Goal: Contribute content

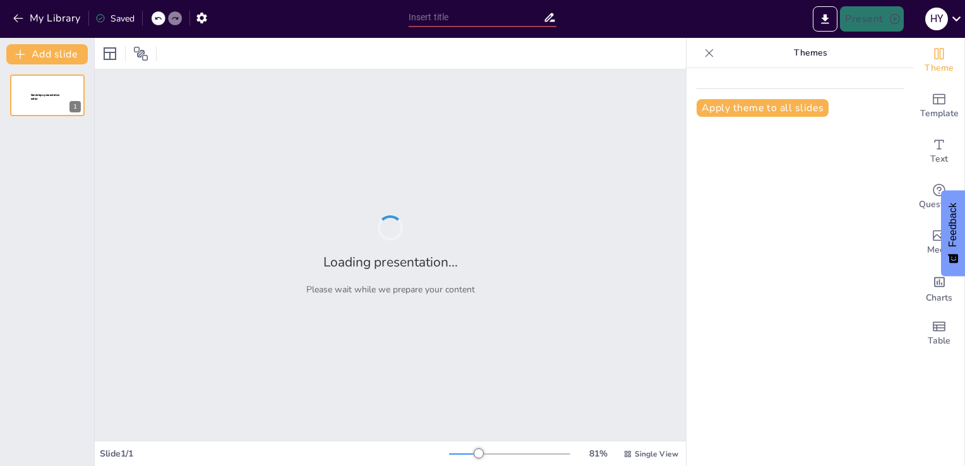
type input "HAPPINESS, HARMONY AND PROFESSION"
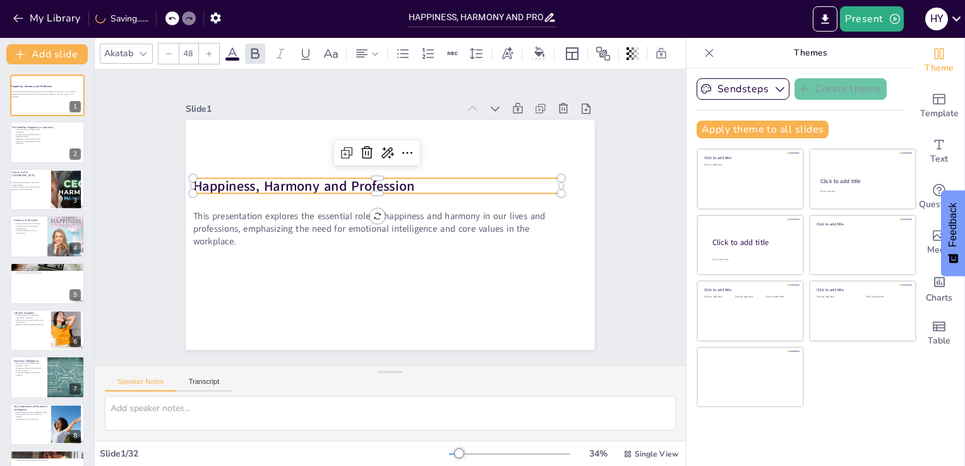
click at [412, 184] on strong "Happiness, Harmony and Profession" at bounding box center [421, 131] width 18 height 222
click at [404, 180] on p "Happiness, Harmony and Profession" at bounding box center [390, 183] width 343 height 167
click at [386, 177] on p "Happiness, Harmony and Profession" at bounding box center [357, 226] width 57 height 367
click at [407, 177] on p "Happiness, Harmony and Profession" at bounding box center [414, 240] width 343 height 167
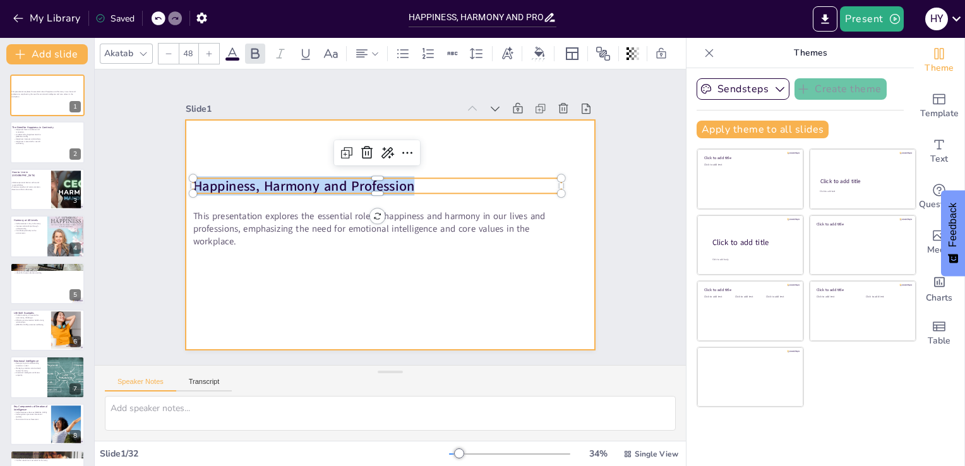
drag, startPoint x: 405, startPoint y: 180, endPoint x: 177, endPoint y: 186, distance: 228.6
click at [177, 186] on div "This presentation explores the essential role of happiness and harmony in our l…" at bounding box center [377, 229] width 444 height 458
copy strong "Happiness, Harmony and Profession"
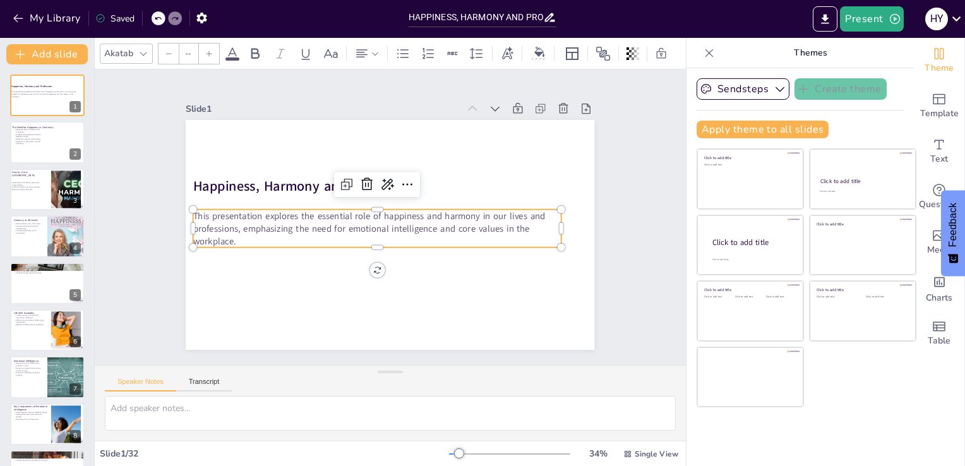
type input "32"
click at [339, 234] on p "This presentation explores the essential role of happiness and harmony in our l…" at bounding box center [377, 206] width 76 height 370
click at [40, 145] on div at bounding box center [47, 142] width 76 height 43
type textarea "Resilience is crucial as it allows individuals to bounce back from setbacks and…"
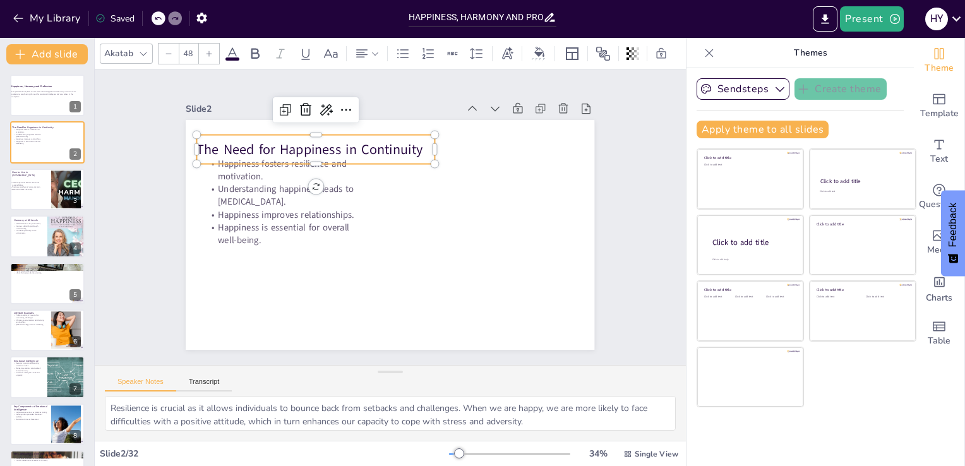
click at [407, 147] on p "The Need for Happiness in Continuity" at bounding box center [441, 130] width 68 height 236
click at [415, 145] on p "The Need for Happiness in Continuity" at bounding box center [490, 206] width 173 height 189
click at [409, 143] on p "The Need for Happiness in Continuity" at bounding box center [401, 116] width 155 height 203
click at [448, 143] on p "The Need for Happiness in Continuity" at bounding box center [457, 142] width 19 height 237
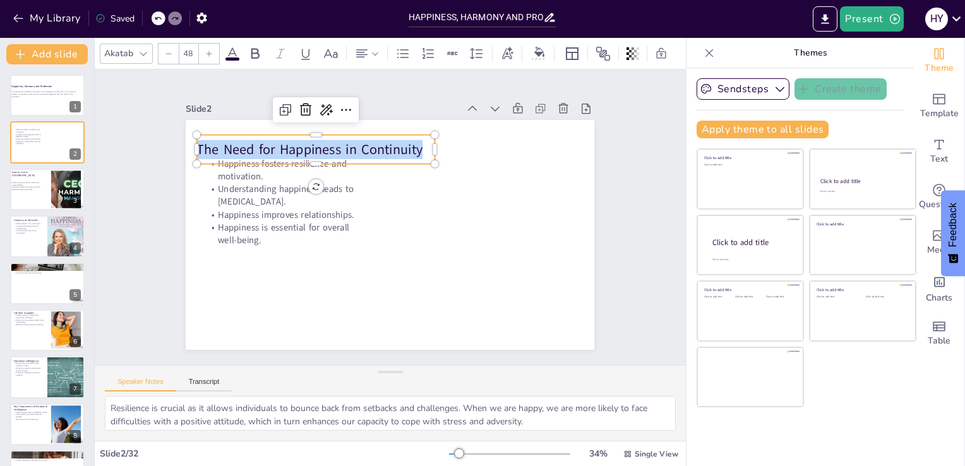
click at [409, 143] on p "The Need for Happiness in Continuity" at bounding box center [490, 206] width 173 height 189
copy p "The Need for Happiness in Continuity"
click at [351, 160] on div at bounding box center [404, 129] width 106 height 221
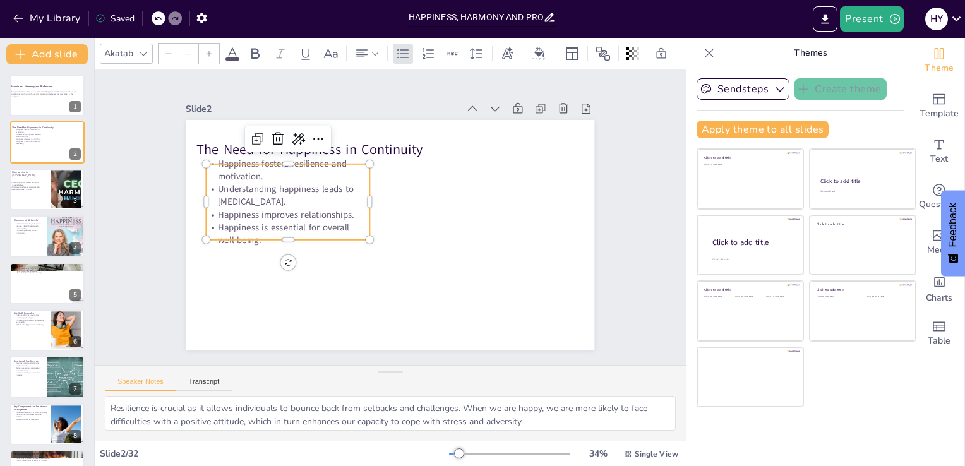
type input "32"
click at [226, 178] on p "Understanding happiness leads to [MEDICAL_DATA]." at bounding box center [306, 156] width 160 height 90
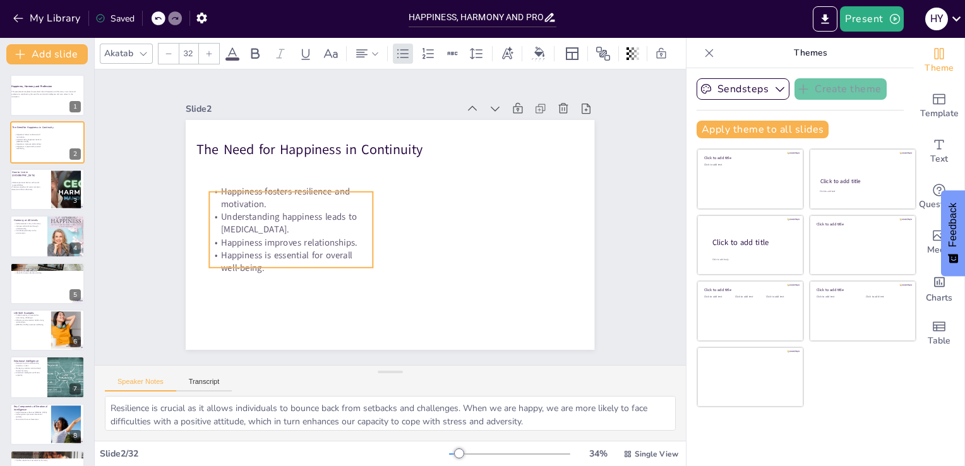
drag, startPoint x: 224, startPoint y: 178, endPoint x: 228, endPoint y: 206, distance: 28.0
click at [407, 206] on p "Understanding happiness leads to [MEDICAL_DATA]." at bounding box center [489, 221] width 165 height 42
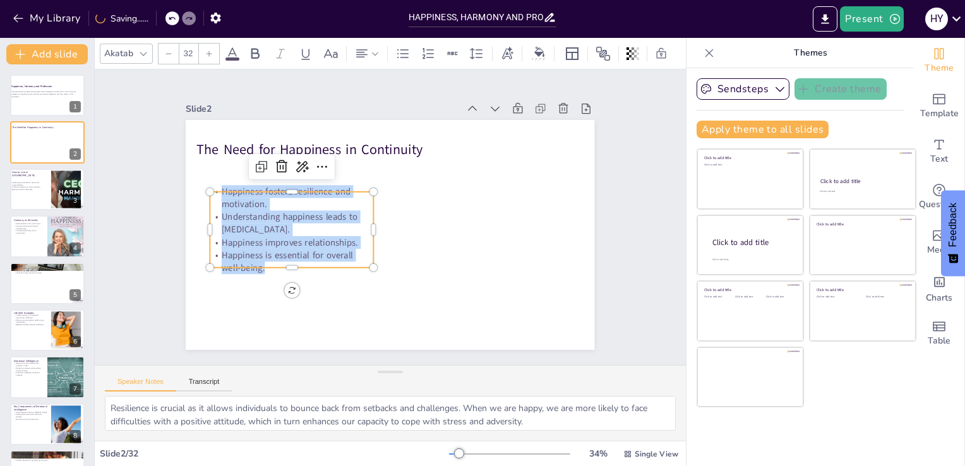
drag, startPoint x: 261, startPoint y: 259, endPoint x: 210, endPoint y: 182, distance: 92.3
click at [218, 182] on div "The Need for Happiness in Continuity Happiness fosters resilience and motivatio…" at bounding box center [406, 210] width 376 height 467
copy div "Happiness fosters resilience and motivation. Understanding happiness leads to […"
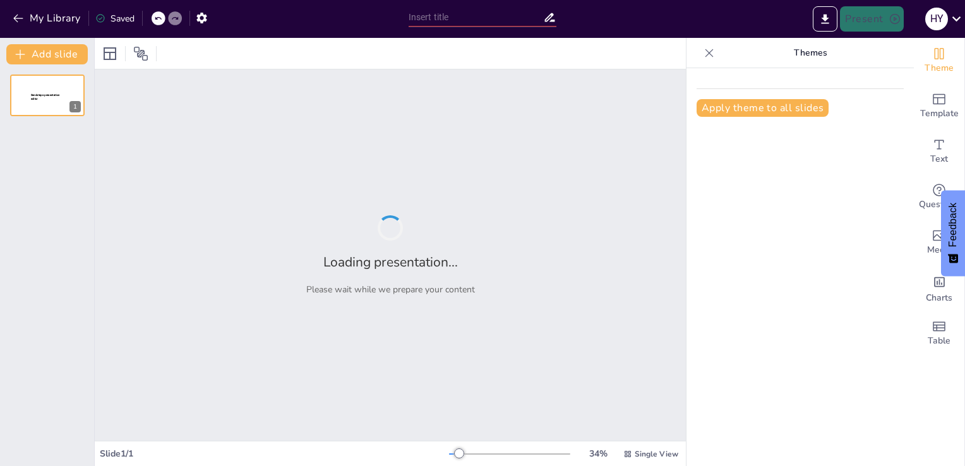
type input "HAPPINESS, HARMONY AND PROFESSION"
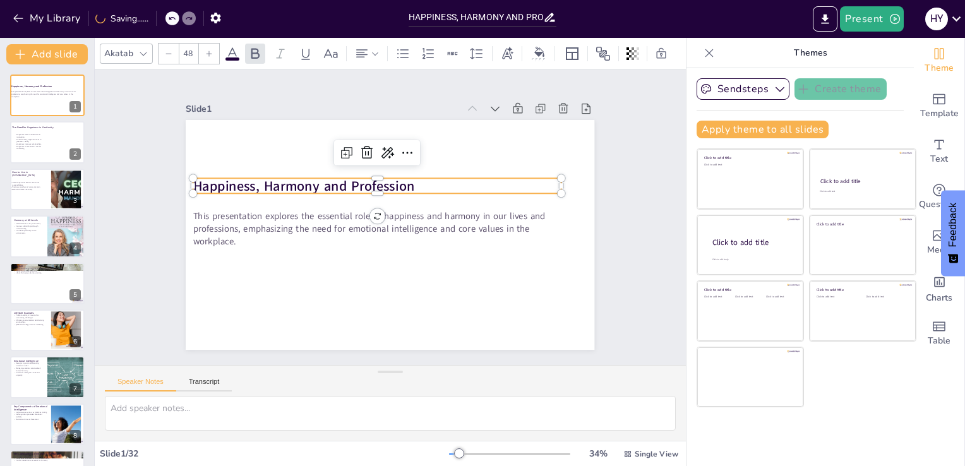
click at [405, 172] on div "Happiness, Harmony and Profession This presentation explores the essential role…" at bounding box center [377, 229] width 445 height 457
click at [405, 172] on div at bounding box center [405, 174] width 303 height 224
click at [405, 172] on div at bounding box center [410, 176] width 280 height 254
click at [405, 181] on p "Happiness, Harmony and Profession" at bounding box center [416, 236] width 328 height 201
click at [405, 183] on p "Happiness, Harmony and Profession" at bounding box center [393, 249] width 355 height 132
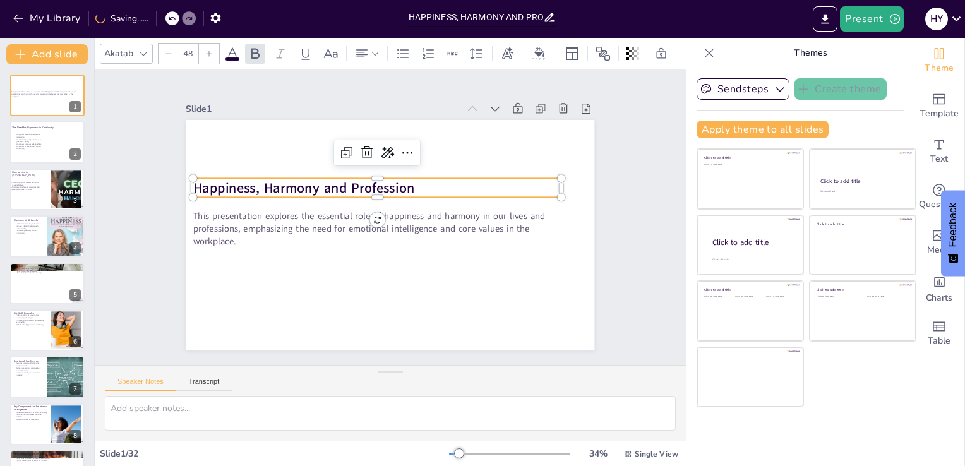
click at [405, 181] on p "Happiness, Harmony and Profession" at bounding box center [394, 185] width 328 height 200
click at [405, 181] on p "Happiness, Harmony and Profession" at bounding box center [358, 216] width 167 height 343
click at [405, 181] on p "Happiness, Harmony and Profession" at bounding box center [414, 195] width 132 height 355
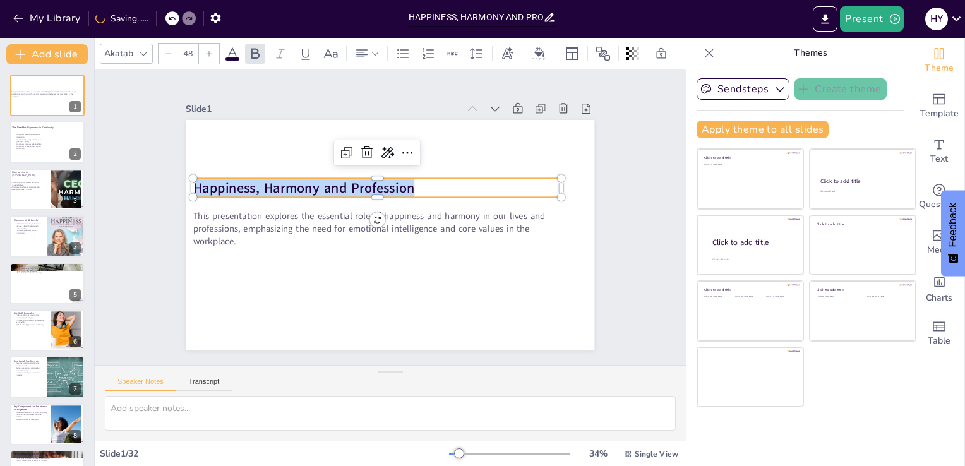
drag, startPoint x: 405, startPoint y: 181, endPoint x: 177, endPoint y: 202, distance: 229.6
click at [177, 202] on div "This presentation explores the essential role of happiness and harmony in our l…" at bounding box center [379, 231] width 465 height 426
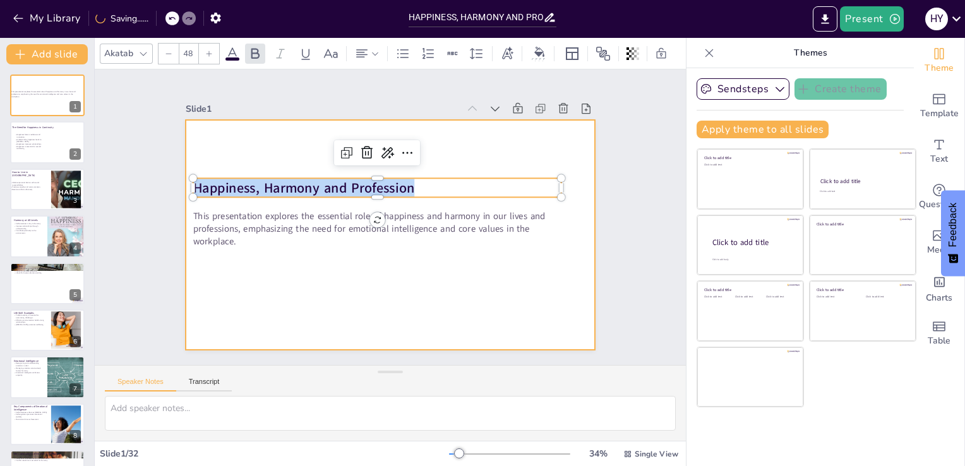
copy strong "Happiness, Harmony and Profession"
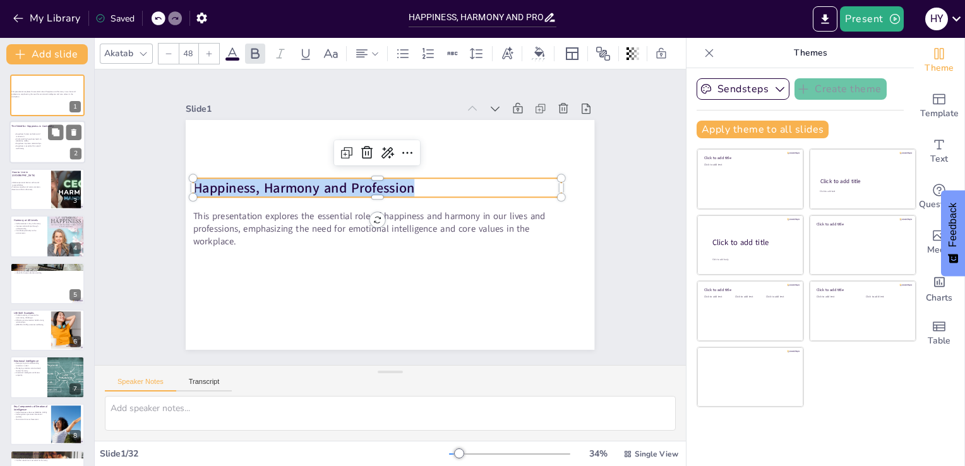
click at [39, 138] on p "Understanding happiness leads to [MEDICAL_DATA]." at bounding box center [29, 140] width 30 height 4
type textarea "Resilience is crucial as it allows individuals to bounce back from setbacks and…"
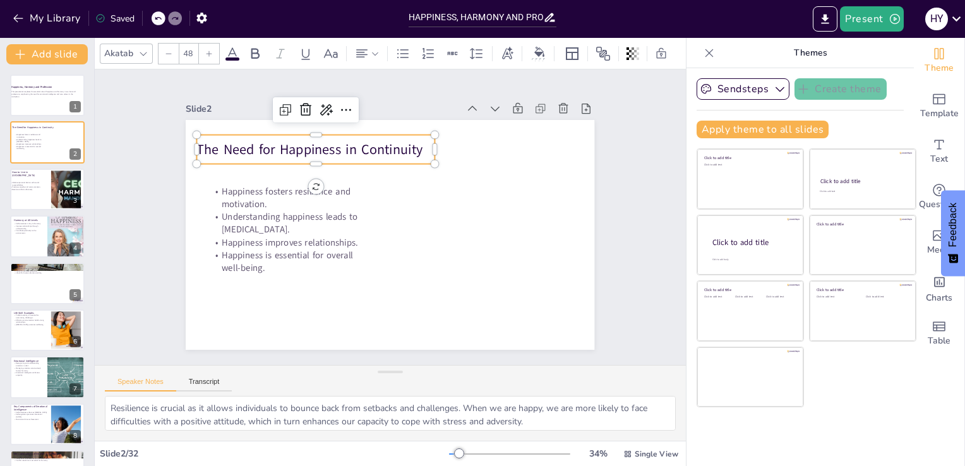
click at [362, 148] on p "The Need for Happiness in Continuity" at bounding box center [294, 247] width 135 height 215
click at [409, 234] on p "The Need for Happiness in Continuity" at bounding box center [477, 268] width 236 height 68
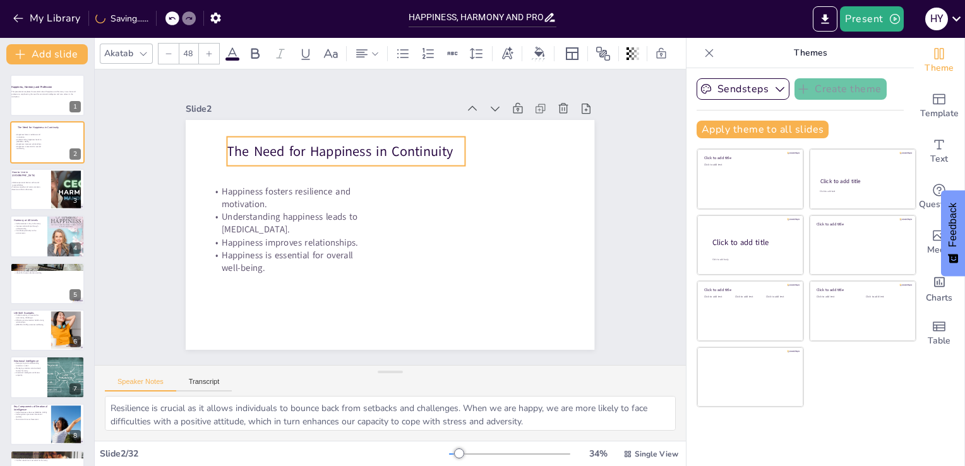
drag, startPoint x: 409, startPoint y: 141, endPoint x: 439, endPoint y: 144, distance: 30.4
click at [398, 144] on p "The Need for Happiness in Continuity" at bounding box center [311, 205] width 173 height 189
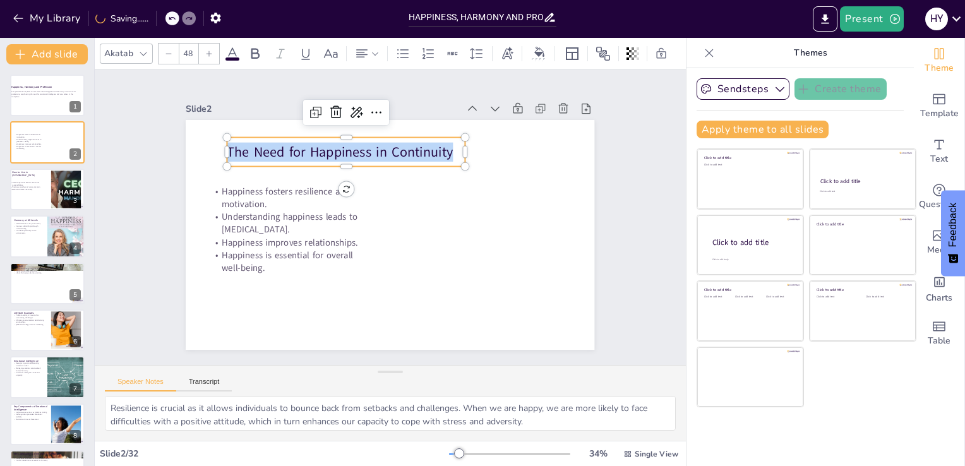
drag, startPoint x: 439, startPoint y: 146, endPoint x: 221, endPoint y: 147, distance: 218.5
click at [288, 181] on p "The Need for Happiness in Continuity" at bounding box center [355, 288] width 135 height 215
copy p "The Need for Happiness in Continuity"
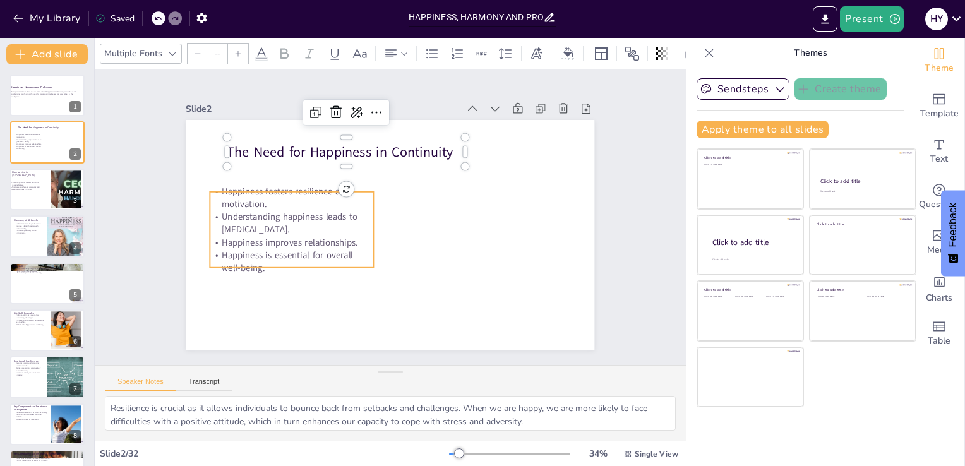
type input "32"
click at [405, 210] on p "Understanding happiness leads to [MEDICAL_DATA]." at bounding box center [487, 231] width 165 height 59
click at [422, 250] on p "Happiness is essential for overall well-being." at bounding box center [495, 239] width 147 height 117
click at [319, 248] on p "Happiness is essential for overall well-being." at bounding box center [287, 184] width 138 height 128
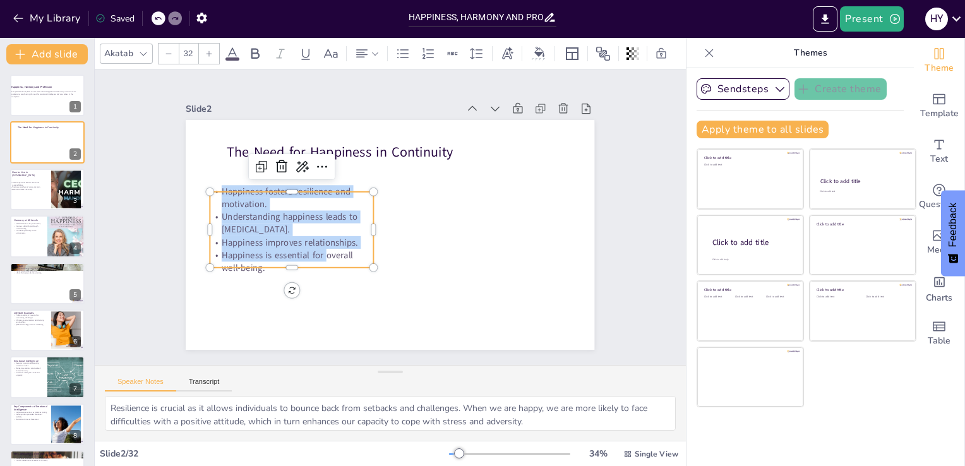
drag, startPoint x: 316, startPoint y: 256, endPoint x: 200, endPoint y: 184, distance: 136.5
click at [200, 184] on div "The Need for Happiness in Continuity Happiness fosters resilience and motivatio…" at bounding box center [390, 235] width 409 height 230
click at [538, 307] on div at bounding box center [544, 313] width 13 height 13
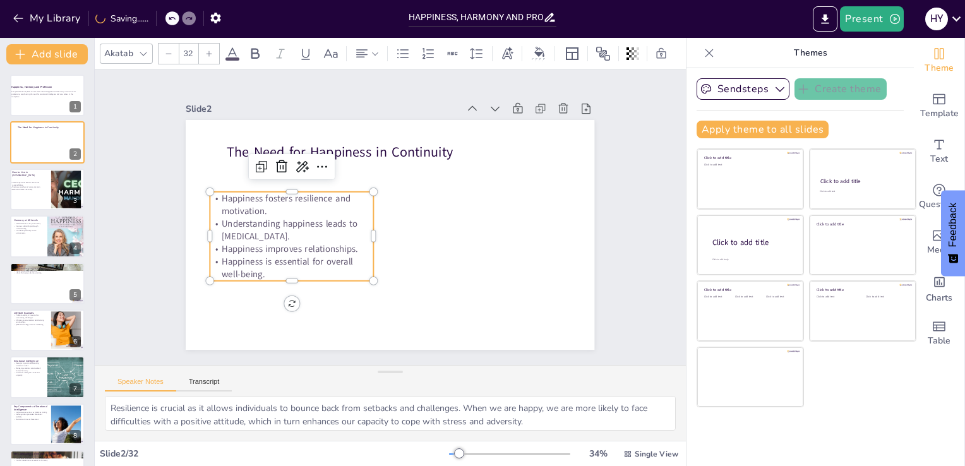
click at [360, 177] on p "Happiness is essential for overall well-being." at bounding box center [429, 113] width 138 height 128
click at [335, 190] on p "Happiness is essential for overall well-being." at bounding box center [372, 109] width 75 height 164
click at [326, 201] on p "Happiness is essential for overall well-being." at bounding box center [338, 119] width 25 height 164
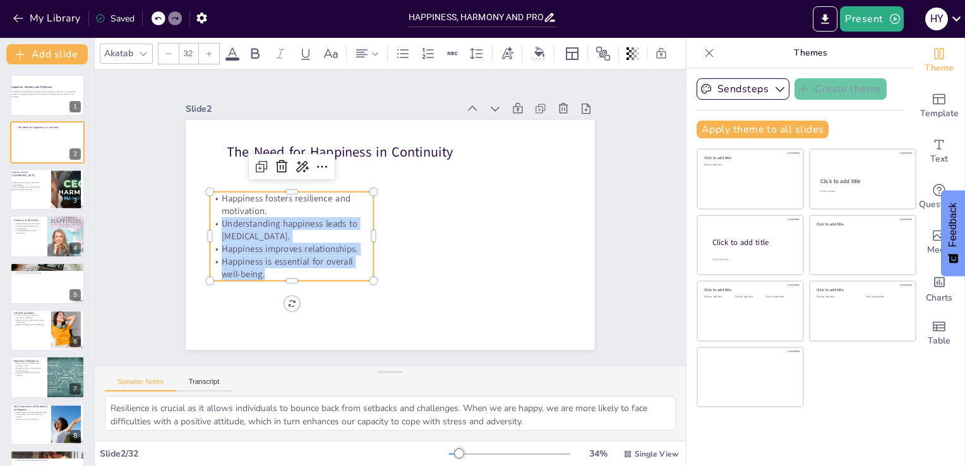
click at [278, 278] on div "The Need for Happiness in Continuity Happiness fosters resilience and motivatio…" at bounding box center [408, 219] width 272 height 431
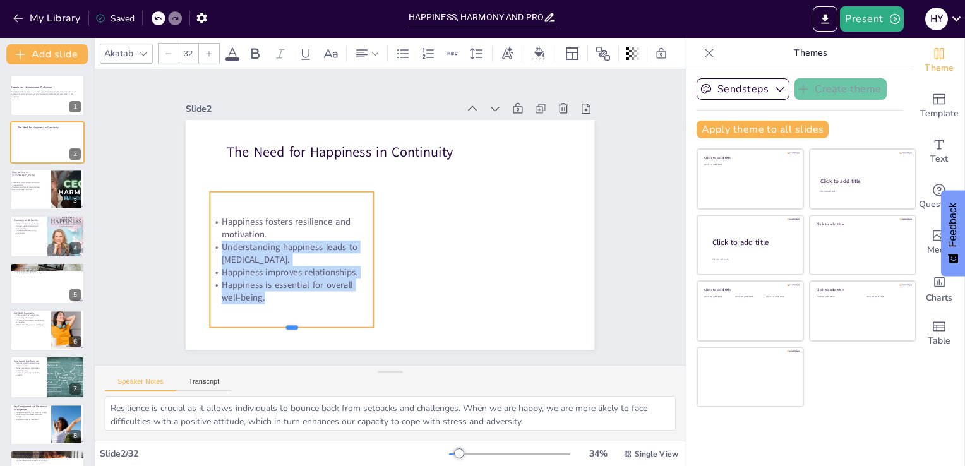
drag, startPoint x: 278, startPoint y: 278, endPoint x: 280, endPoint y: 325, distance: 46.8
click at [280, 178] on div at bounding box center [298, 97] width 44 height 162
click at [372, 237] on div "Happiness fosters resilience and motivation. Understanding happiness leads to […" at bounding box center [471, 147] width 198 height 180
drag, startPoint x: 278, startPoint y: 304, endPoint x: 204, endPoint y: 217, distance: 115.1
click at [211, 217] on div "Happiness fosters resilience and motivation. Understanding happiness leads to […" at bounding box center [310, 287] width 198 height 179
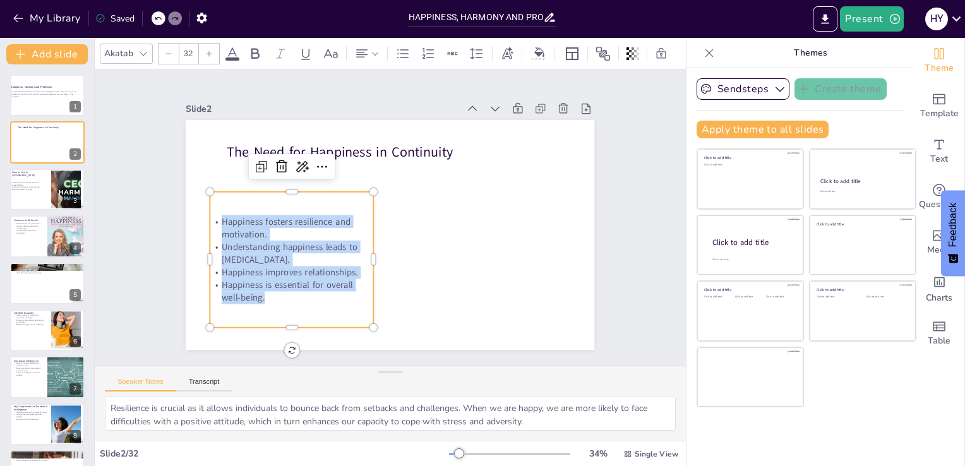
drag, startPoint x: 204, startPoint y: 217, endPoint x: 263, endPoint y: 300, distance: 102.0
click at [395, 241] on div "Happiness fosters resilience and motivation. Understanding happiness leads to […" at bounding box center [483, 165] width 177 height 152
click at [367, 300] on div "Happiness fosters resilience and motivation. Understanding happiness leads to […" at bounding box center [443, 310] width 152 height 177
click at [392, 300] on div "Happiness fosters resilience and motivation. Understanding happiness leads to […" at bounding box center [497, 230] width 210 height 200
click at [303, 216] on div "Happiness fosters resilience and motivation. Understanding happiness leads to […" at bounding box center [403, 111] width 200 height 210
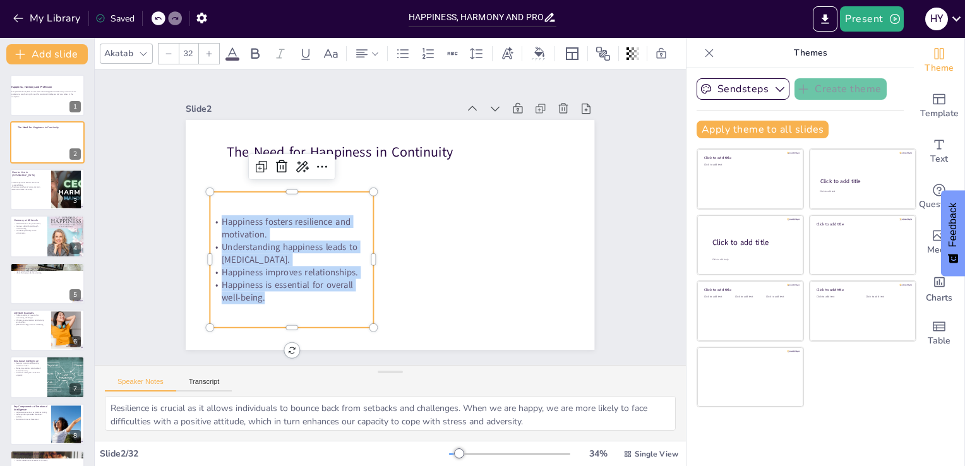
click at [267, 297] on div "Happiness fosters resilience and motivation. Understanding happiness leads to […" at bounding box center [285, 238] width 188 height 167
click at [267, 254] on p "Happiness is essential for overall well-being." at bounding box center [272, 180] width 117 height 147
drag, startPoint x: 267, startPoint y: 297, endPoint x: 206, endPoint y: 207, distance: 108.7
click at [328, 228] on div "Happiness fosters resilience and motivation. Understanding happiness leads to […" at bounding box center [411, 322] width 167 height 188
copy div "Happiness fosters resilience and motivation. Understanding happiness leads to […"
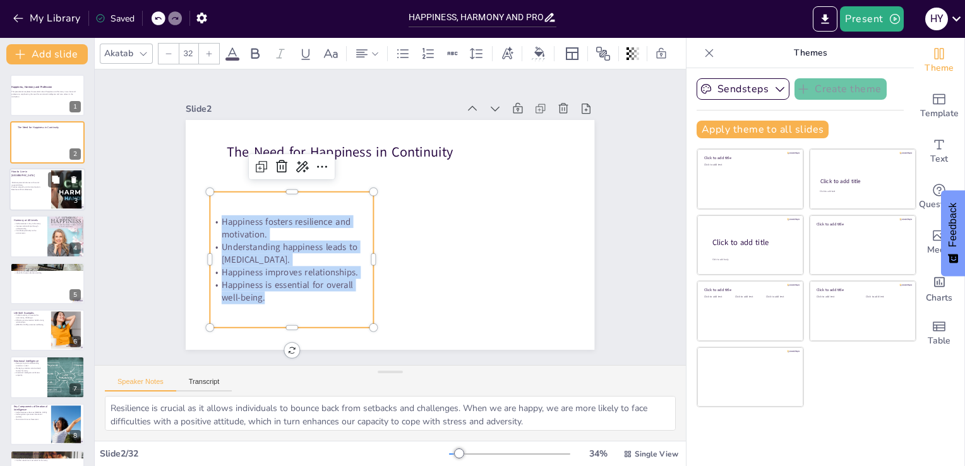
click at [23, 192] on div at bounding box center [47, 189] width 76 height 43
type textarea "Achieving balance is crucial for leading a harmonious life. It requires individ…"
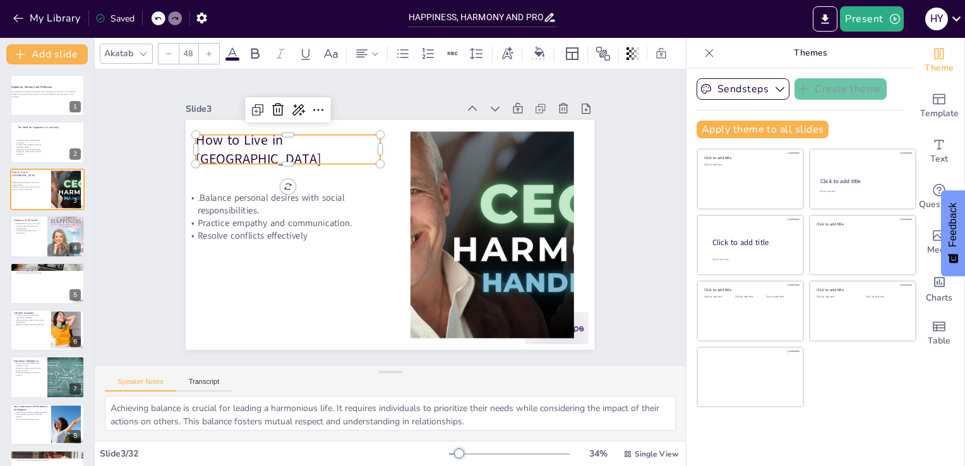
click at [330, 153] on p "How to Live in [GEOGRAPHIC_DATA]" at bounding box center [267, 222] width 171 height 139
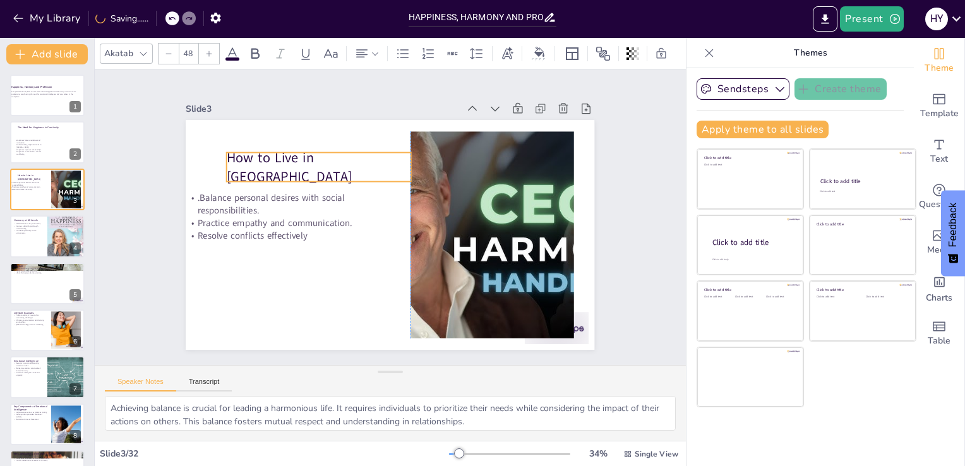
drag, startPoint x: 339, startPoint y: 143, endPoint x: 366, endPoint y: 161, distance: 31.9
click at [366, 165] on p "How to Live in [GEOGRAPHIC_DATA]" at bounding box center [311, 254] width 125 height 178
click at [366, 227] on p "How to Live in [GEOGRAPHIC_DATA]" at bounding box center [410, 303] width 162 height 152
click at [407, 161] on p "How to Live in [GEOGRAPHIC_DATA]" at bounding box center [469, 180] width 125 height 178
click at [366, 161] on p "How to Live in [GEOGRAPHIC_DATA]" at bounding box center [307, 245] width 139 height 171
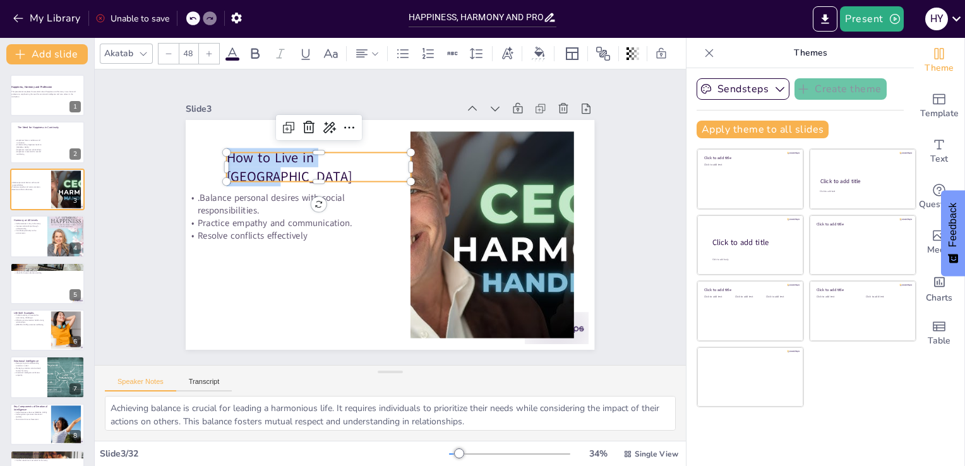
drag, startPoint x: 366, startPoint y: 161, endPoint x: 295, endPoint y: 156, distance: 70.3
click at [343, 237] on p "How to Live in [GEOGRAPHIC_DATA]" at bounding box center [435, 292] width 184 height 110
type input "32"
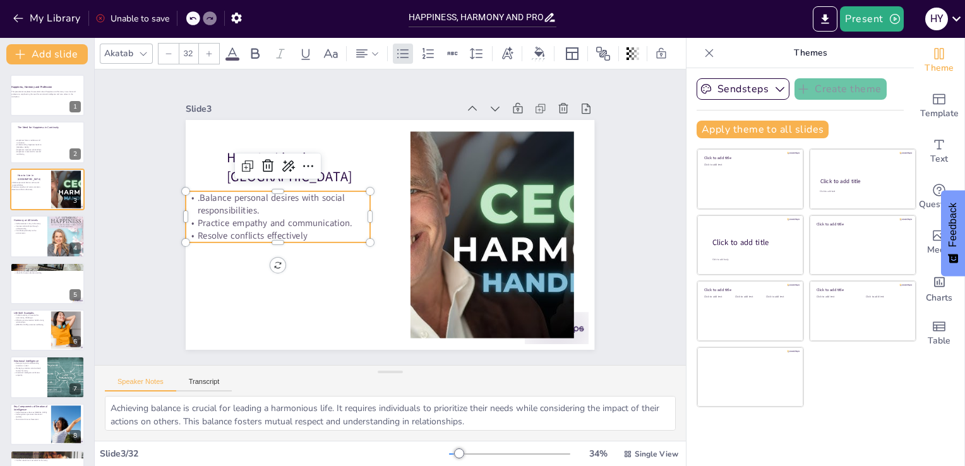
click at [410, 226] on p "Resolve conflicts effectively" at bounding box center [453, 312] width 87 height 173
click at [414, 231] on p "Resolve conflicts effectively" at bounding box center [500, 246] width 173 height 87
click at [365, 196] on p "Resolve conflicts effectively" at bounding box center [371, 105] width 13 height 184
click at [311, 234] on p "Resolve conflicts effectively" at bounding box center [284, 259] width 182 height 51
click at [414, 231] on p "Resolve conflicts effectively" at bounding box center [503, 234] width 179 height 69
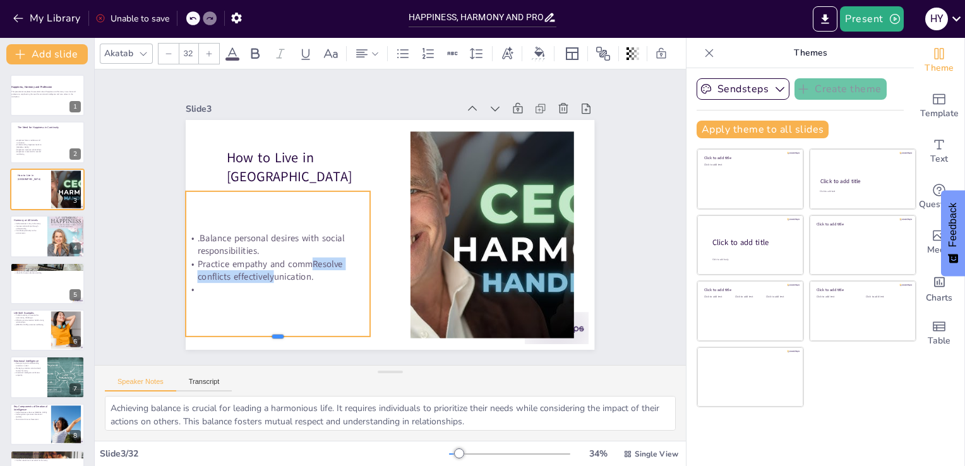
drag, startPoint x: 271, startPoint y: 251, endPoint x: 283, endPoint y: 332, distance: 82.3
click at [270, 238] on div at bounding box center [237, 149] width 66 height 178
click at [408, 265] on div ".Balance personal desires with social responsibilities. Practice empathy and co…" at bounding box center [507, 183] width 198 height 164
click at [459, 288] on p at bounding box center [493, 301] width 69 height 179
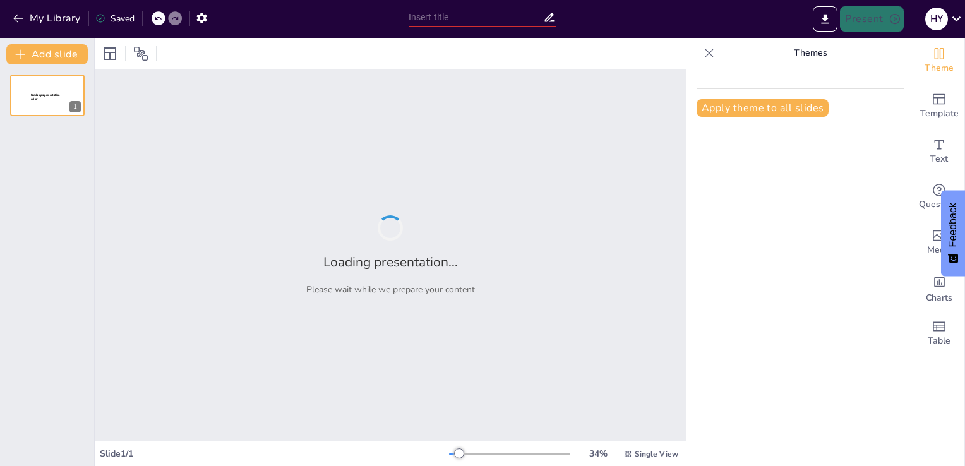
type input "HAPPINESS, HARMONY AND PROFESSION"
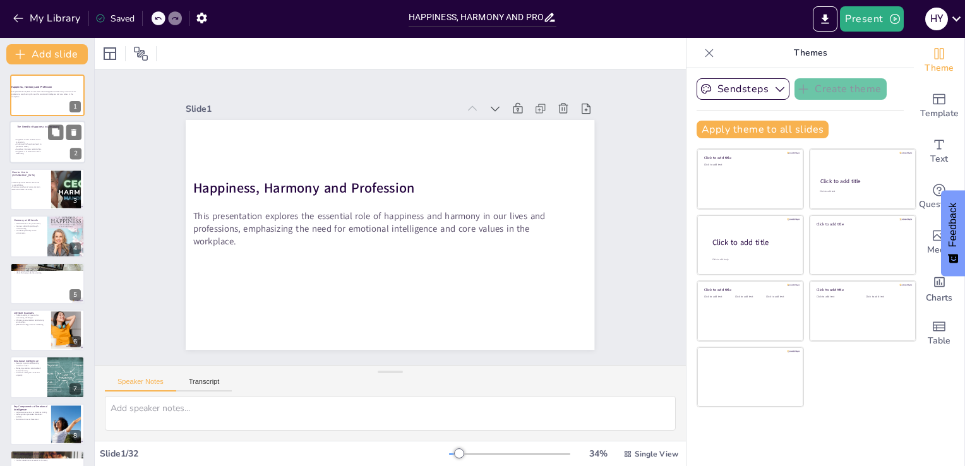
click at [24, 140] on p "Happiness fosters resilience and motivation." at bounding box center [29, 141] width 30 height 4
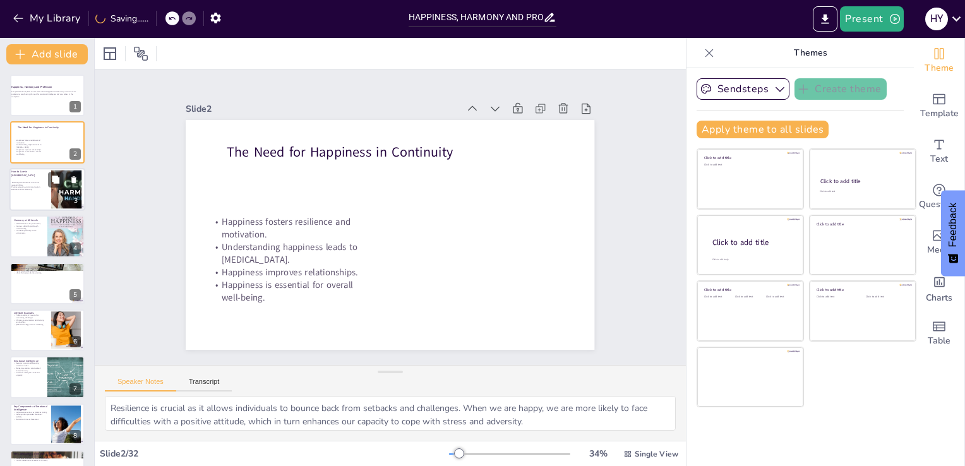
click at [35, 182] on p ".Balance personal desires with social responsibilities." at bounding box center [26, 183] width 34 height 4
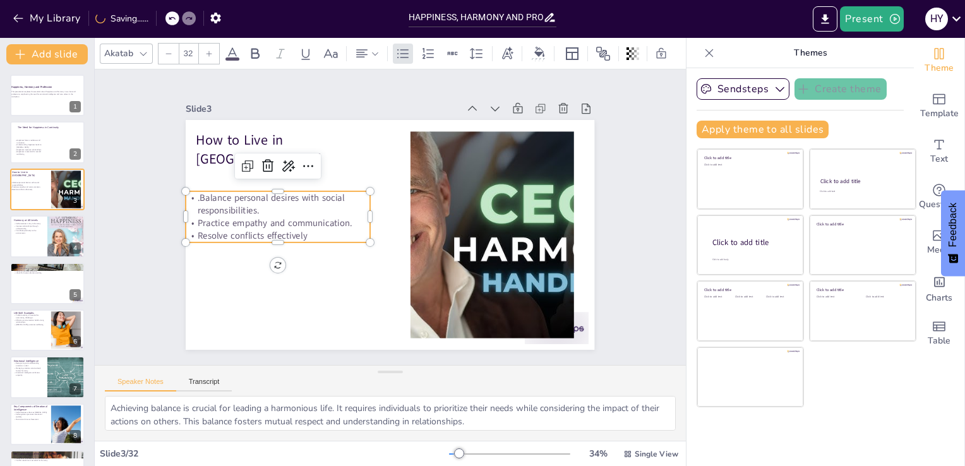
click at [402, 199] on p "Resolve conflicts effectively" at bounding box center [491, 164] width 179 height 69
click at [303, 229] on p "Resolve conflicts effectively" at bounding box center [278, 235] width 184 height 13
click at [323, 203] on p "Resolve conflicts effectively" at bounding box center [348, 111] width 51 height 182
click at [303, 227] on p "Resolve conflicts effectively" at bounding box center [279, 188] width 173 height 87
click at [303, 225] on p "Resolve conflicts effectively" at bounding box center [288, 166] width 156 height 118
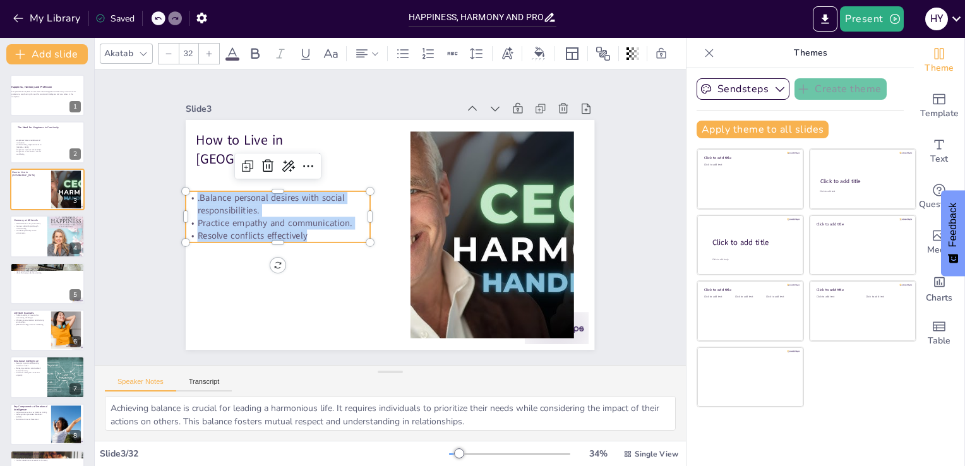
drag, startPoint x: 303, startPoint y: 227, endPoint x: 177, endPoint y: 189, distance: 131.8
click at [177, 189] on div "How to Live in Harmony .Balance personal desires with social responsibilities. …" at bounding box center [387, 235] width 448 height 310
copy div ".Balance personal desires with social responsibilities. Practice empathy and co…"
click at [20, 237] on div at bounding box center [47, 236] width 76 height 43
type textarea "Self-awareness allows individuals to understand their emotions, strengths, and …"
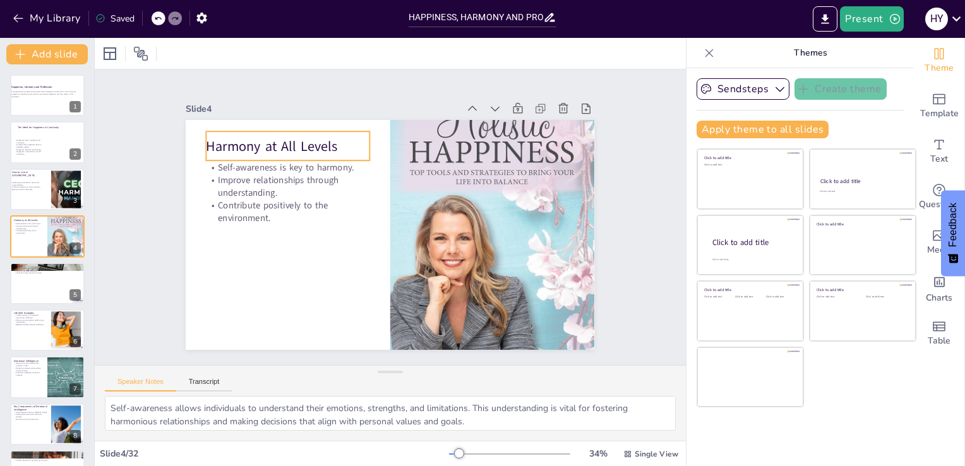
click at [326, 141] on p "Harmony at All Levels" at bounding box center [326, 111] width 157 height 84
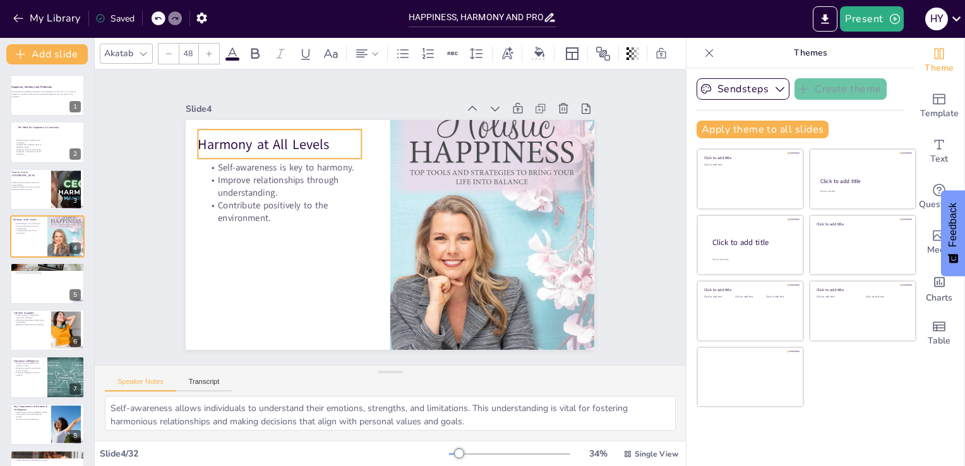
drag, startPoint x: 326, startPoint y: 141, endPoint x: 318, endPoint y: 138, distance: 8.6
click at [318, 138] on p "Harmony at All Levels" at bounding box center [308, 114] width 162 height 69
click at [318, 138] on p "Harmony at All Levels" at bounding box center [288, 132] width 165 height 36
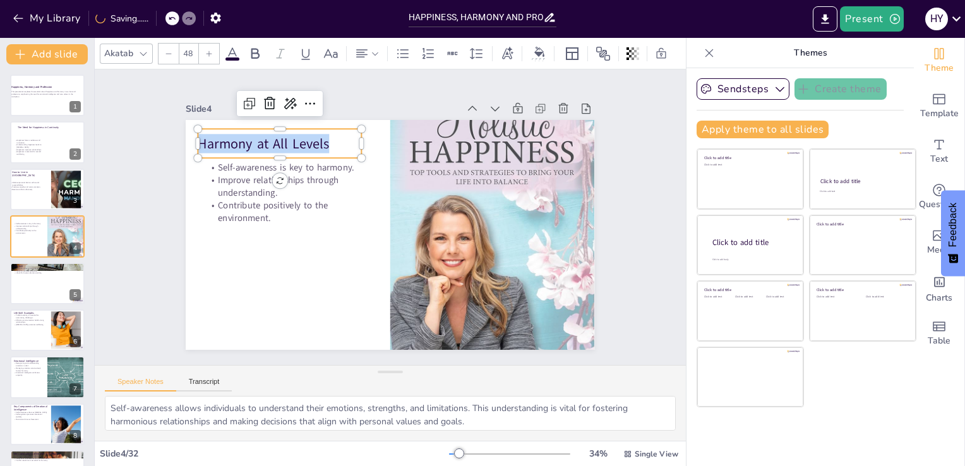
drag, startPoint x: 318, startPoint y: 138, endPoint x: 184, endPoint y: 135, distance: 134.5
click at [184, 135] on div "Self-awareness is key to harmony. Improve relationships through understanding. …" at bounding box center [388, 235] width 431 height 272
copy p "Harmony at All Levels"
type input "32"
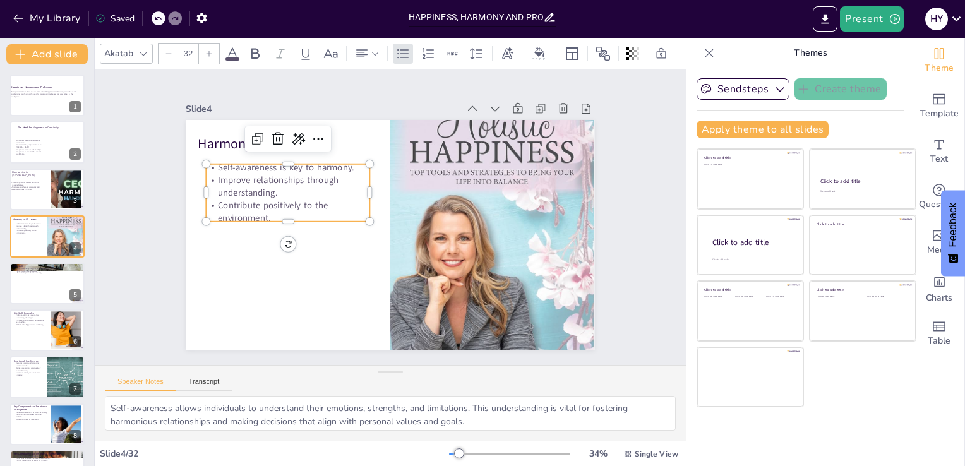
click at [256, 213] on p "Contribute positively to the environment." at bounding box center [304, 161] width 154 height 104
click at [261, 208] on p "Contribute positively to the environment." at bounding box center [291, 190] width 165 height 59
click at [261, 208] on p "Contribute positively to the environment." at bounding box center [288, 201] width 165 height 42
click at [261, 208] on p "Contribute positively to the environment." at bounding box center [291, 190] width 165 height 59
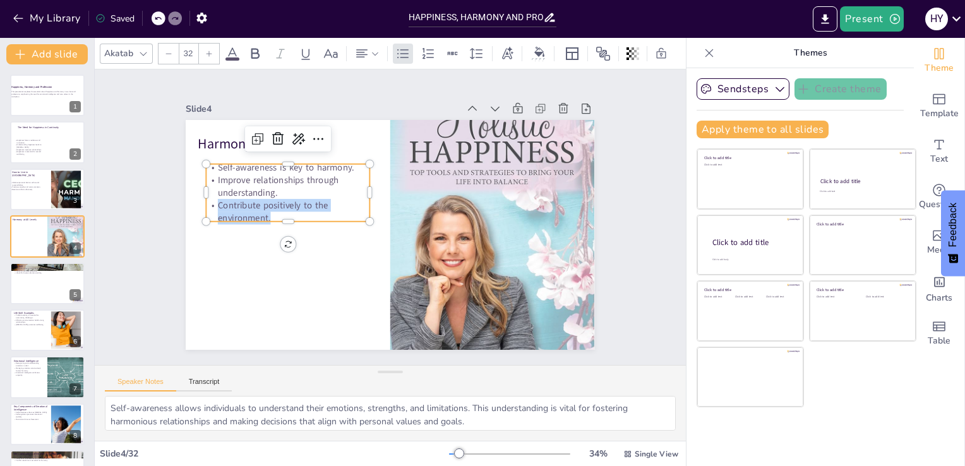
click at [261, 208] on p "Contribute positively to the environment." at bounding box center [288, 211] width 164 height 25
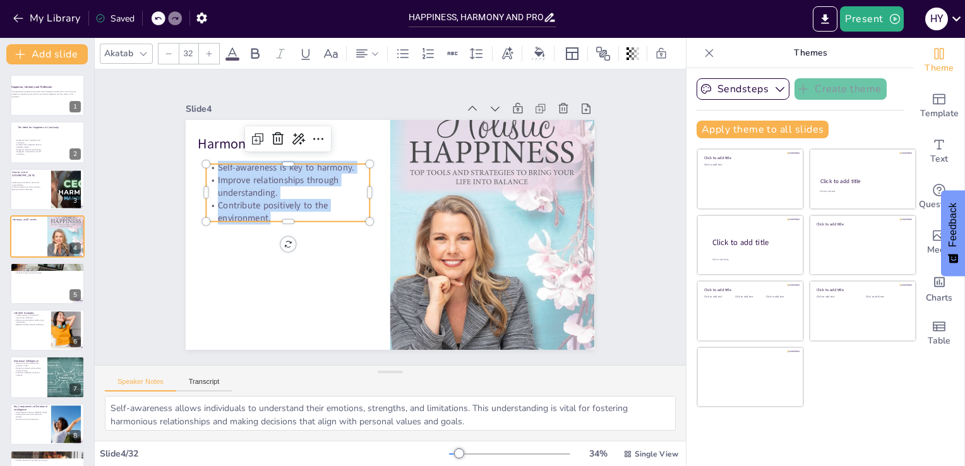
drag, startPoint x: 261, startPoint y: 208, endPoint x: 206, endPoint y: 158, distance: 74.7
click at [206, 158] on div "Harmony at All Levels Self-awareness is key to harmony. Improve relationships t…" at bounding box center [387, 235] width 448 height 310
copy div "Self-awareness is key to harmony. Improve relationships through understanding. …"
click at [28, 292] on div at bounding box center [47, 283] width 76 height 43
type textarea "Competencies developed through life skills are crucial for success. They empowe…"
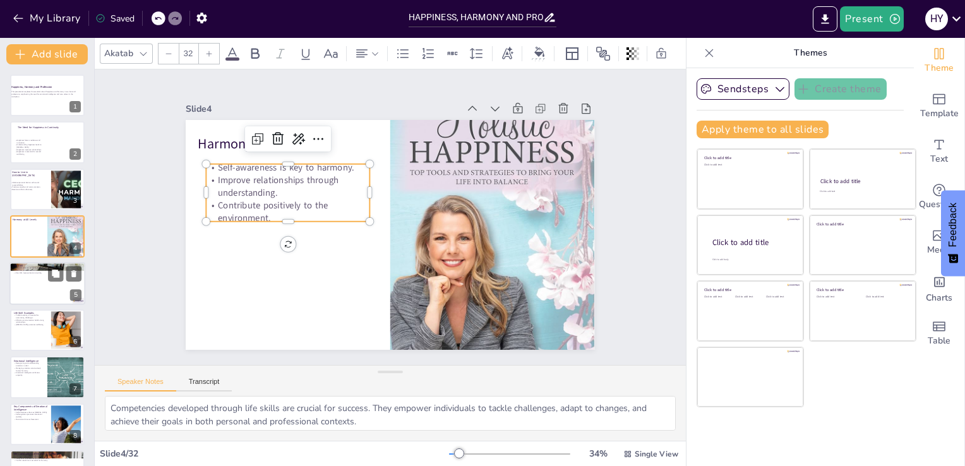
scroll to position [18, 0]
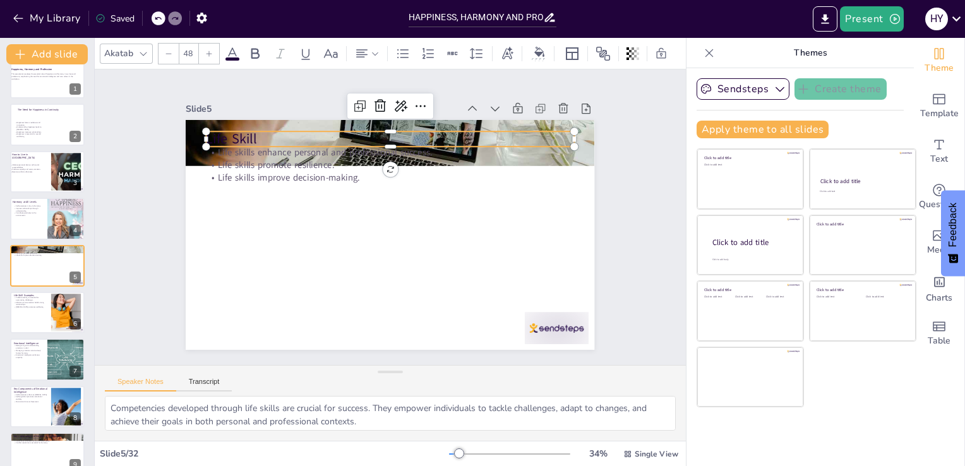
click at [248, 129] on p "Life Skill" at bounding box center [398, 139] width 367 height 57
click at [338, 135] on p "Life Skill" at bounding box center [454, 171] width 232 height 309
drag, startPoint x: 254, startPoint y: 135, endPoint x: 249, endPoint y: 130, distance: 7.1
click at [249, 130] on p "Life Skill" at bounding box center [393, 135] width 367 height 57
drag, startPoint x: 249, startPoint y: 130, endPoint x: 172, endPoint y: 120, distance: 78.3
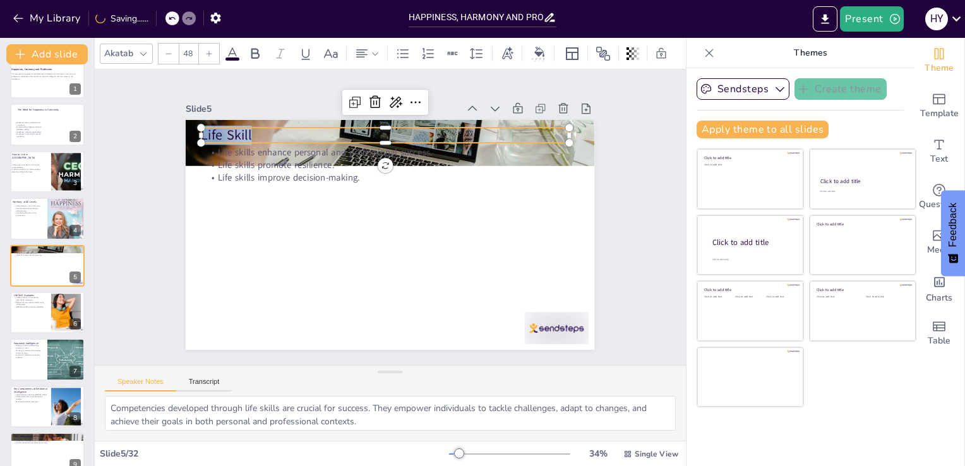
click at [172, 120] on div "Slide 1 Happiness, Harmony and Profession This presentation explores the essent…" at bounding box center [390, 217] width 534 height 518
copy p "Life Skill"
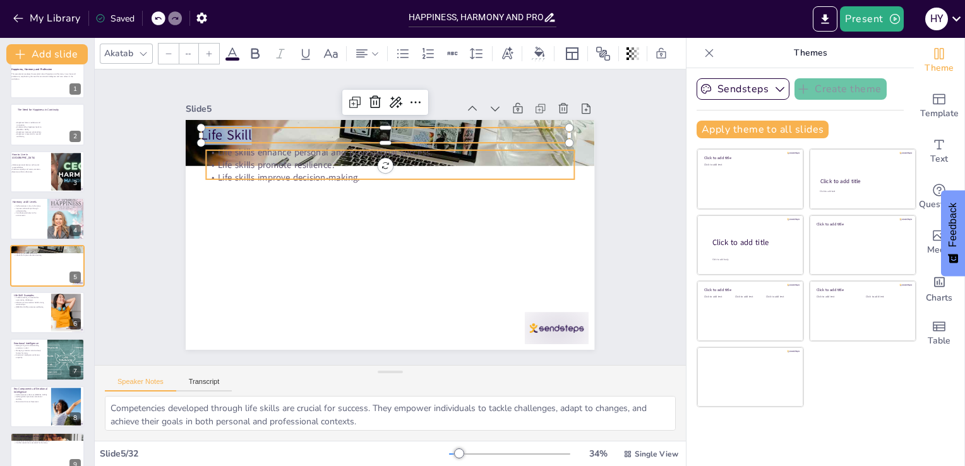
type input "32"
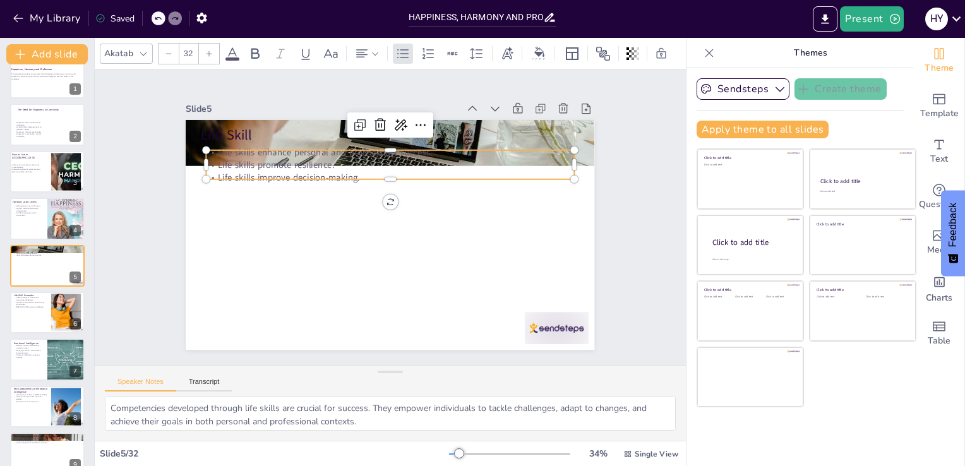
click at [347, 175] on div "Life Skill Life skills enhance personal and professional success. Life skills p…" at bounding box center [388, 235] width 431 height 272
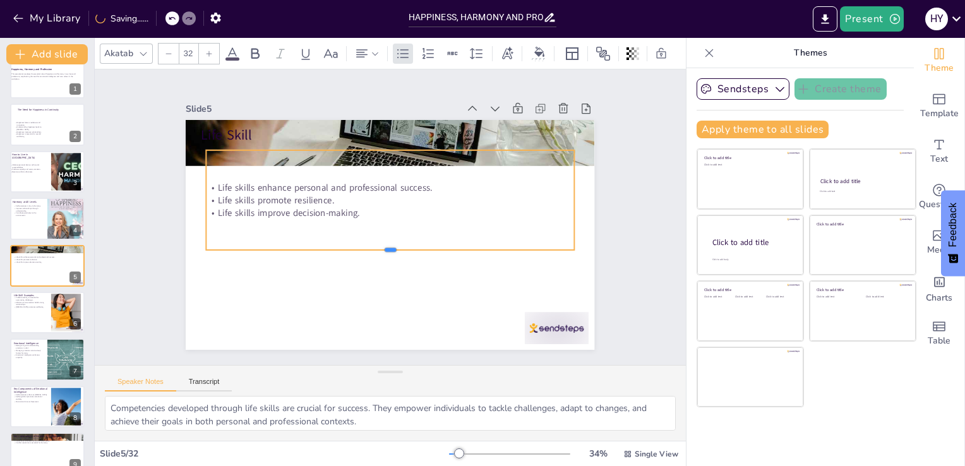
drag, startPoint x: 376, startPoint y: 176, endPoint x: 379, endPoint y: 245, distance: 69.5
click at [379, 245] on div at bounding box center [386, 254] width 367 height 49
click at [355, 209] on p "Life skills improve decision-making." at bounding box center [390, 212] width 367 height 51
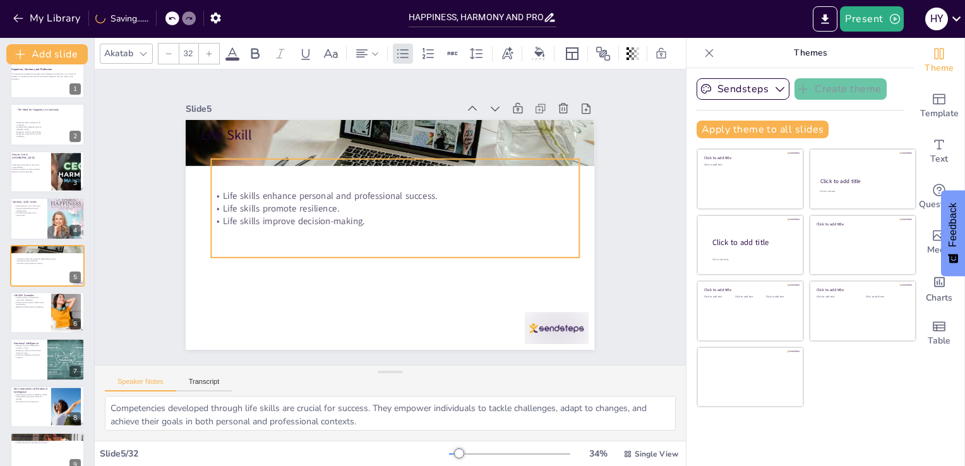
drag, startPoint x: 346, startPoint y: 196, endPoint x: 351, endPoint y: 205, distance: 10.2
click at [351, 205] on p "Life skills promote resilience." at bounding box center [395, 208] width 367 height 13
click at [354, 216] on p "Life skills improve decision-making." at bounding box center [395, 221] width 367 height 13
click at [354, 216] on p "Life skills improve decision-making." at bounding box center [395, 221] width 367 height 51
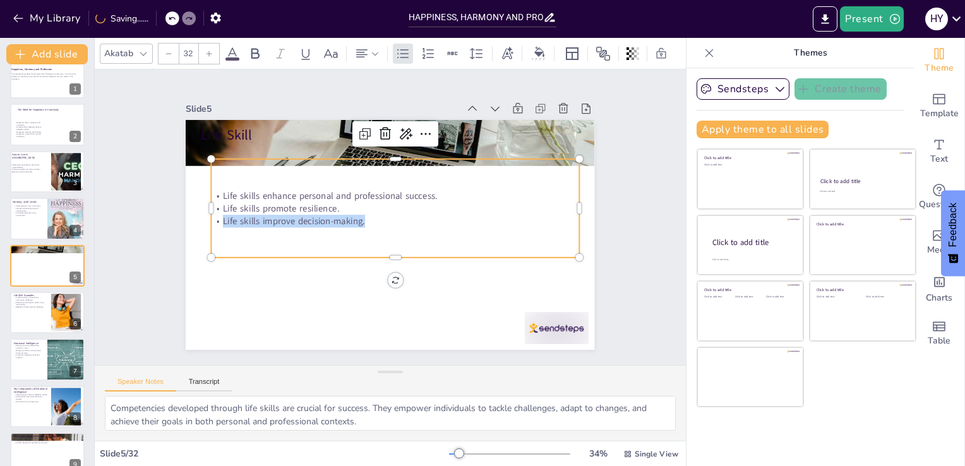
click at [354, 216] on p "Life skills improve decision-making." at bounding box center [392, 223] width 325 height 194
click at [354, 216] on p "Life skills improve decision-making." at bounding box center [394, 221] width 362 height 89
click at [371, 215] on p "Life skills improve decision-making." at bounding box center [395, 221] width 367 height 51
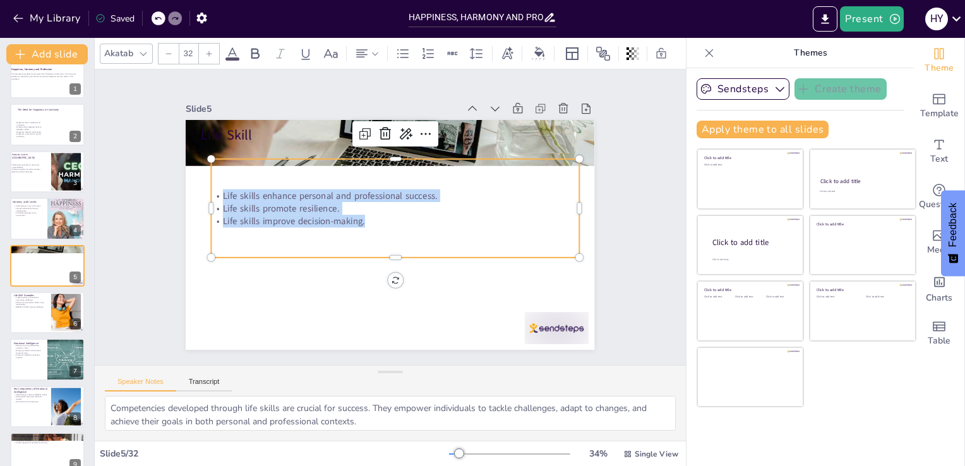
drag, startPoint x: 362, startPoint y: 215, endPoint x: 210, endPoint y: 176, distance: 157.1
click at [210, 176] on div "Life skills enhance personal and professional success. Life skills promote resi…" at bounding box center [396, 209] width 376 height 136
copy div "Life skills enhance personal and professional success. Life skills promote resi…"
click at [25, 325] on div at bounding box center [47, 312] width 76 height 43
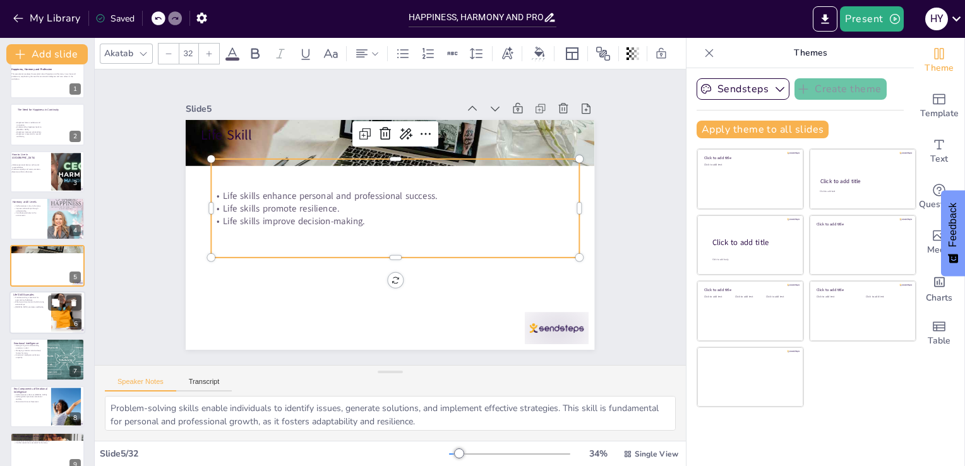
scroll to position [65, 0]
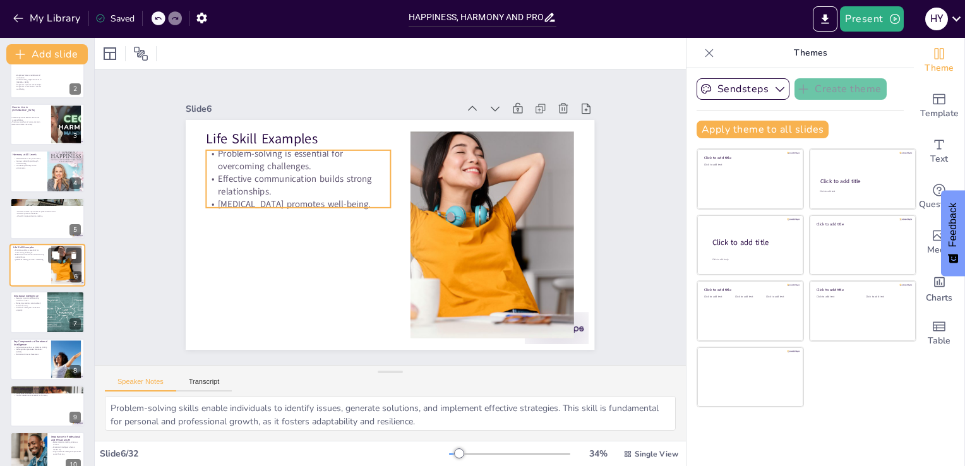
click at [23, 254] on p "Effective communication builds strong relationships." at bounding box center [30, 256] width 34 height 4
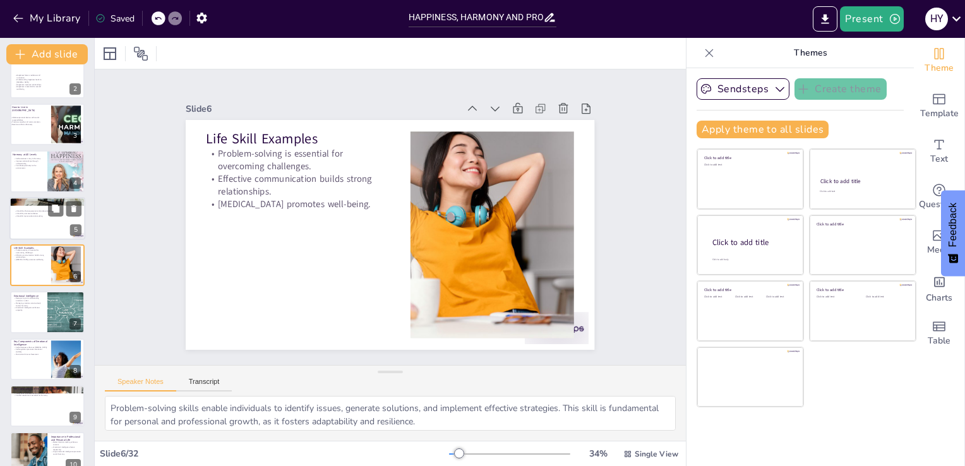
click at [18, 215] on p "Life skills improve decision-making." at bounding box center [48, 216] width 68 height 3
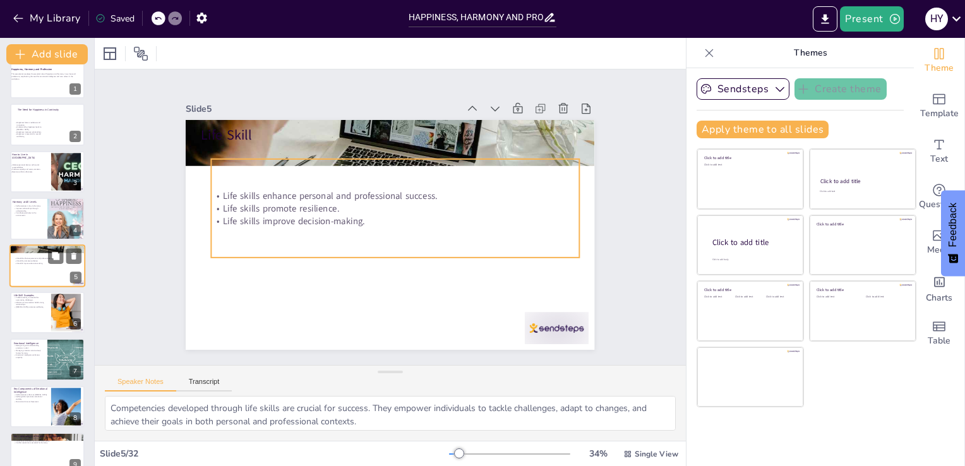
click at [18, 264] on div "Life skills enhance personal and professional success. Life skills promote resi…" at bounding box center [48, 260] width 68 height 18
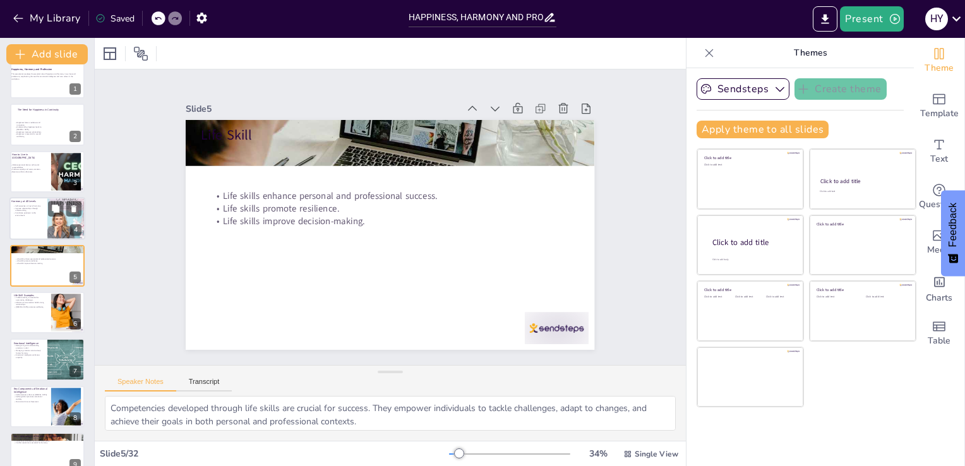
click at [38, 215] on p "Contribute positively to the environment." at bounding box center [28, 214] width 30 height 4
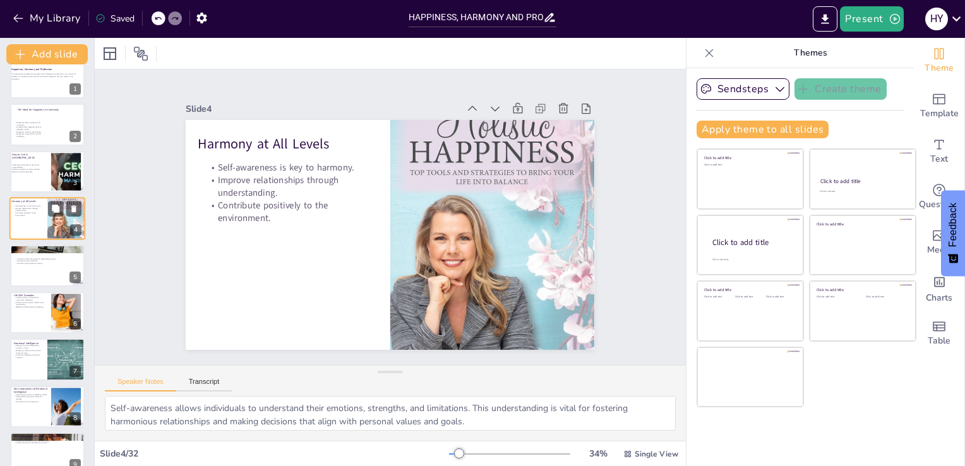
scroll to position [0, 0]
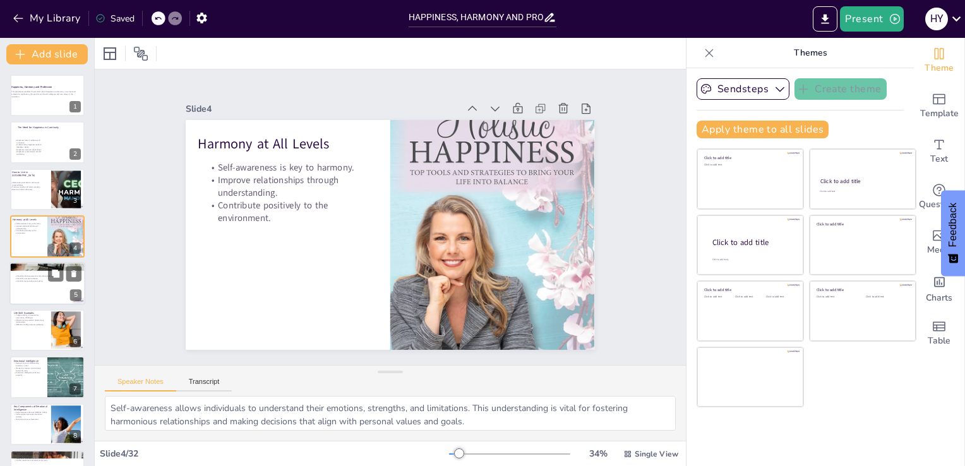
click at [30, 275] on p "Life skills enhance personal and professional success." at bounding box center [48, 276] width 68 height 3
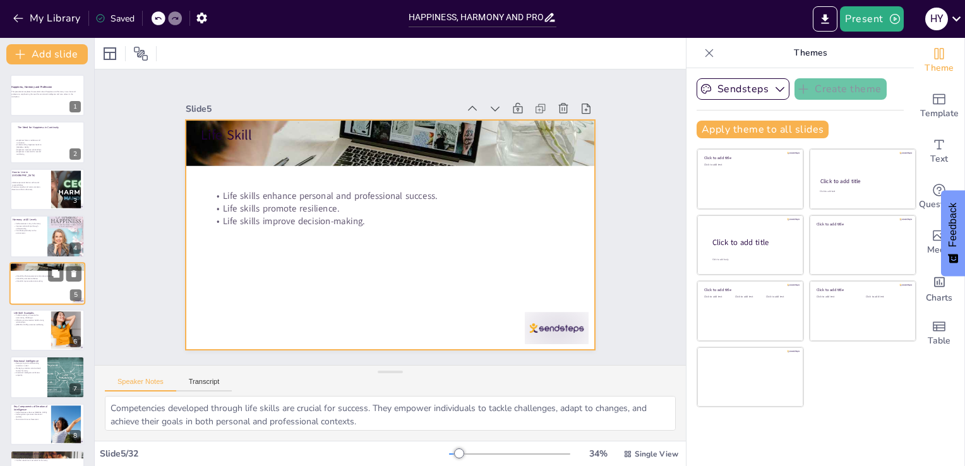
scroll to position [18, 0]
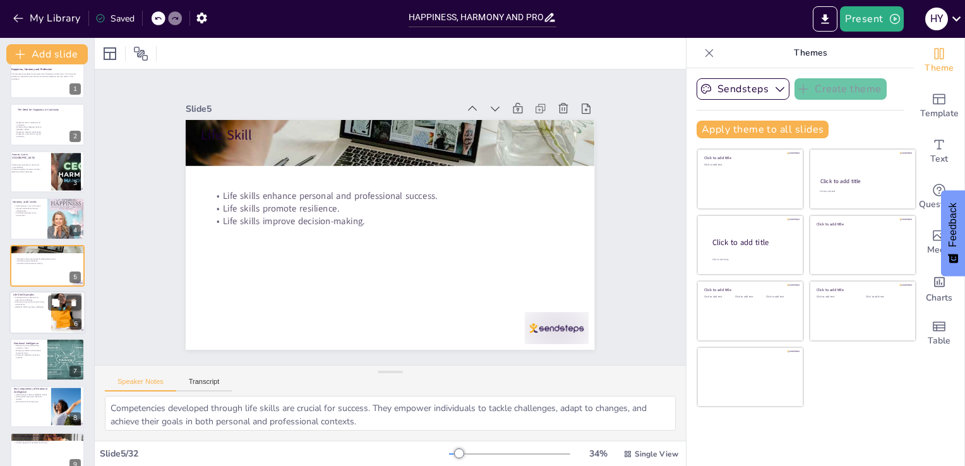
click at [23, 309] on div at bounding box center [47, 312] width 76 height 43
type textarea "Problem-solving skills enable individuals to identify issues, generate solution…"
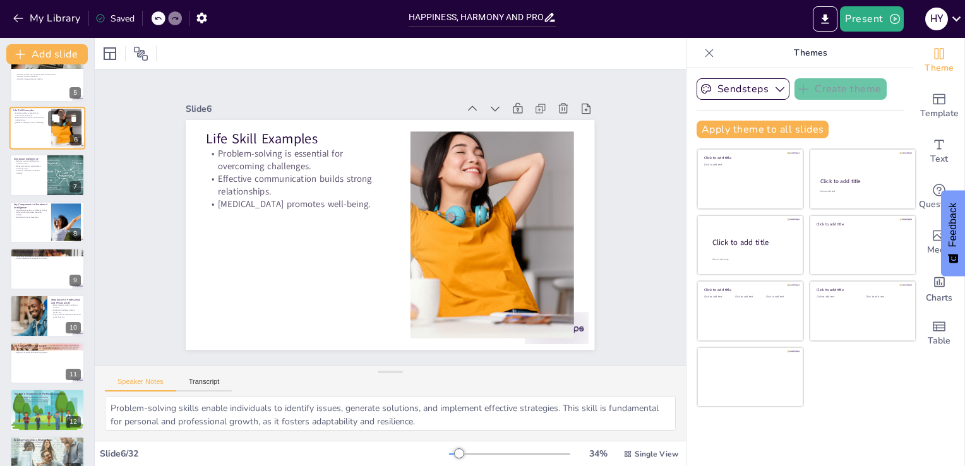
scroll to position [204, 0]
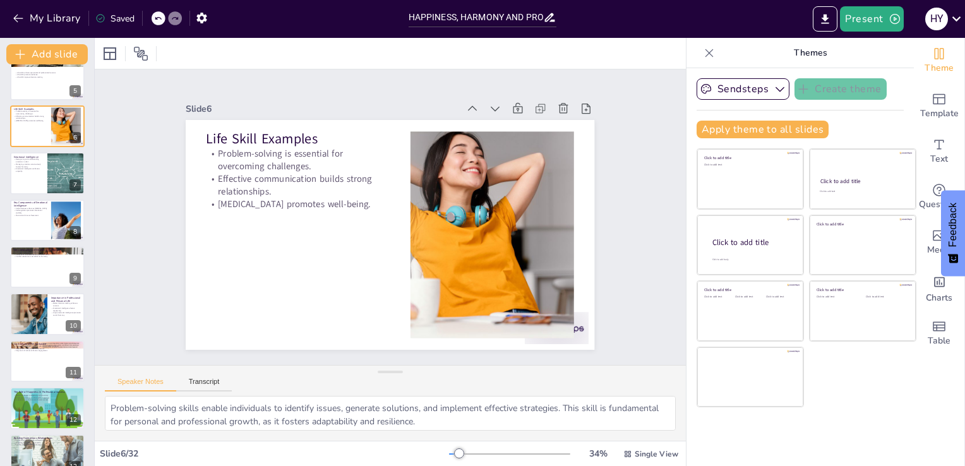
click at [113, 285] on div "Slide 1 Happiness, Harmony and Profession This presentation explores the essent…" at bounding box center [390, 216] width 619 height 355
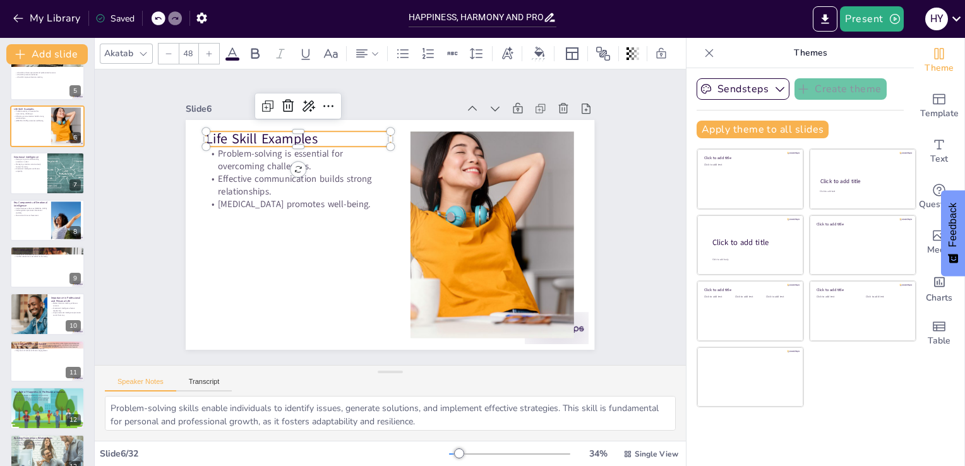
click at [273, 137] on p "Life Skill Examples" at bounding box center [307, 130] width 185 height 38
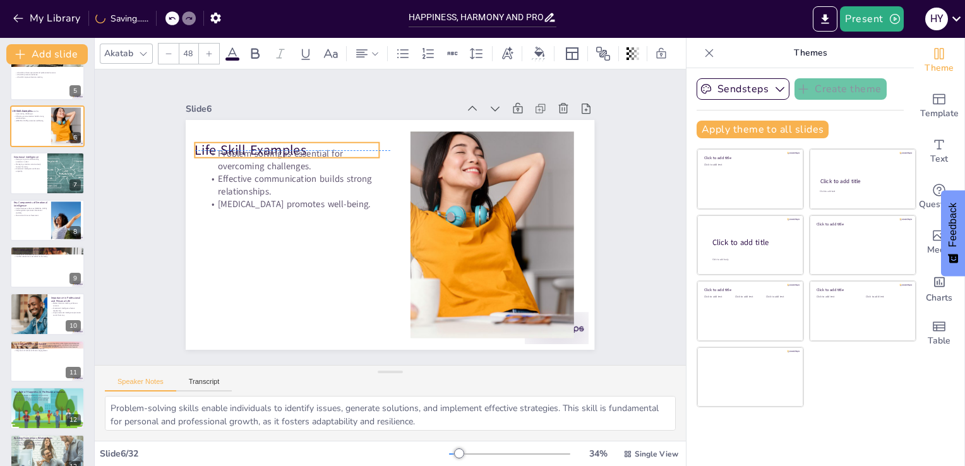
drag, startPoint x: 326, startPoint y: 128, endPoint x: 314, endPoint y: 136, distance: 14.4
click at [314, 136] on p "Life Skill Examples" at bounding box center [294, 140] width 185 height 38
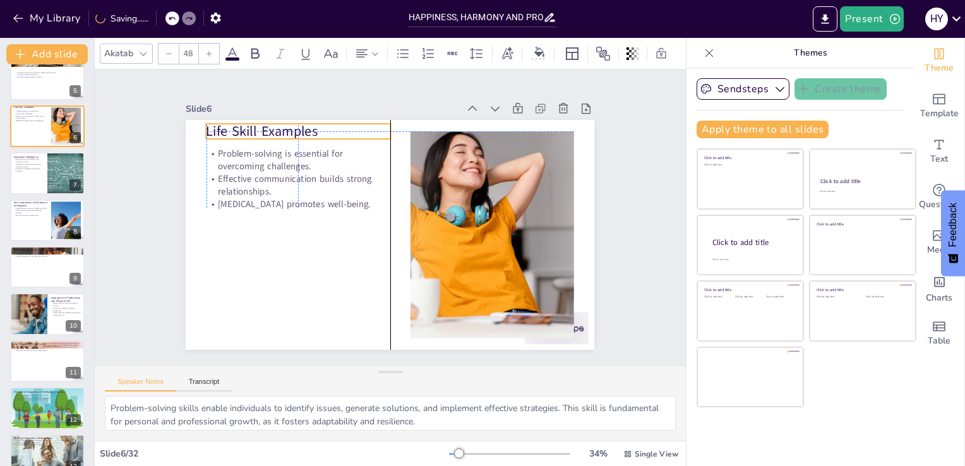
drag, startPoint x: 311, startPoint y: 140, endPoint x: 323, endPoint y: 122, distance: 21.0
click at [323, 122] on p "Life Skill Examples" at bounding box center [318, 114] width 184 height 57
click at [319, 125] on p "Life Skill Examples" at bounding box center [307, 123] width 185 height 38
click at [318, 125] on p "Life Skill Examples" at bounding box center [307, 122] width 185 height 38
click at [318, 125] on p "Life Skill Examples" at bounding box center [307, 123] width 185 height 38
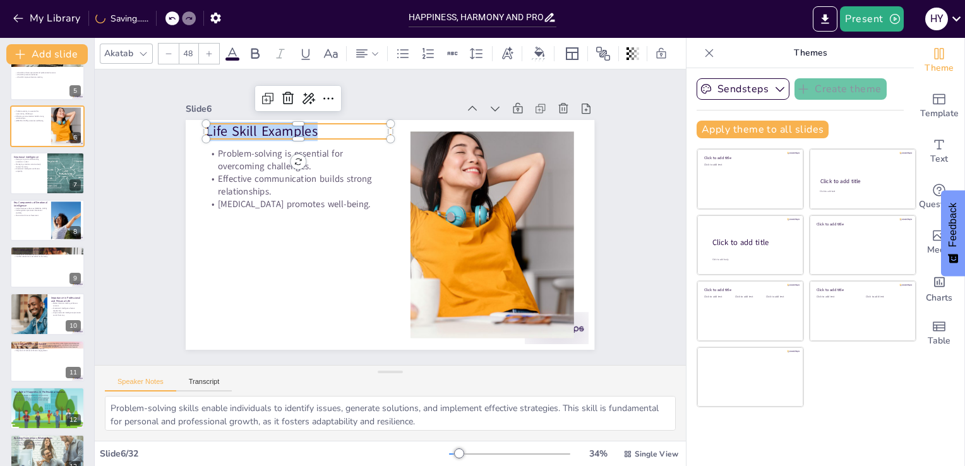
drag, startPoint x: 318, startPoint y: 125, endPoint x: 220, endPoint y: 134, distance: 98.9
click at [220, 134] on div "Problem-solving is essential for overcoming challenges. Effective communication…" at bounding box center [390, 235] width 409 height 230
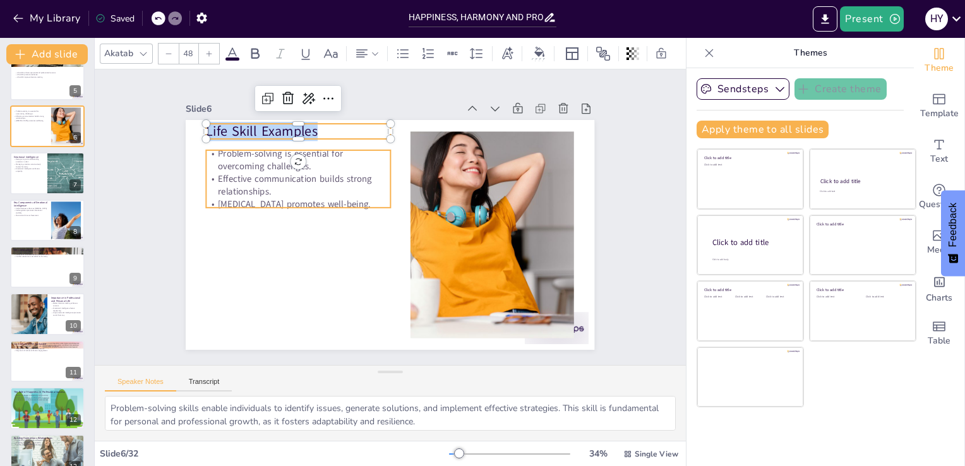
type input "32"
click at [285, 189] on p "Effective communication builds strong relationships." at bounding box center [303, 175] width 186 height 45
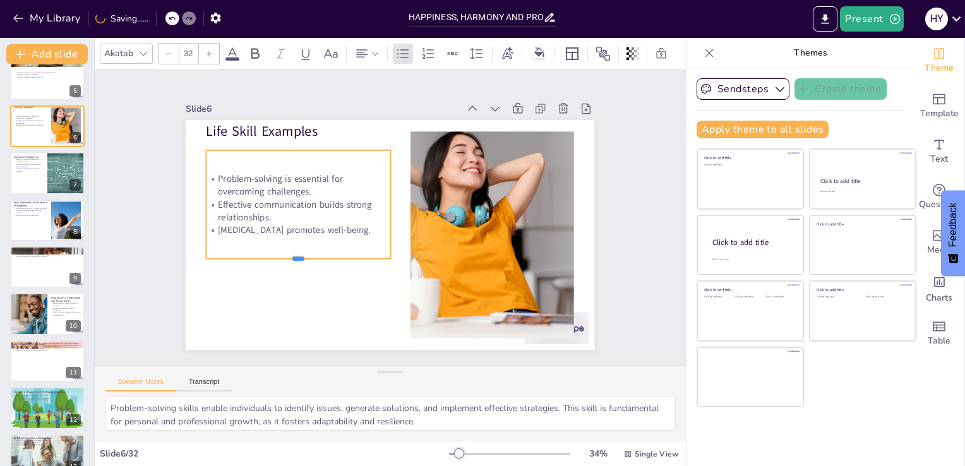
drag, startPoint x: 294, startPoint y: 203, endPoint x: 292, endPoint y: 261, distance: 58.7
click at [292, 261] on div at bounding box center [298, 264] width 184 height 10
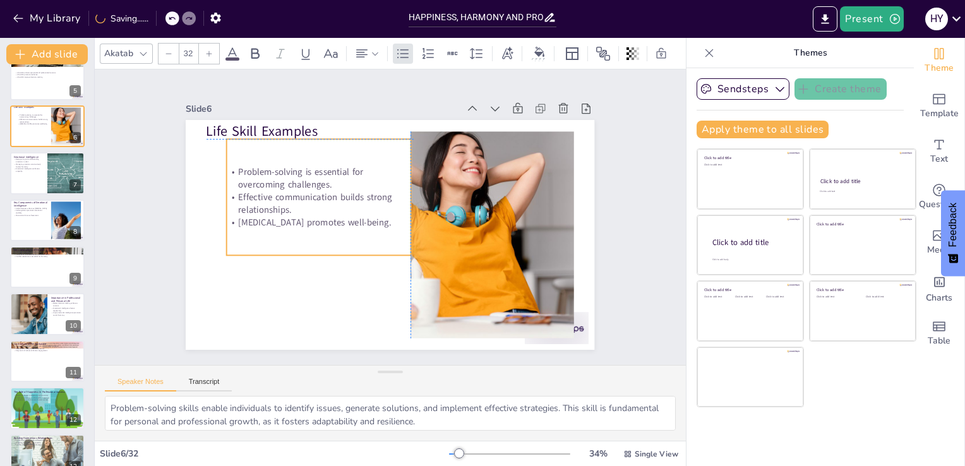
drag, startPoint x: 347, startPoint y: 239, endPoint x: 370, endPoint y: 229, distance: 25.5
click at [370, 229] on div "Problem-solving is essential for overcoming challenges. Effective communication…" at bounding box center [321, 189] width 195 height 134
click at [394, 216] on p "[MEDICAL_DATA] promotes well-being." at bounding box center [319, 207] width 182 height 51
click at [394, 216] on p "[MEDICAL_DATA] promotes well-being." at bounding box center [319, 215] width 184 height 32
click at [394, 216] on p "[MEDICAL_DATA] promotes well-being." at bounding box center [319, 207] width 182 height 51
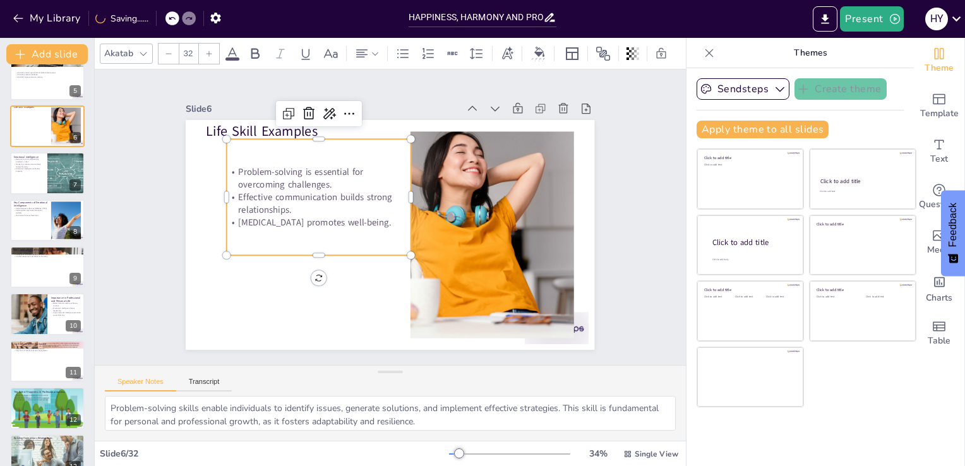
drag, startPoint x: 394, startPoint y: 216, endPoint x: 240, endPoint y: 162, distance: 163.4
click at [240, 162] on div "Problem-solving is essential for overcoming challenges. Effective communication…" at bounding box center [321, 189] width 189 height 82
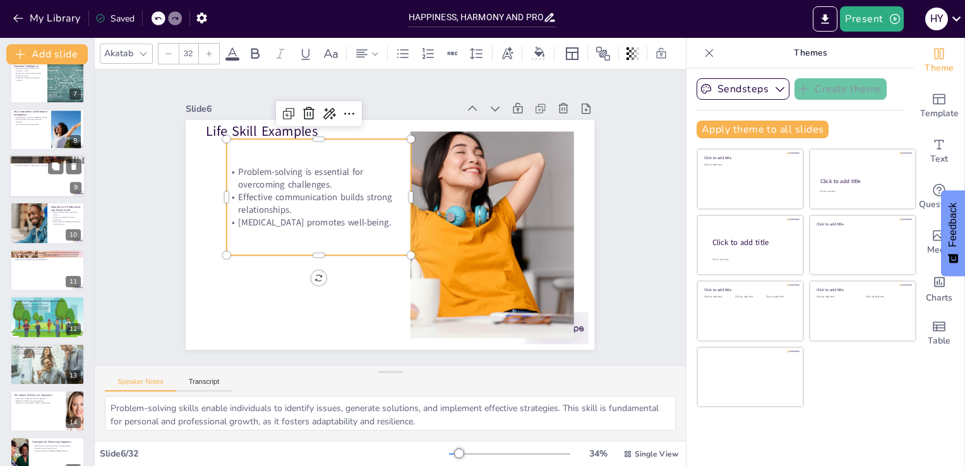
scroll to position [177, 0]
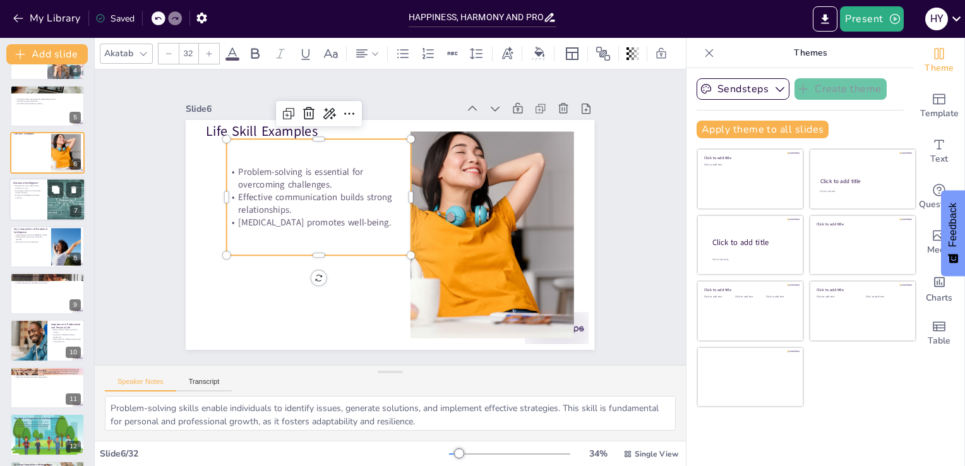
click at [17, 199] on div at bounding box center [47, 200] width 76 height 43
type textarea "Recognizing and understanding our emotions is the first step in developing emot…"
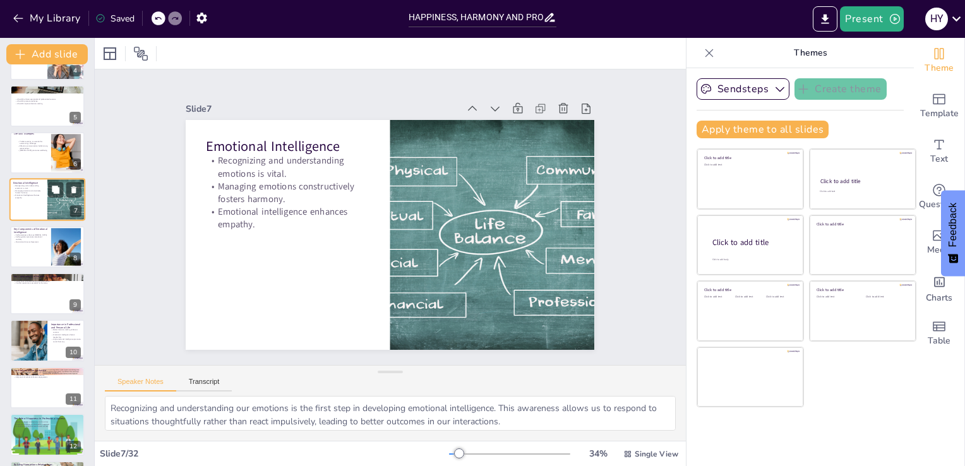
scroll to position [112, 0]
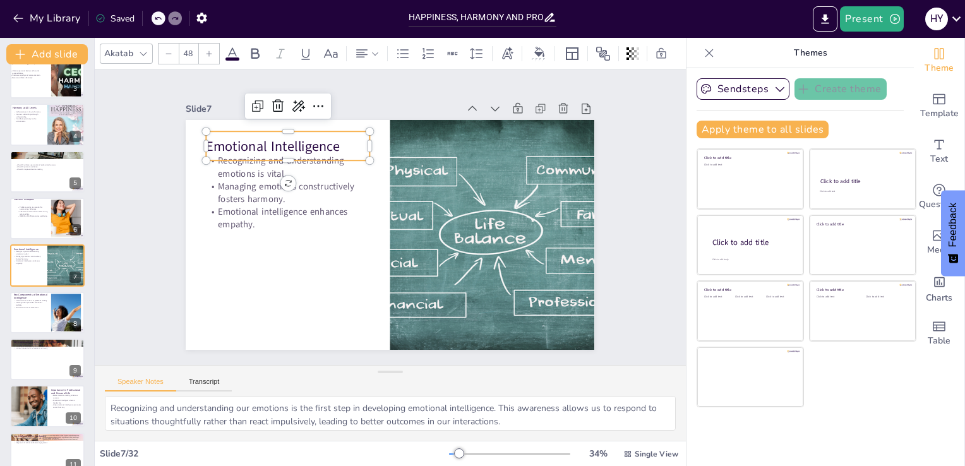
click at [314, 136] on p "Emotional Intelligence" at bounding box center [296, 135] width 165 height 36
click at [331, 144] on p "Emotional Intelligence" at bounding box center [296, 135] width 165 height 36
click at [331, 144] on p "Emotional Intelligence" at bounding box center [288, 145] width 164 height 19
click at [331, 144] on p "Emotional Intelligence" at bounding box center [296, 135] width 165 height 36
click at [331, 144] on p "Emotional Intelligence" at bounding box center [288, 145] width 164 height 19
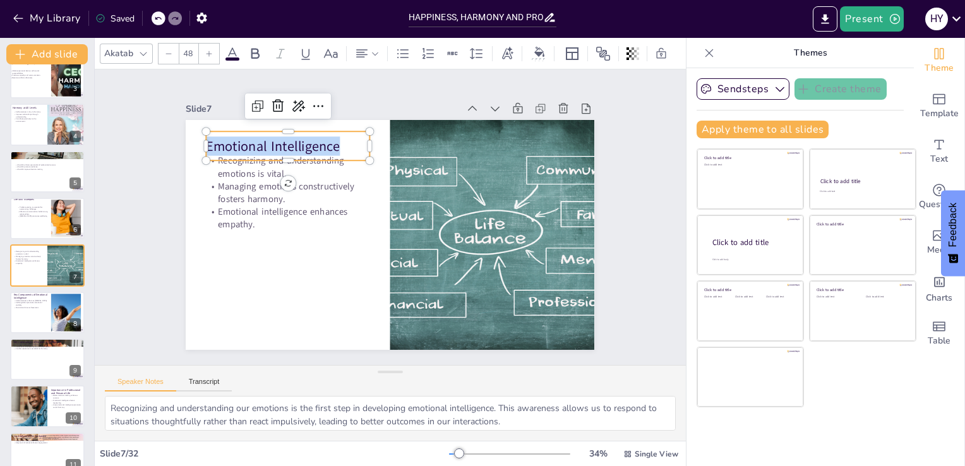
copy p "Emotional Intelligence"
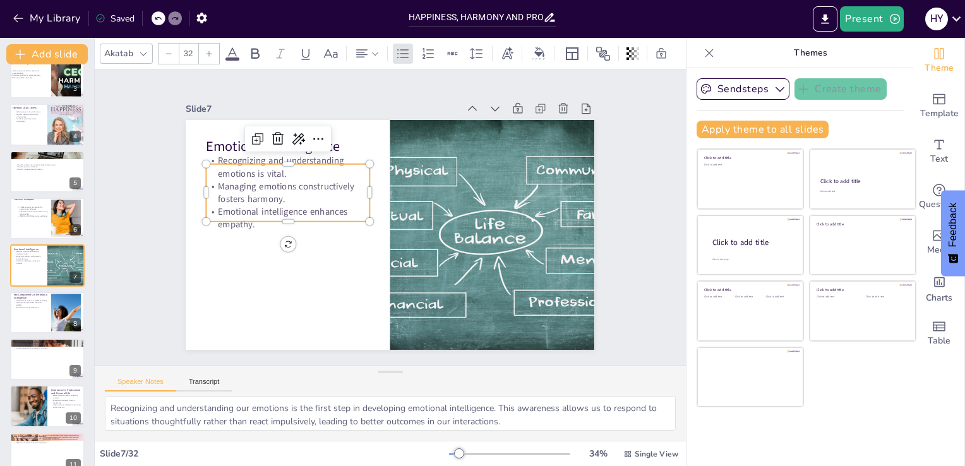
click at [276, 188] on p "Managing emotions constructively fosters harmony." at bounding box center [288, 192] width 164 height 25
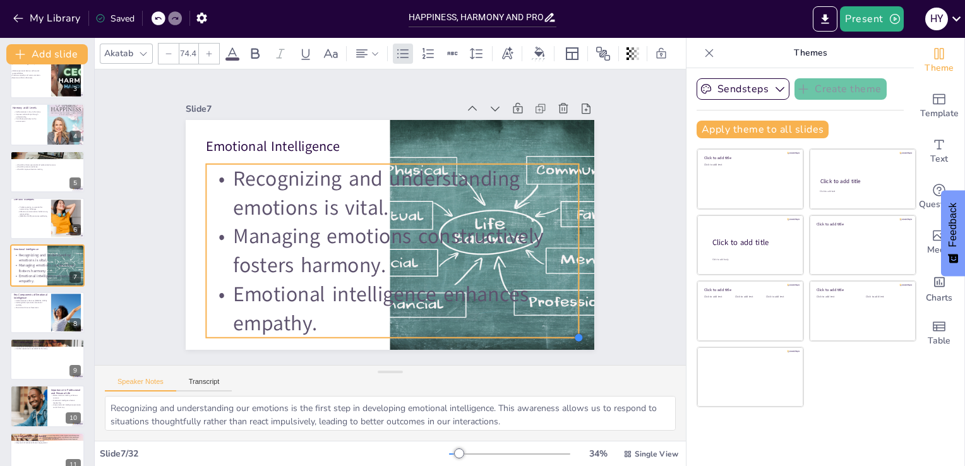
drag, startPoint x: 357, startPoint y: 218, endPoint x: 352, endPoint y: 294, distance: 76.0
click at [352, 294] on div "Emotional Intelligence Recognizing and understanding emotions is vital. Managin…" at bounding box center [388, 235] width 431 height 272
type input "74.4"
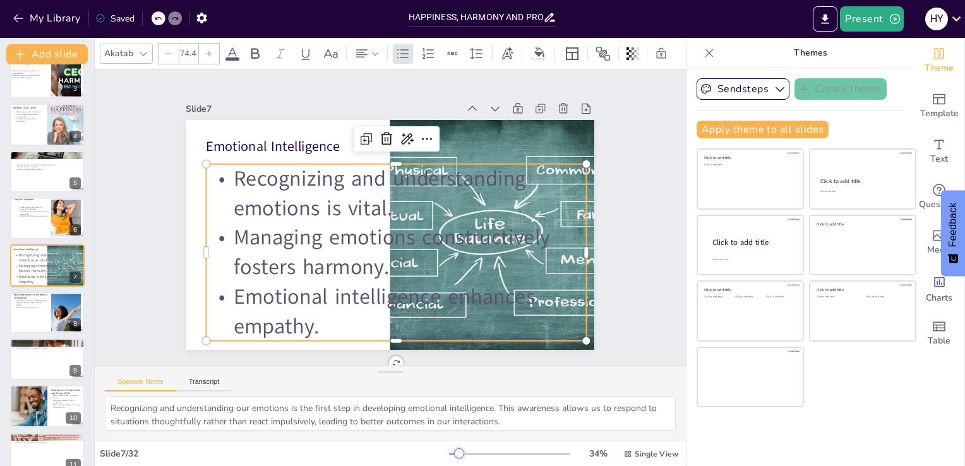
click at [330, 323] on p "Emotional intelligence enhances empathy." at bounding box center [386, 312] width 384 height 98
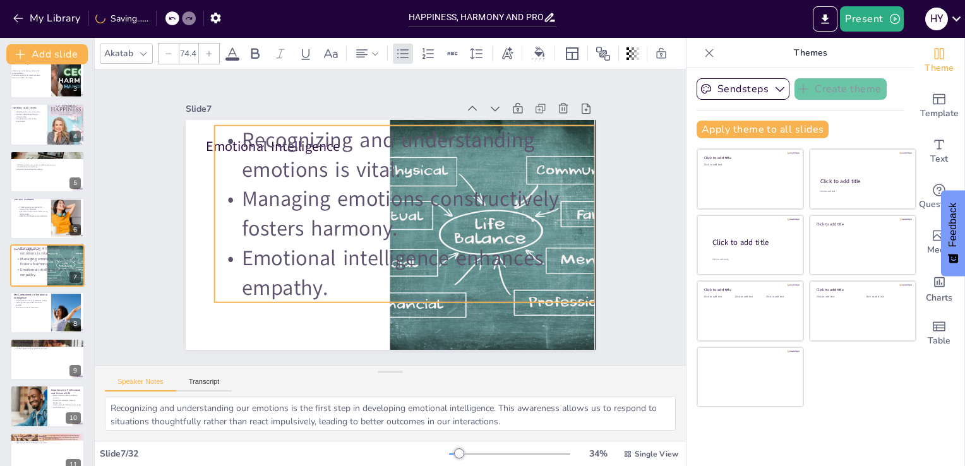
drag, startPoint x: 330, startPoint y: 323, endPoint x: 343, endPoint y: 284, distance: 40.7
click at [343, 284] on p "Emotional intelligence enhances empathy." at bounding box center [398, 274] width 384 height 98
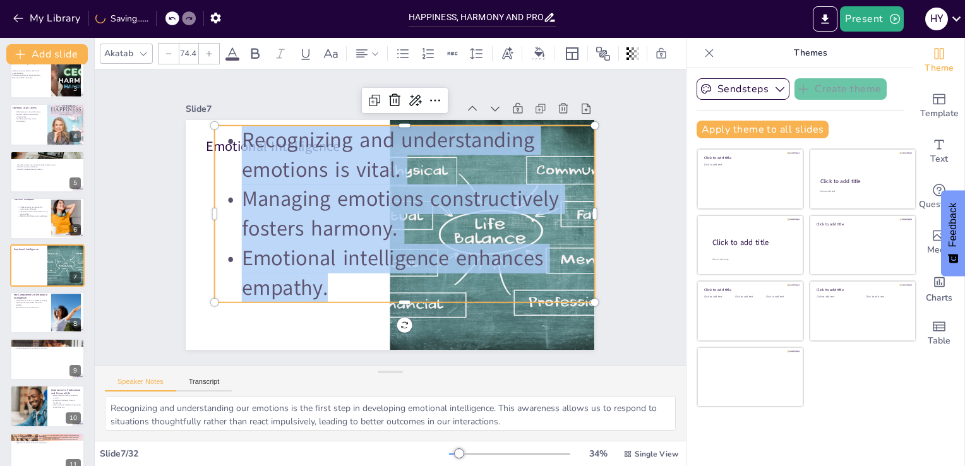
drag, startPoint x: 336, startPoint y: 286, endPoint x: 202, endPoint y: 154, distance: 188.0
click at [202, 154] on div "Emotional Intelligence Recognizing and understanding emotions is vital. Managin…" at bounding box center [388, 235] width 431 height 272
copy div "Recognizing and understanding emotions is vital. Managing emotions constructive…"
click at [38, 325] on div at bounding box center [47, 312] width 76 height 43
type textarea "Self-awareness is the foundation of emotional intelligence. By understanding ou…"
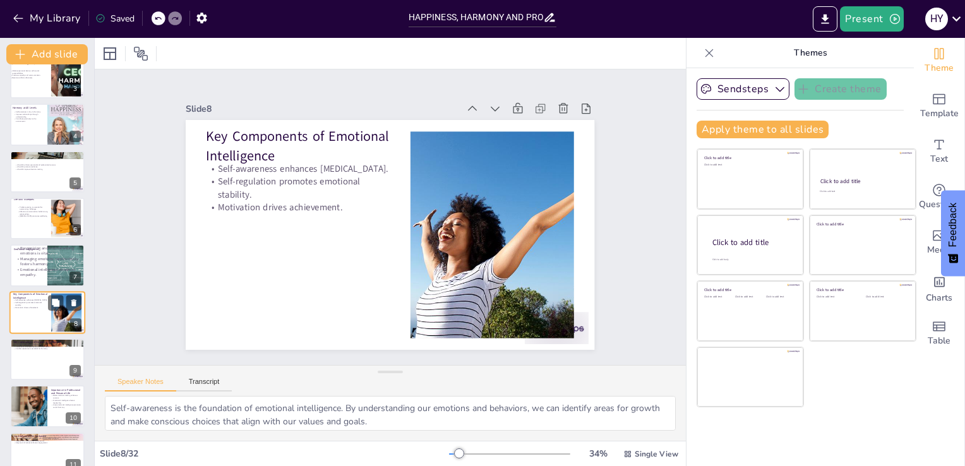
scroll to position [159, 0]
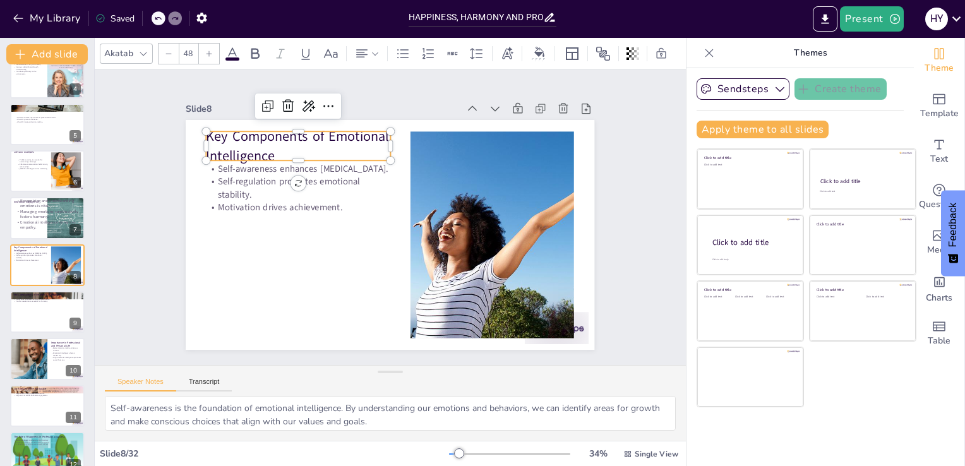
click at [403, 134] on p "Key Components of Emotional Intelligence" at bounding box center [441, 112] width 76 height 188
click at [313, 140] on p "Key Components of Emotional Intelligence" at bounding box center [306, 137] width 187 height 57
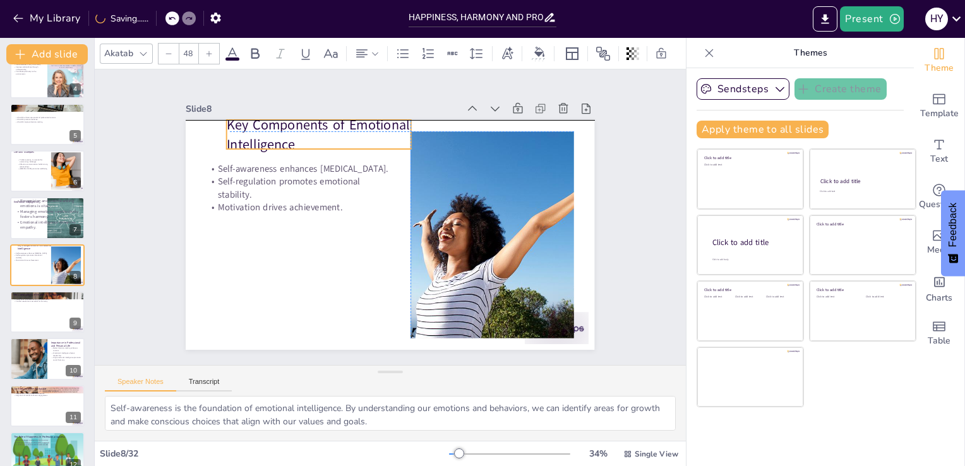
drag, startPoint x: 313, startPoint y: 140, endPoint x: 336, endPoint y: 130, distance: 24.9
click at [336, 130] on p "Key Components of Emotional Intelligence" at bounding box center [338, 121] width 188 height 76
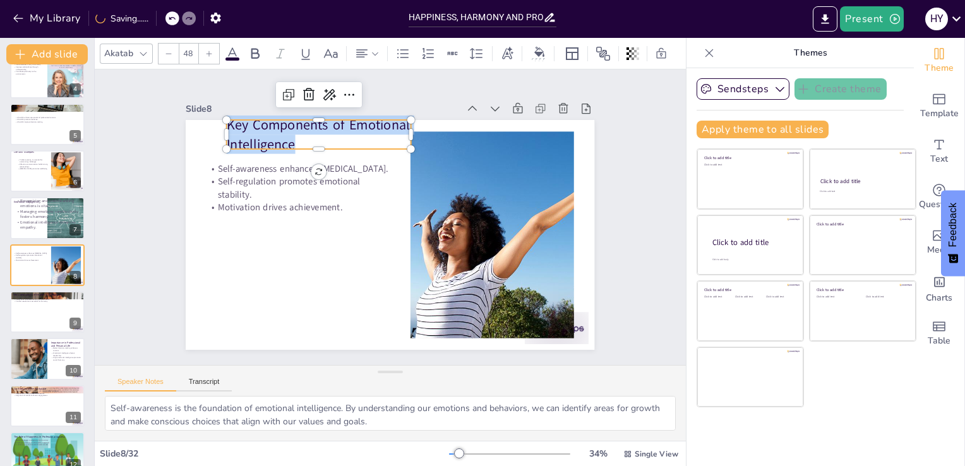
drag, startPoint x: 323, startPoint y: 133, endPoint x: 218, endPoint y: 119, distance: 105.7
click at [218, 119] on div "Self-awareness enhances personal growth. Self-regulation promotes emotional sta…" at bounding box center [388, 235] width 431 height 272
copy p "Key Components of Emotional Intelligence"
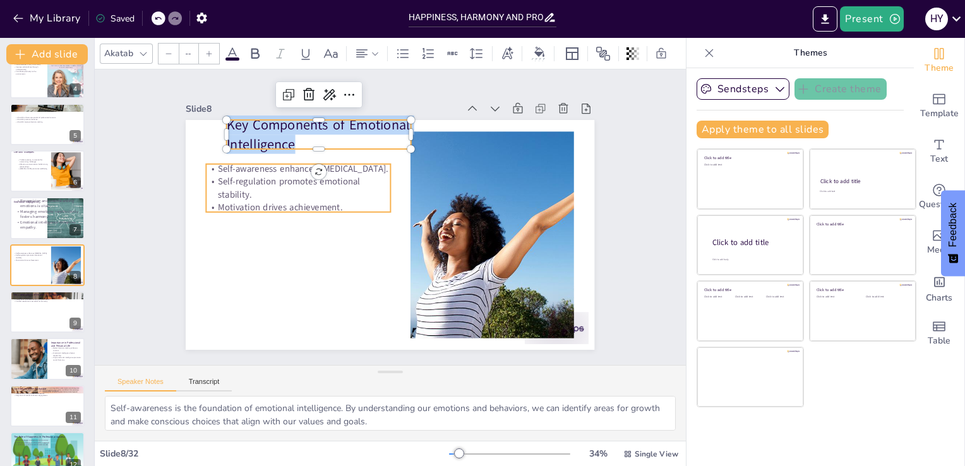
type input "32"
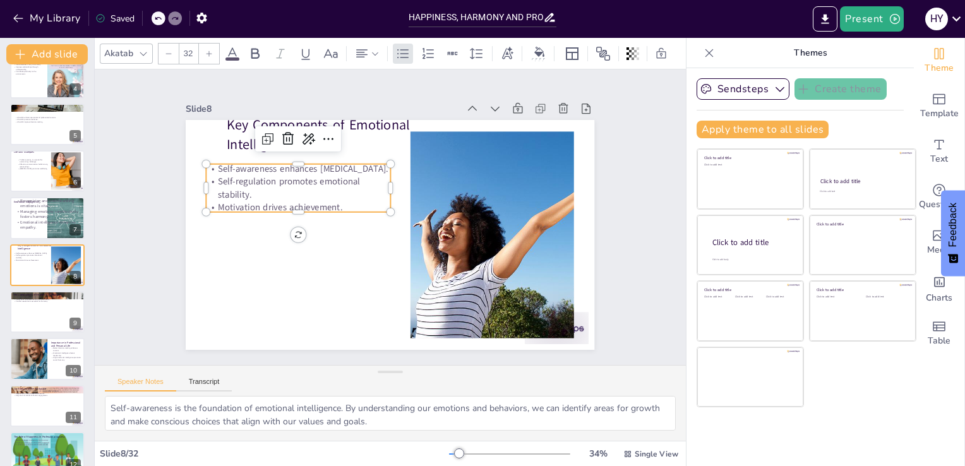
click at [328, 208] on div "Key Components of Emotional Intelligence Self-awareness enhances personal growt…" at bounding box center [374, 226] width 403 height 468
click at [337, 201] on p "Motivation drives achievement." at bounding box center [300, 198] width 184 height 32
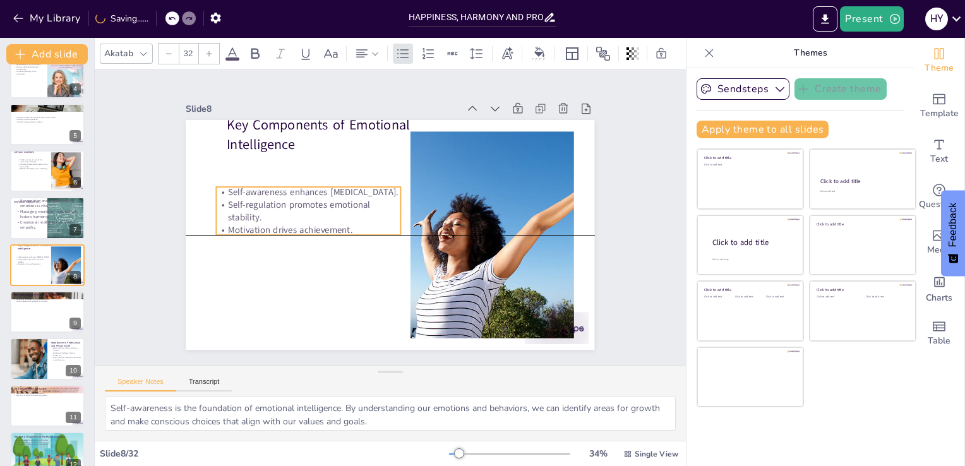
drag, startPoint x: 337, startPoint y: 201, endPoint x: 347, endPoint y: 220, distance: 21.5
click at [347, 220] on p "Motivation drives achievement." at bounding box center [310, 195] width 173 height 87
click at [347, 220] on p "Motivation drives achievement." at bounding box center [317, 180] width 156 height 118
click at [347, 220] on p "Motivation drives achievement." at bounding box center [307, 221] width 184 height 32
drag, startPoint x: 347, startPoint y: 220, endPoint x: 218, endPoint y: 188, distance: 132.6
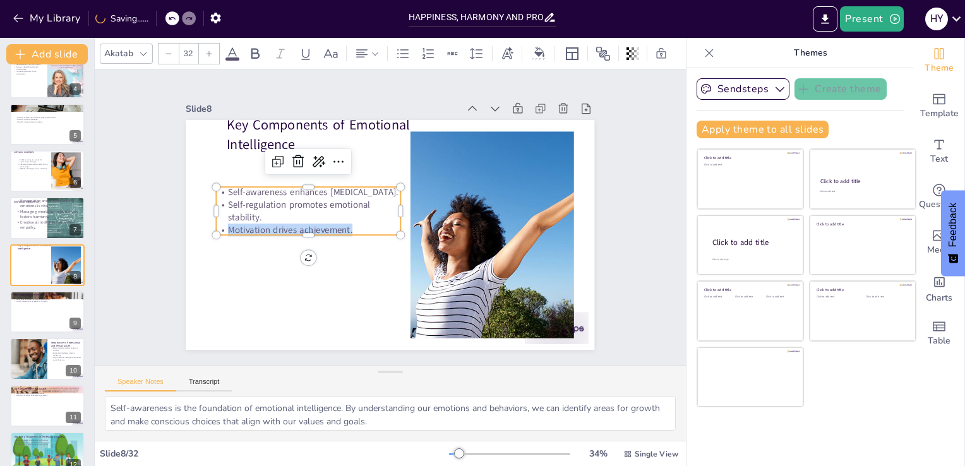
click at [218, 188] on div "Self-awareness enhances personal growth. Self-regulation promotes emotional sta…" at bounding box center [309, 211] width 184 height 51
click at [219, 188] on p "Self-awareness enhances [MEDICAL_DATA]." at bounding box center [311, 183] width 184 height 32
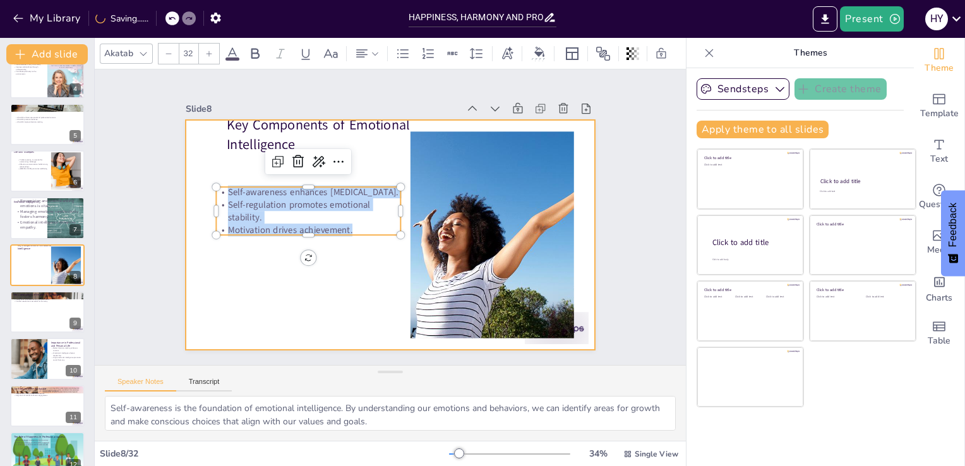
drag, startPoint x: 218, startPoint y: 188, endPoint x: 351, endPoint y: 239, distance: 142.1
click at [351, 239] on div "Key Components of Emotional Intelligence Self-awareness enhances personal growt…" at bounding box center [388, 234] width 431 height 271
copy div "Self-awareness enhances personal growth. Self-regulation promotes emotional sta…"
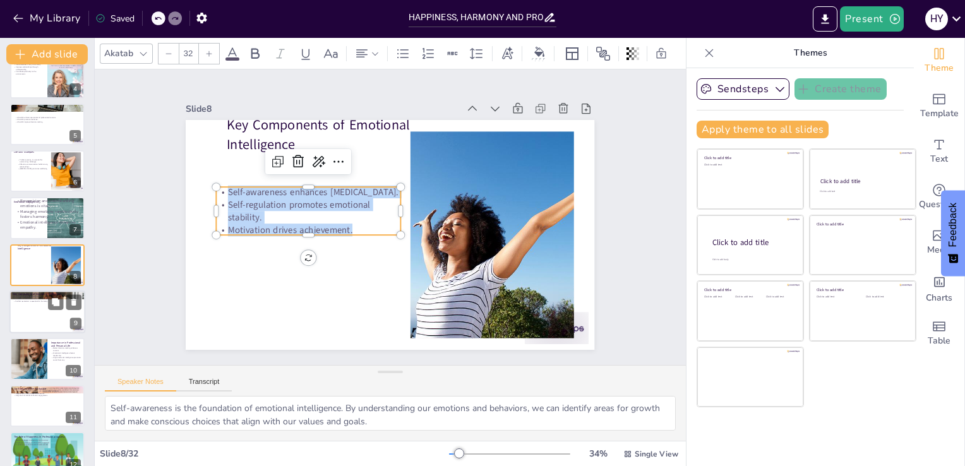
click at [39, 325] on div at bounding box center [47, 311] width 76 height 43
type textarea "Empathy is essential for building strong relationships. By understanding and va…"
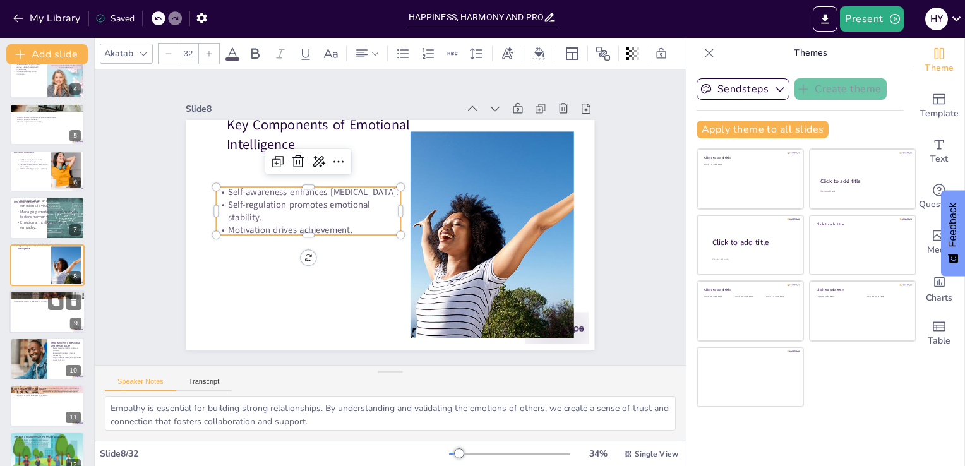
scroll to position [206, 0]
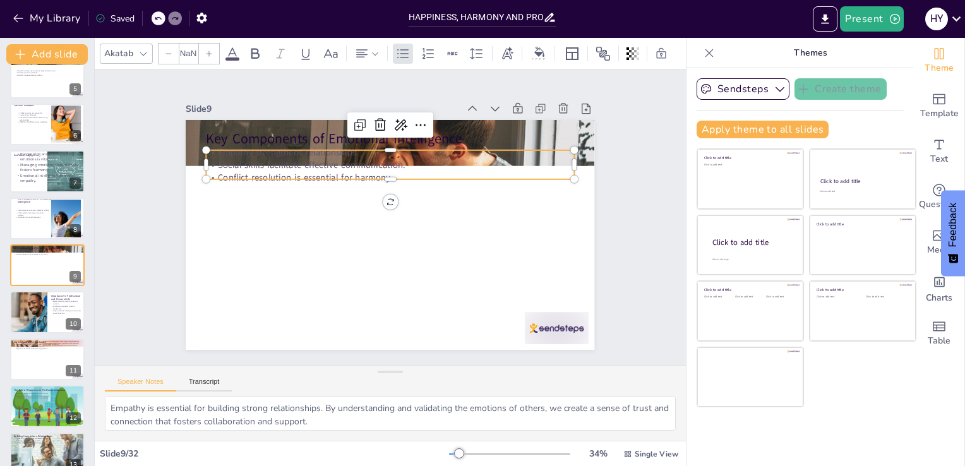
type input "32"
click at [374, 164] on p "Social skills facilitate effective communication." at bounding box center [395, 165] width 367 height 51
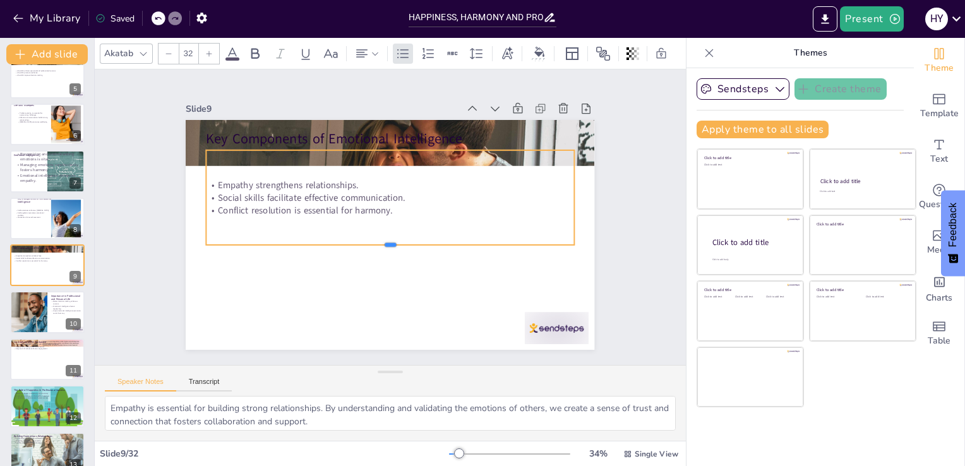
drag, startPoint x: 380, startPoint y: 176, endPoint x: 397, endPoint y: 261, distance: 87.4
click at [397, 261] on div at bounding box center [380, 248] width 353 height 123
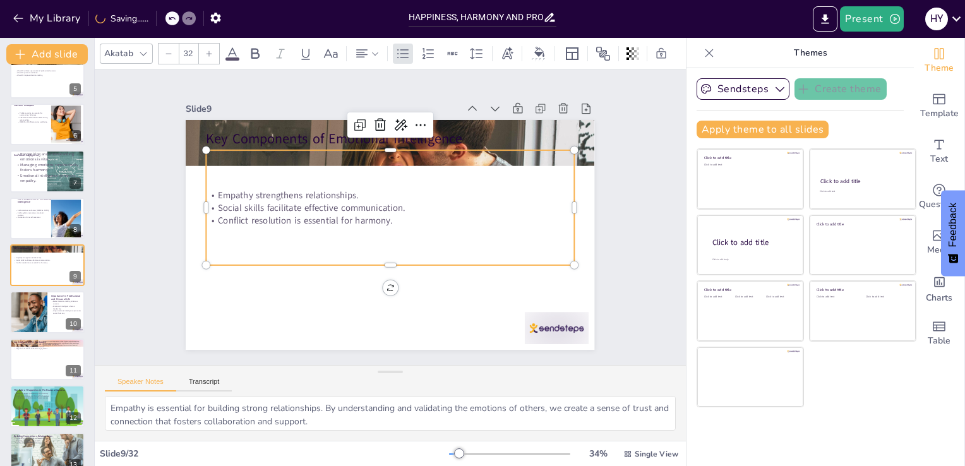
click at [390, 226] on div "Empathy strengthens relationships. Social skills facilitate effective communica…" at bounding box center [392, 208] width 384 height 189
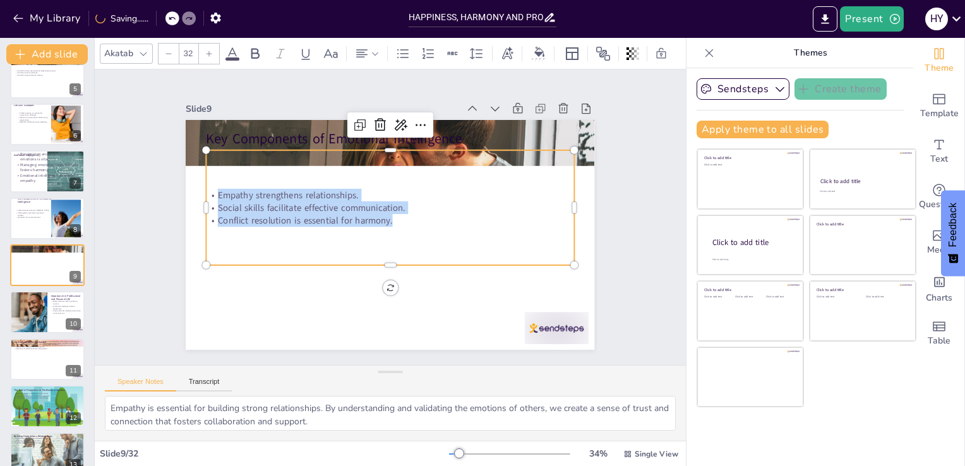
drag, startPoint x: 391, startPoint y: 213, endPoint x: 198, endPoint y: 176, distance: 196.8
click at [202, 176] on div "Empathy strengthens relationships. Social skills facilitate effective communica…" at bounding box center [391, 207] width 378 height 153
copy div "Empathy strengthens relationships. Social skills facilitate effective communica…"
click at [36, 302] on div at bounding box center [28, 312] width 122 height 43
type textarea "Effective decision-making is crucial for success in both personal and professio…"
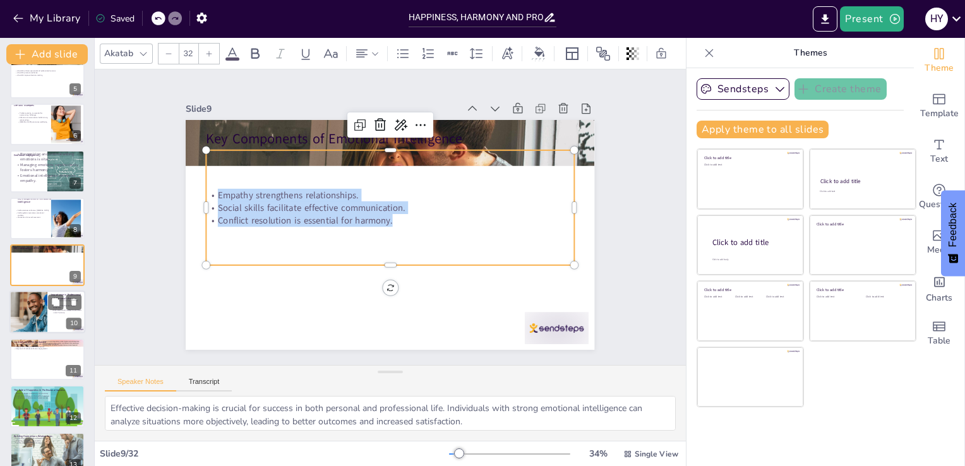
scroll to position [253, 0]
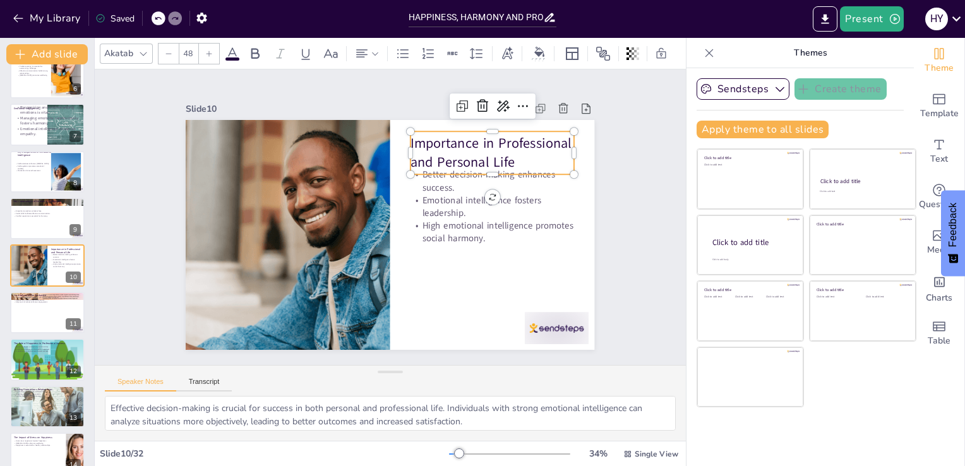
click at [461, 144] on p "Importance in Professional and Personal Life" at bounding box center [507, 187] width 167 height 87
click at [513, 157] on p "Importance in Professional and Personal Life" at bounding box center [498, 163] width 167 height 55
click at [453, 149] on p "Importance in Professional and Personal Life" at bounding box center [498, 163] width 167 height 55
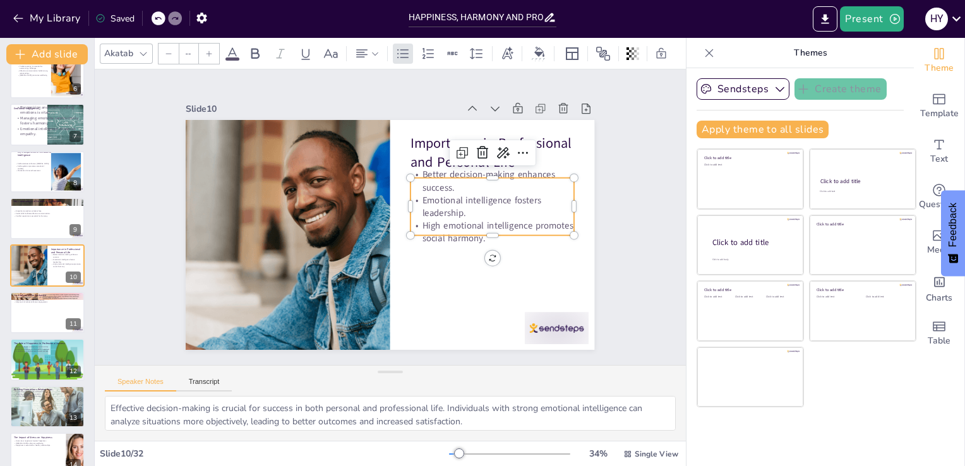
type input "32"
click at [465, 224] on p "High emotional intelligence promotes social harmony." at bounding box center [487, 253] width 165 height 59
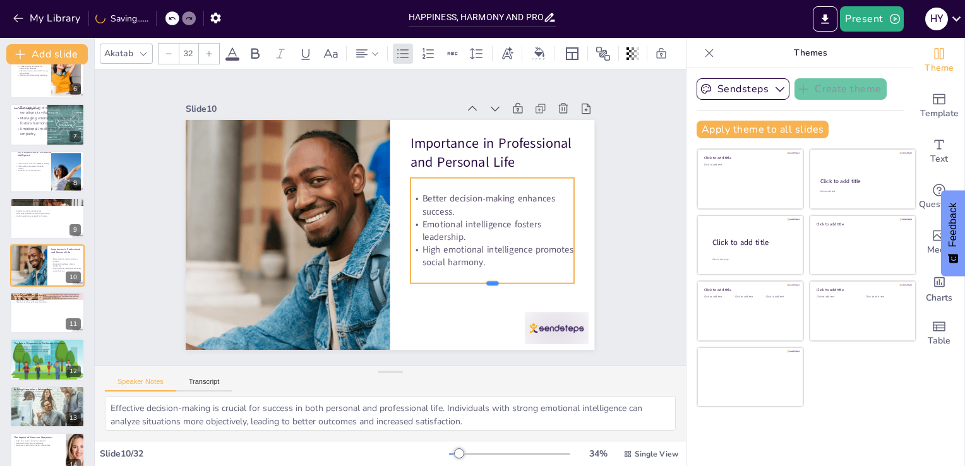
drag, startPoint x: 487, startPoint y: 230, endPoint x: 495, endPoint y: 279, distance: 49.3
click at [495, 285] on div at bounding box center [485, 298] width 164 height 27
click at [486, 252] on p "High emotional intelligence promotes social harmony." at bounding box center [492, 256] width 164 height 25
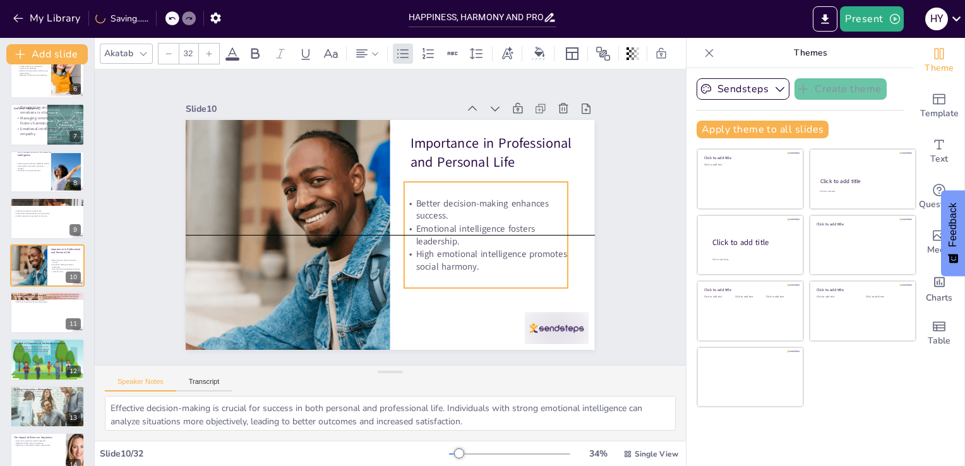
drag, startPoint x: 486, startPoint y: 252, endPoint x: 480, endPoint y: 259, distance: 9.0
click at [480, 259] on p "High emotional intelligence promotes social harmony." at bounding box center [486, 260] width 164 height 25
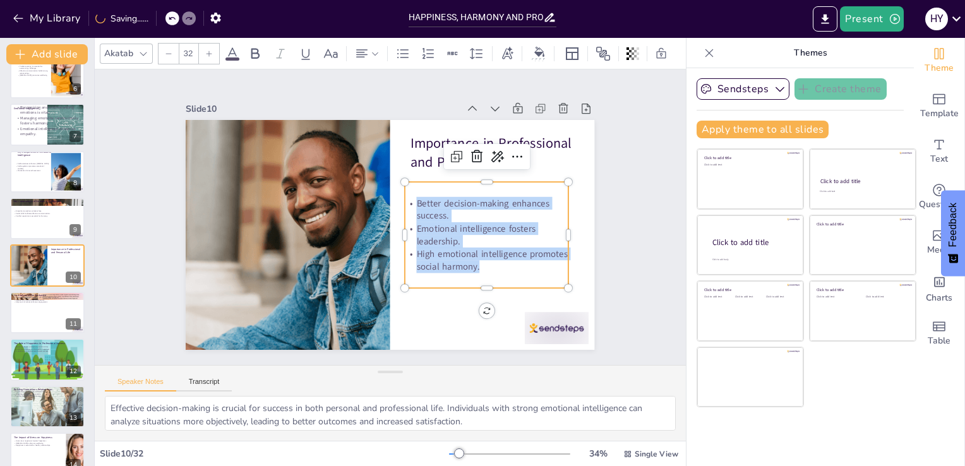
drag, startPoint x: 480, startPoint y: 258, endPoint x: 411, endPoint y: 172, distance: 110.0
click at [411, 172] on div "Importance in Professional and Personal Life Better decision-making enhances su…" at bounding box center [385, 234] width 460 height 345
click at [27, 310] on div at bounding box center [47, 312] width 76 height 43
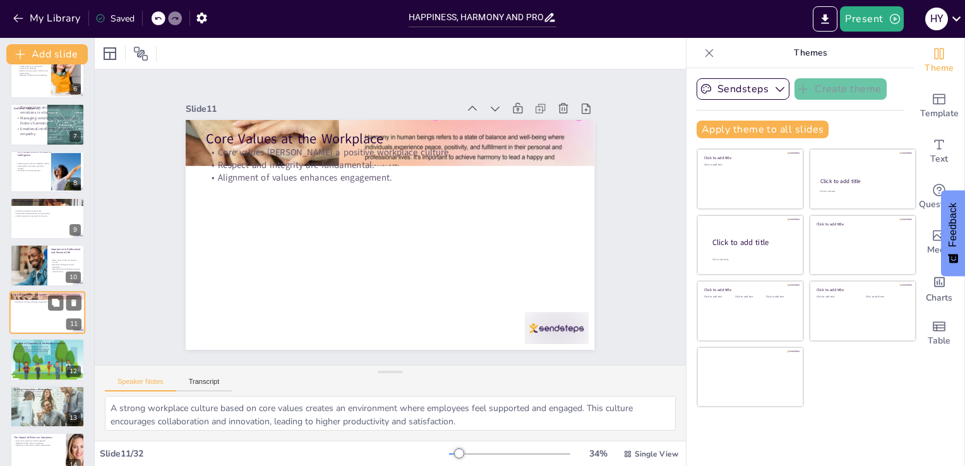
scroll to position [300, 0]
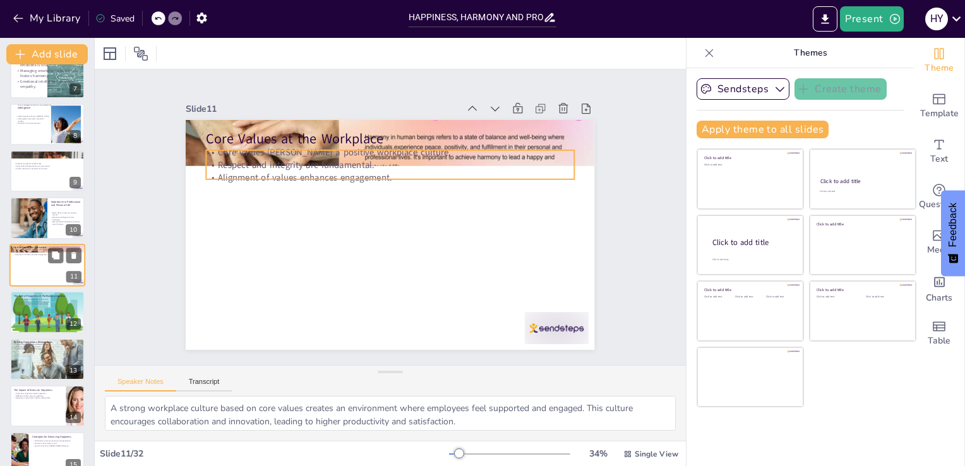
click at [33, 254] on p "Alignment of values enhances engagement." at bounding box center [47, 254] width 68 height 3
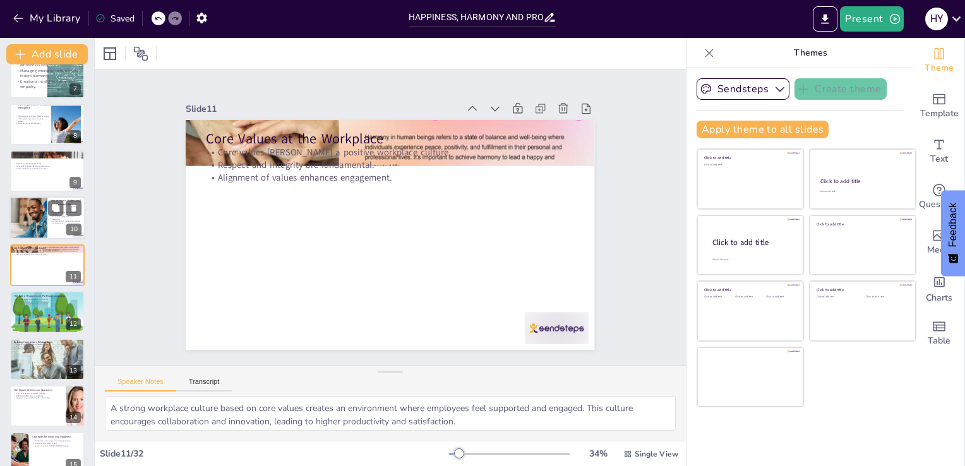
click at [29, 215] on div at bounding box center [28, 218] width 122 height 43
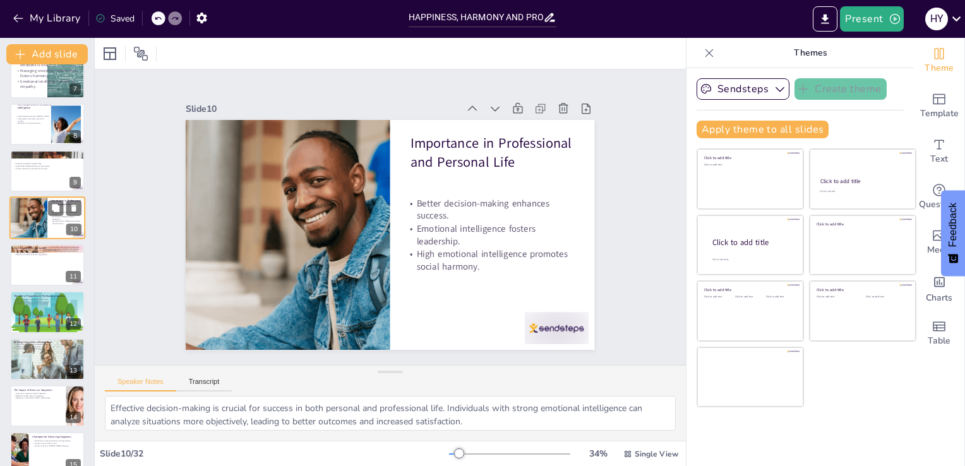
scroll to position [253, 0]
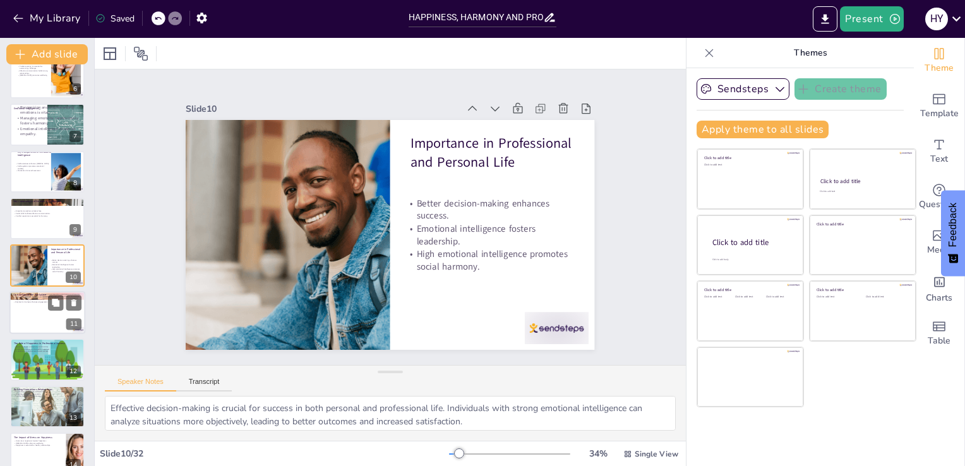
click at [39, 299] on p "Respect and integrity are fundamental." at bounding box center [47, 299] width 68 height 3
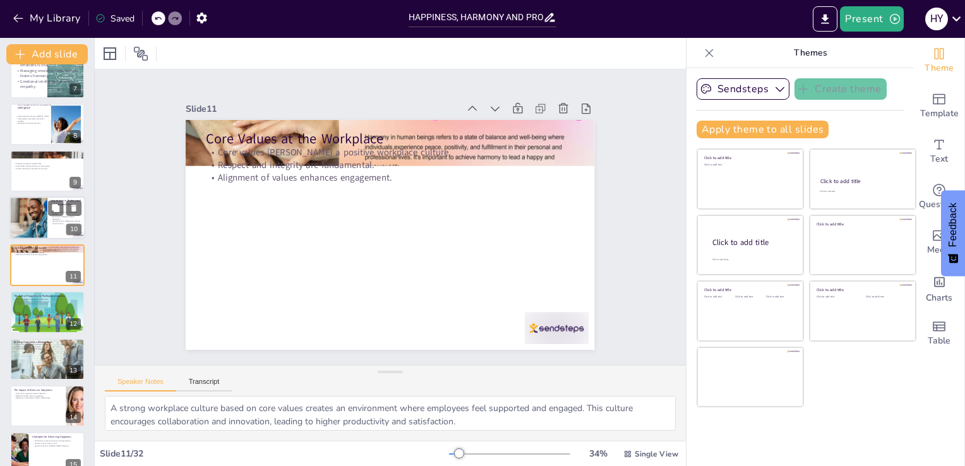
click at [24, 220] on div at bounding box center [28, 218] width 122 height 43
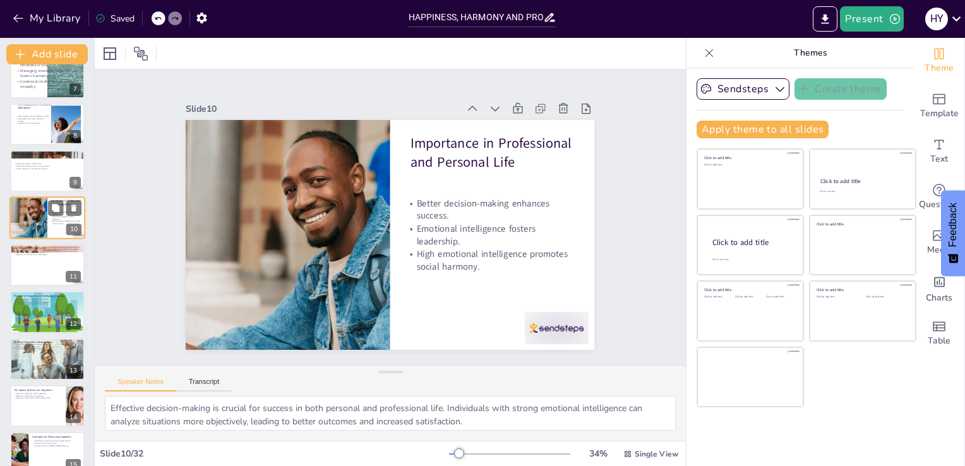
scroll to position [253, 0]
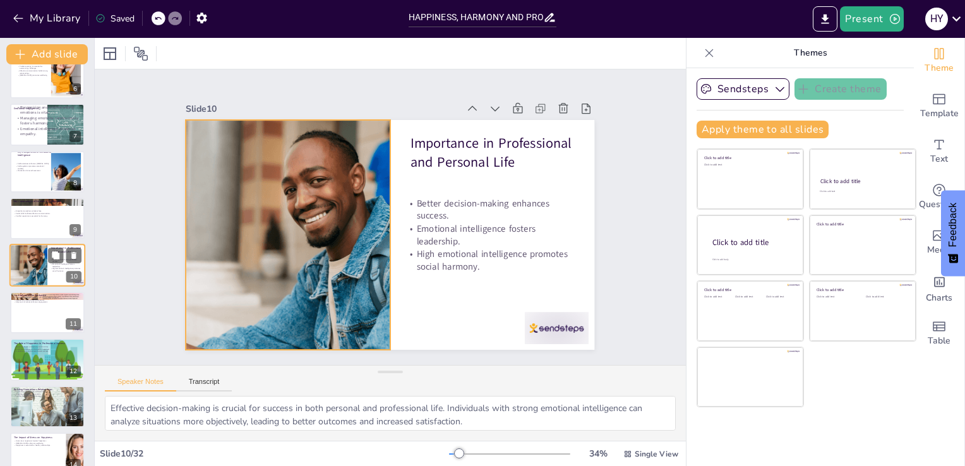
click at [28, 270] on div at bounding box center [28, 265] width 122 height 43
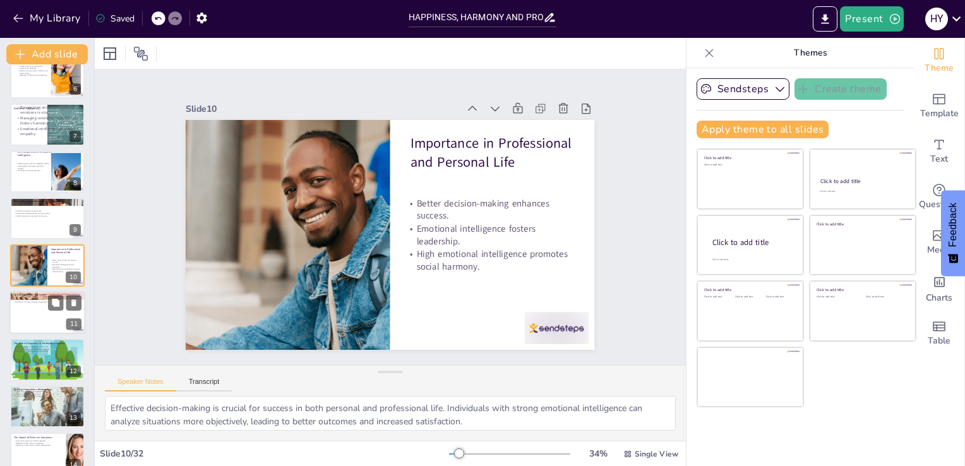
click at [28, 309] on div at bounding box center [47, 312] width 76 height 43
type textarea "A strong workplace culture based on core values creates an environment where em…"
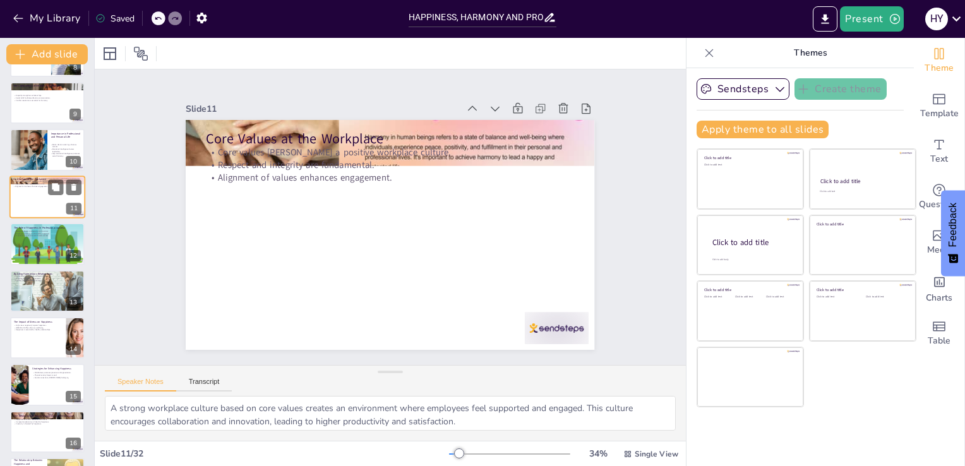
scroll to position [369, 0]
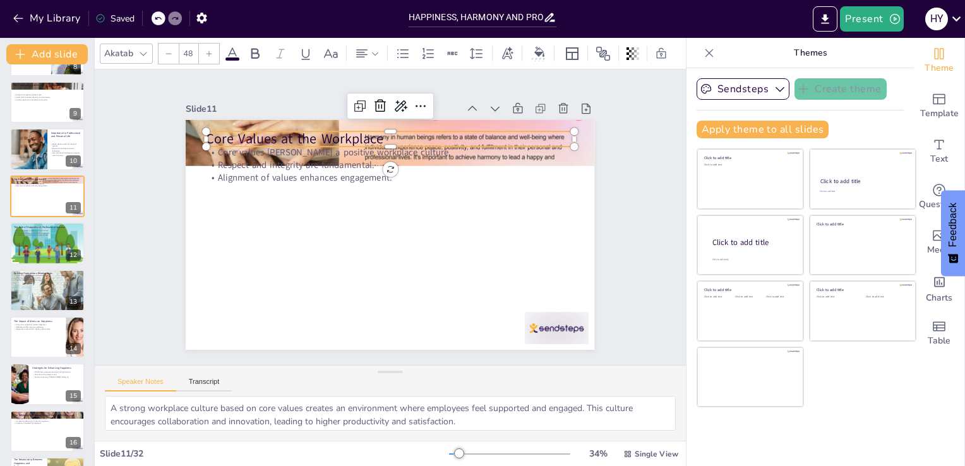
click at [343, 125] on div "Core Values at the Workplace Core values foster a positive workplace culture. R…" at bounding box center [374, 226] width 403 height 468
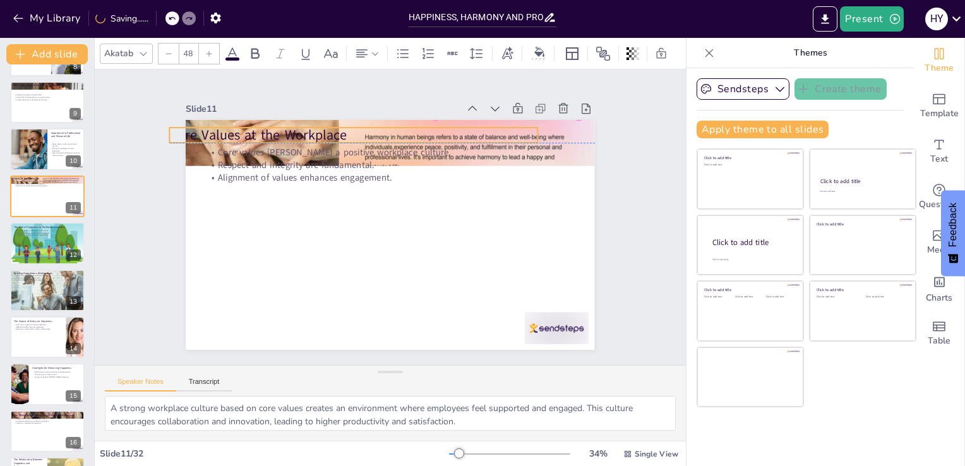
drag, startPoint x: 394, startPoint y: 133, endPoint x: 359, endPoint y: 126, distance: 36.0
click at [359, 126] on p "Core Values at the Workplace" at bounding box center [362, 131] width 367 height 57
click at [357, 126] on p "Core Values at the Workplace" at bounding box center [373, 129] width 364 height 95
drag, startPoint x: 357, startPoint y: 126, endPoint x: 436, endPoint y: 128, distance: 78.9
click at [436, 128] on p "Core Values at the Workplace" at bounding box center [450, 145] width 364 height 95
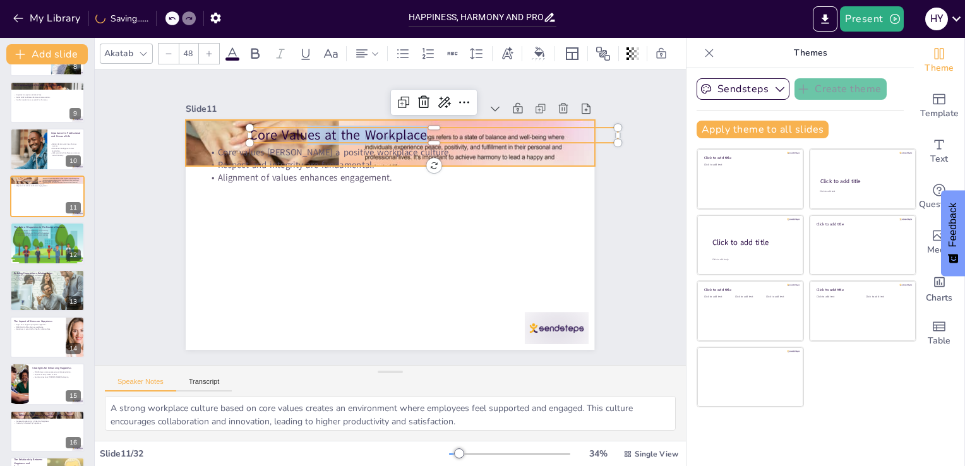
drag, startPoint x: 437, startPoint y: 128, endPoint x: 234, endPoint y: 124, distance: 203.3
click at [234, 124] on div "Core values foster a positive workplace culture. Respect and integrity are fund…" at bounding box center [388, 235] width 431 height 272
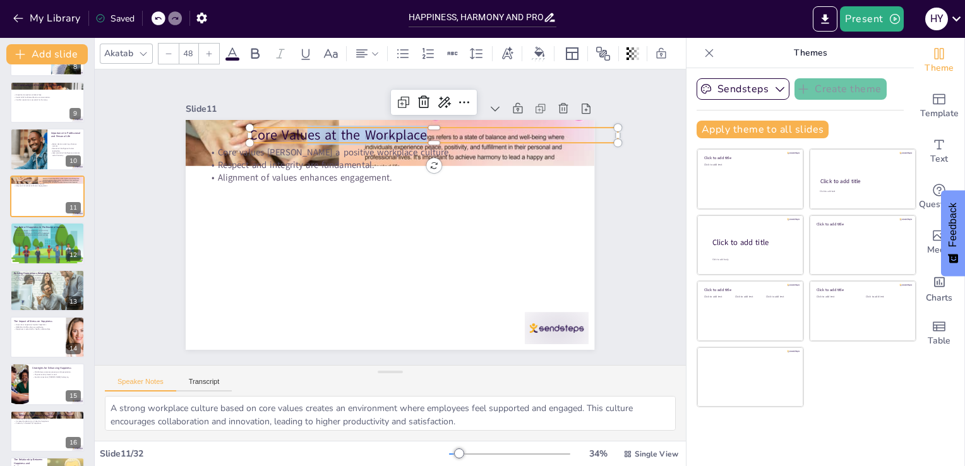
click at [429, 131] on p "Core Values at the Workplace" at bounding box center [473, 177] width 309 height 232
drag, startPoint x: 429, startPoint y: 131, endPoint x: 257, endPoint y: 129, distance: 172.4
click at [258, 129] on p "Core Values at the Workplace" at bounding box center [441, 140] width 367 height 57
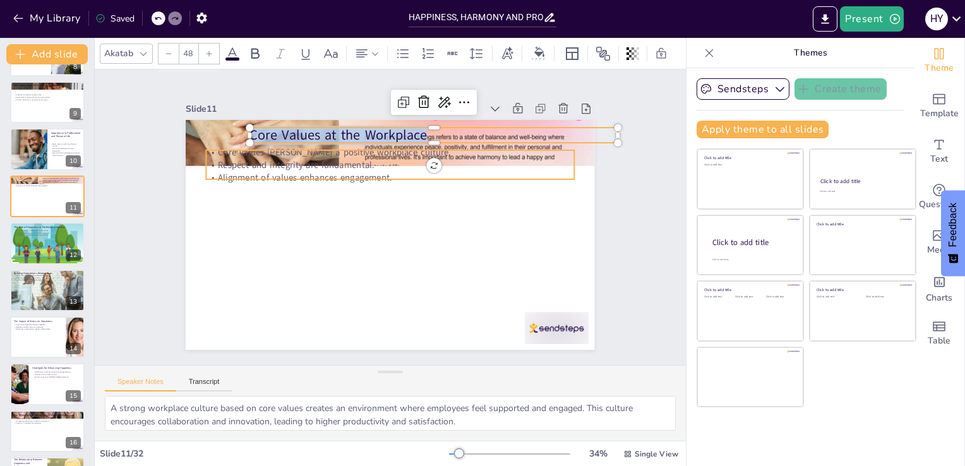
type input "32"
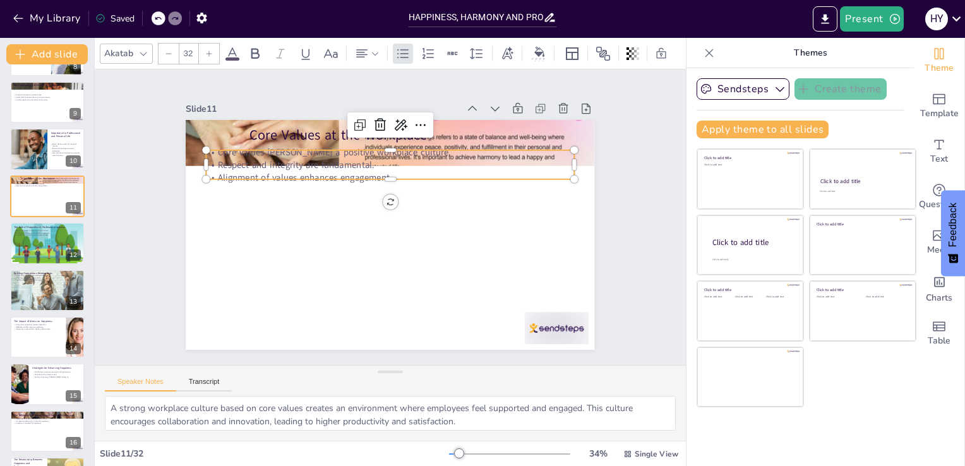
click at [349, 157] on p "Respect and integrity are fundamental." at bounding box center [411, 168] width 341 height 161
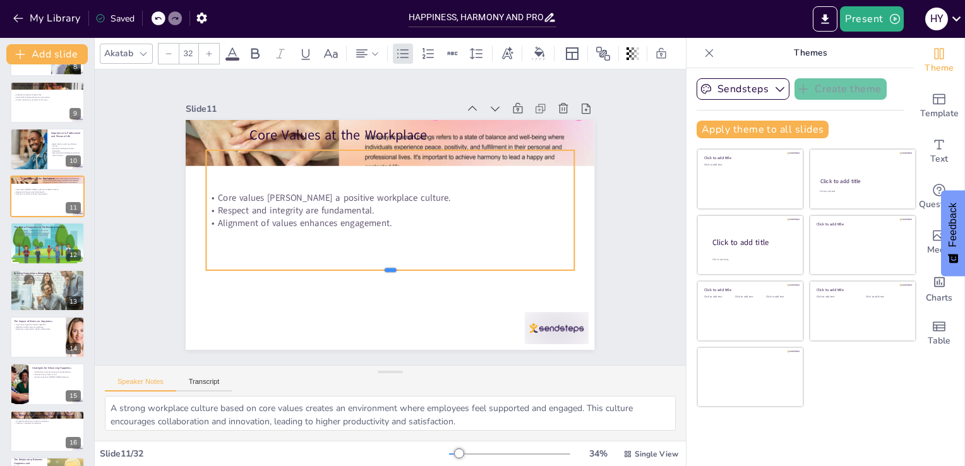
drag, startPoint x: 378, startPoint y: 176, endPoint x: 383, endPoint y: 266, distance: 91.1
click at [383, 270] on div at bounding box center [389, 275] width 367 height 10
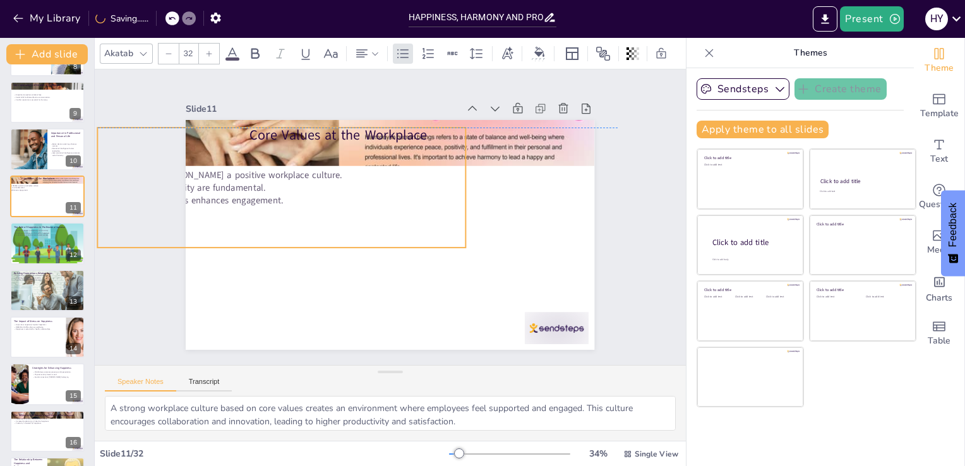
drag, startPoint x: 401, startPoint y: 223, endPoint x: 385, endPoint y: 218, distance: 16.6
click at [385, 218] on div "Core values foster a positive workplace culture. Respect and integrity are fund…" at bounding box center [285, 176] width 378 height 158
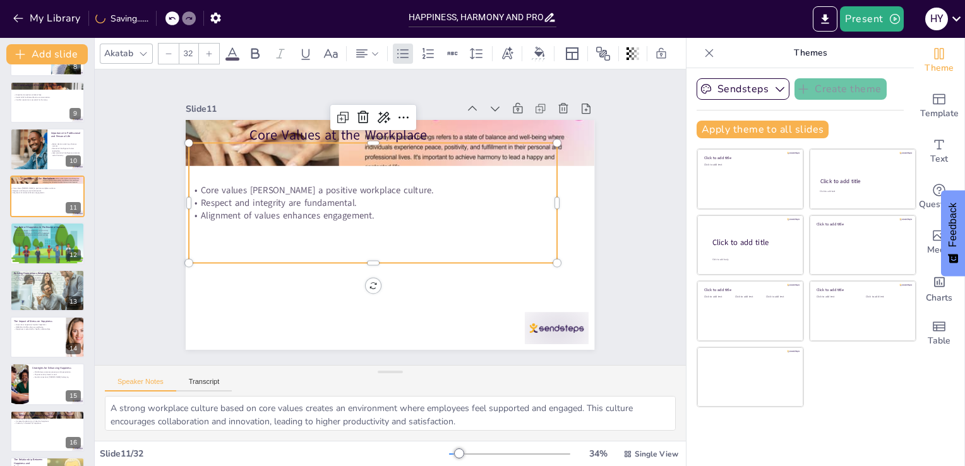
click at [370, 211] on p "Alignment of values enhances engagement." at bounding box center [372, 216] width 367 height 13
click at [370, 211] on p "Alignment of values enhances engagement." at bounding box center [372, 213] width 367 height 51
click at [370, 211] on p "Alignment of values enhances engagement." at bounding box center [372, 216] width 367 height 13
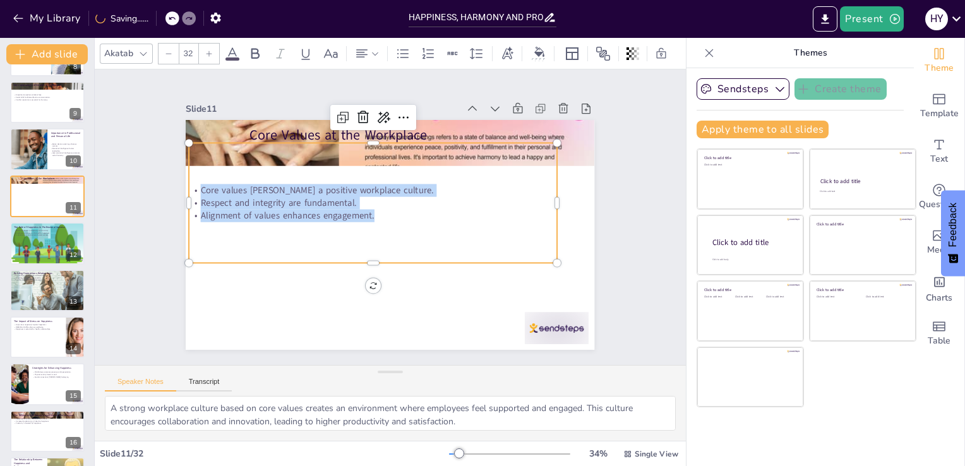
drag, startPoint x: 370, startPoint y: 211, endPoint x: 254, endPoint y: 182, distance: 119.0
click at [254, 182] on div "Core values foster a positive workplace culture. Respect and integrity are fund…" at bounding box center [374, 201] width 370 height 76
click at [25, 248] on div at bounding box center [47, 243] width 76 height 47
type textarea "Happiness is a key driver of productivity and creativity in the workplace. When…"
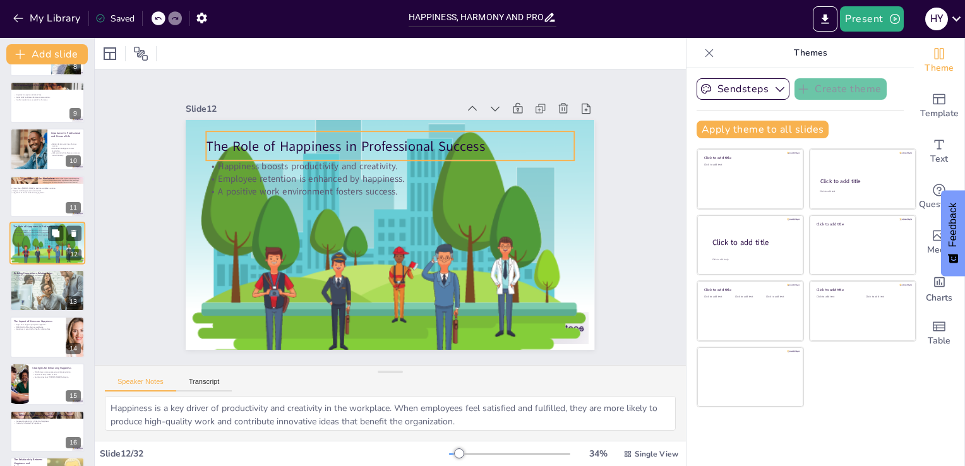
scroll to position [347, 0]
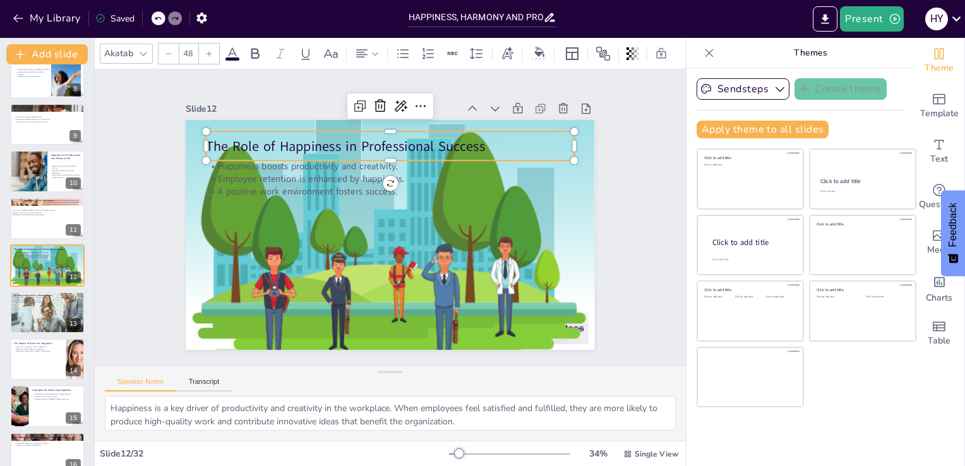
click at [480, 143] on p "The Role of Happiness in Professional Success" at bounding box center [389, 145] width 367 height 19
drag, startPoint x: 480, startPoint y: 143, endPoint x: 466, endPoint y: 140, distance: 14.2
click at [466, 140] on p "The Role of Happiness in Professional Success" at bounding box center [369, 140] width 367 height 57
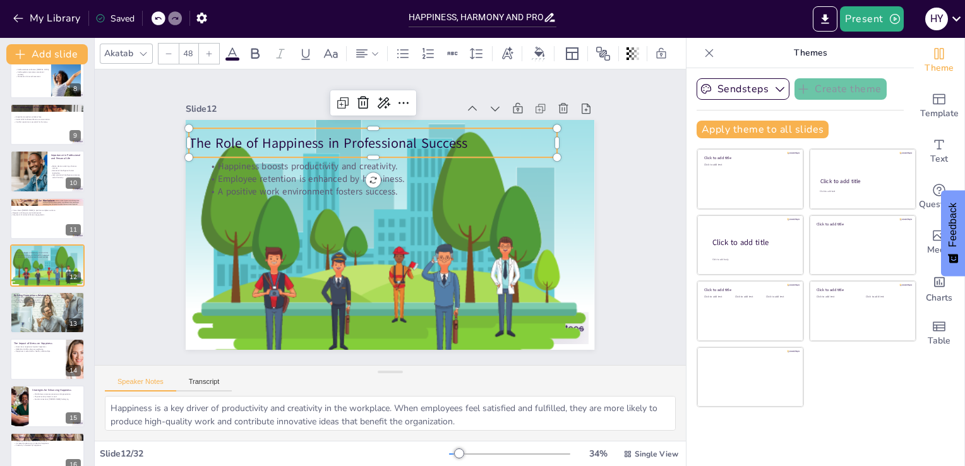
click at [466, 140] on p "The Role of Happiness in Professional Success" at bounding box center [396, 141] width 355 height 132
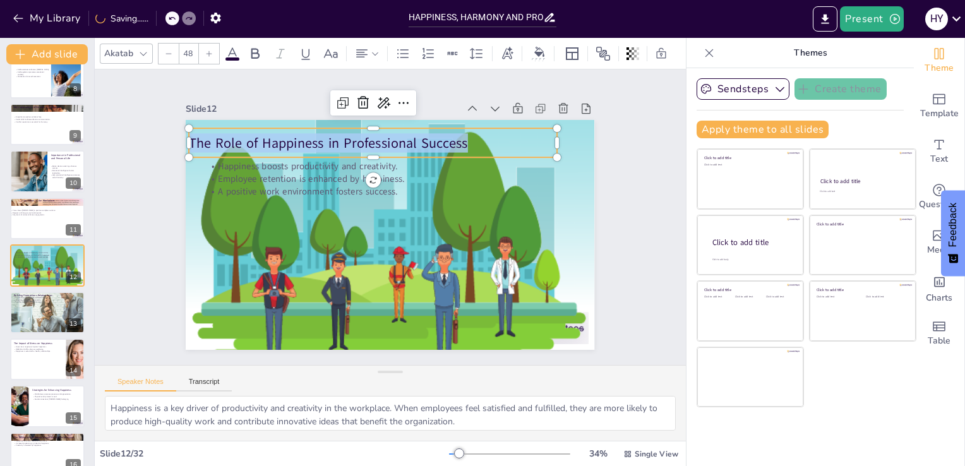
drag, startPoint x: 466, startPoint y: 140, endPoint x: 184, endPoint y: 135, distance: 282.3
click at [197, 135] on p "The Role of Happiness in Professional Success" at bounding box center [380, 141] width 367 height 57
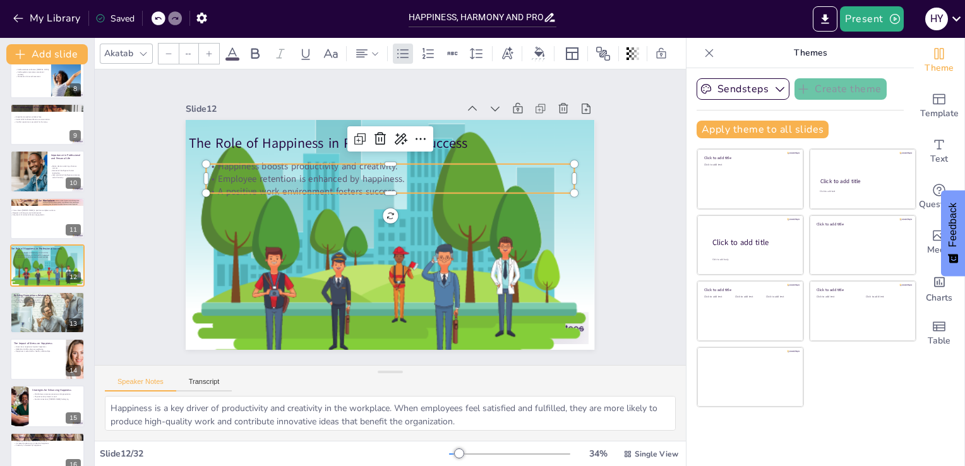
type input "32"
click at [321, 178] on p "Employee retention is enhanced by happiness." at bounding box center [394, 178] width 367 height 51
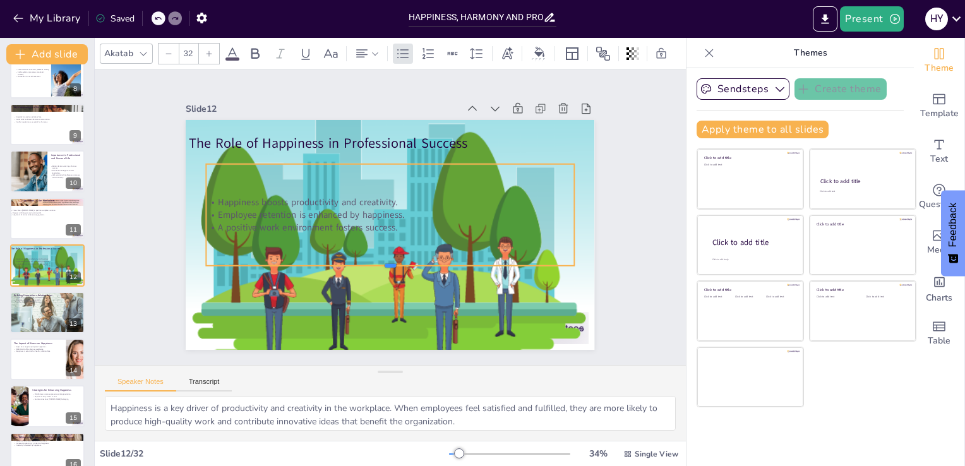
drag, startPoint x: 378, startPoint y: 189, endPoint x: 399, endPoint y: 261, distance: 75.5
click at [399, 261] on div at bounding box center [384, 270] width 367 height 49
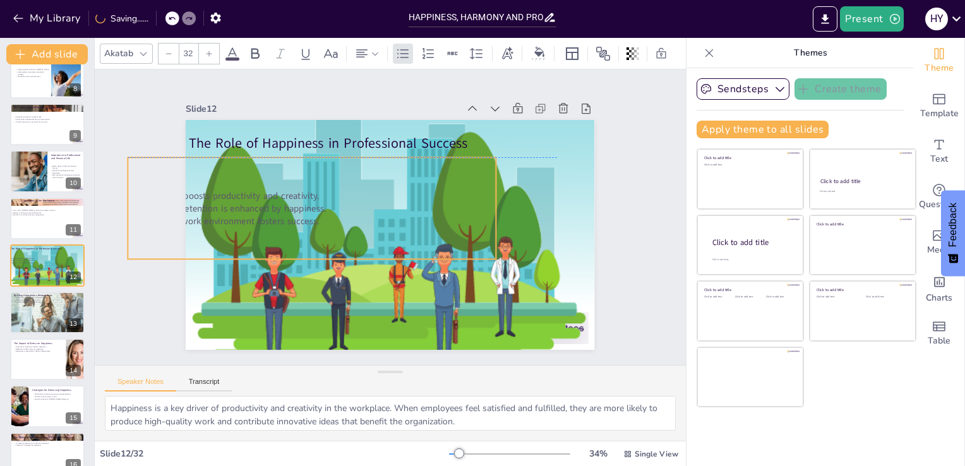
drag, startPoint x: 409, startPoint y: 231, endPoint x: 370, endPoint y: 216, distance: 41.4
click at [370, 216] on div "Happiness boosts productivity and creativity. Employee retention is enhanced by…" at bounding box center [313, 201] width 376 height 140
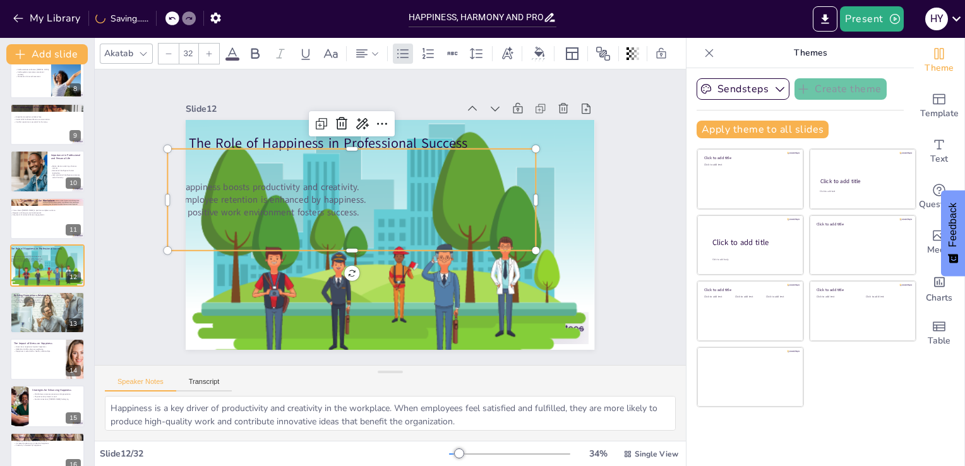
click at [357, 203] on p "A positive work environment fosters success." at bounding box center [352, 208] width 367 height 51
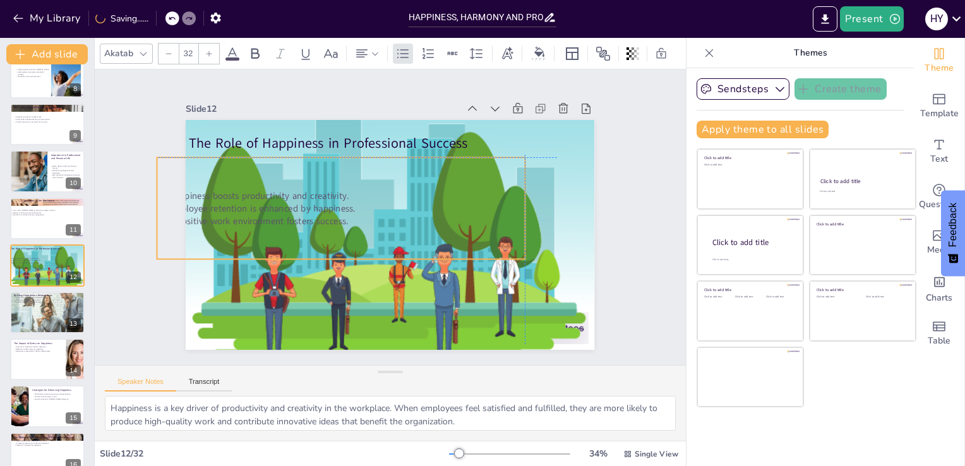
drag, startPoint x: 357, startPoint y: 203, endPoint x: 354, endPoint y: 210, distance: 7.1
click at [354, 215] on p "A positive work environment fosters success." at bounding box center [340, 221] width 367 height 13
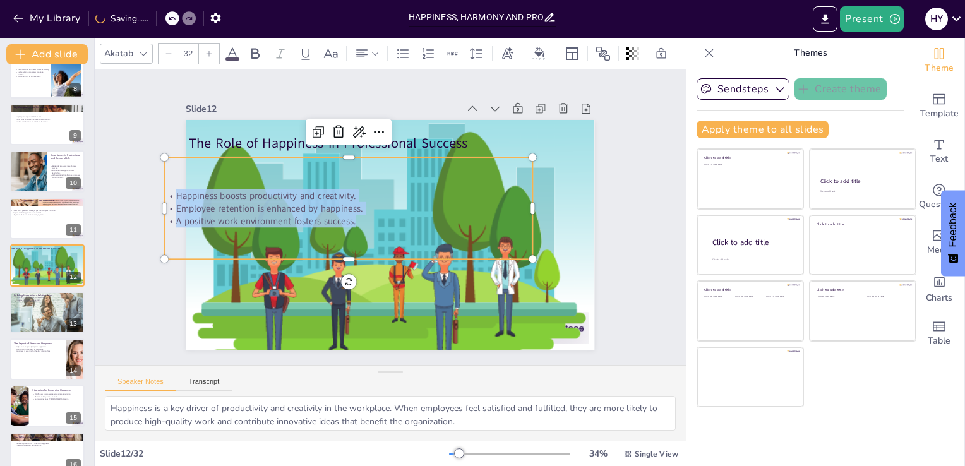
drag, startPoint x: 350, startPoint y: 214, endPoint x: 137, endPoint y: 179, distance: 215.6
click at [137, 179] on div "Slide 1 Happiness, Harmony and Profession This presentation explores the essent…" at bounding box center [390, 217] width 652 height 587
click at [22, 309] on div at bounding box center [47, 312] width 76 height 51
type textarea "Active listening is crucial for effective communication. By fully engaging in c…"
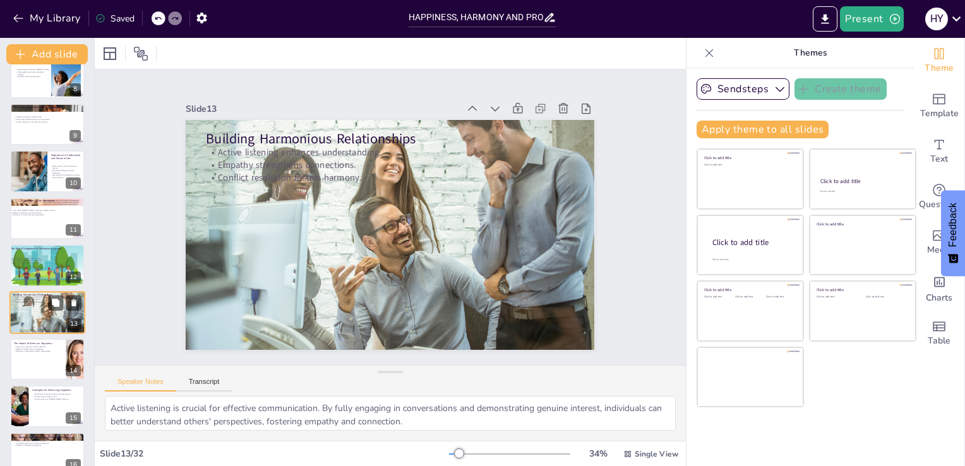
scroll to position [394, 0]
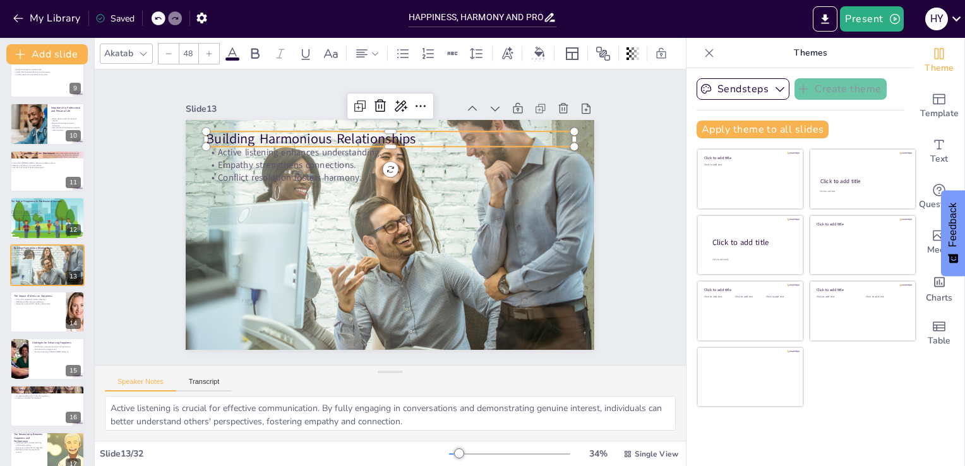
click at [292, 135] on p "Building Harmonious Relationships" at bounding box center [407, 140] width 364 height 95
click at [445, 133] on p "Building Harmonious Relationships" at bounding box center [407, 140] width 364 height 95
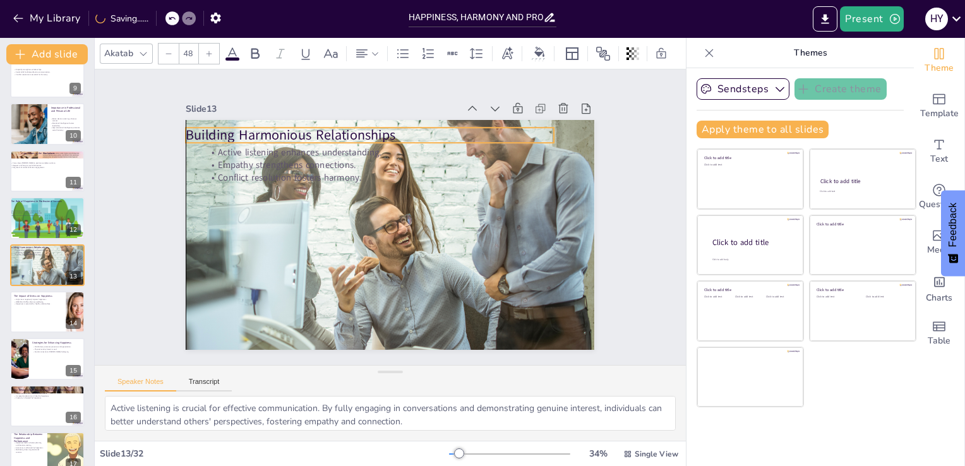
drag, startPoint x: 445, startPoint y: 133, endPoint x: 419, endPoint y: 129, distance: 25.5
click at [419, 129] on p "Building Harmonious Relationships" at bounding box center [377, 133] width 367 height 57
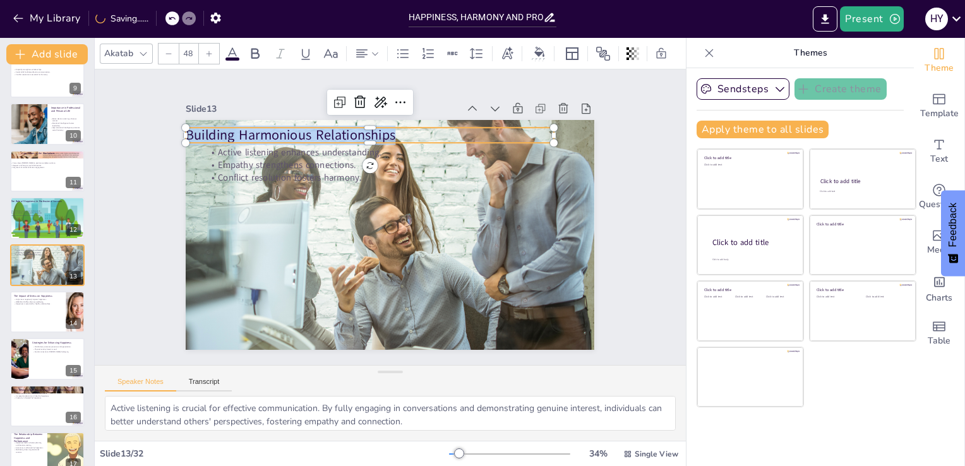
drag, startPoint x: 409, startPoint y: 133, endPoint x: 179, endPoint y: 120, distance: 229.5
click at [179, 120] on div "Active listening enhances understanding. Empathy strengthens connections. Confl…" at bounding box center [383, 233] width 467 height 376
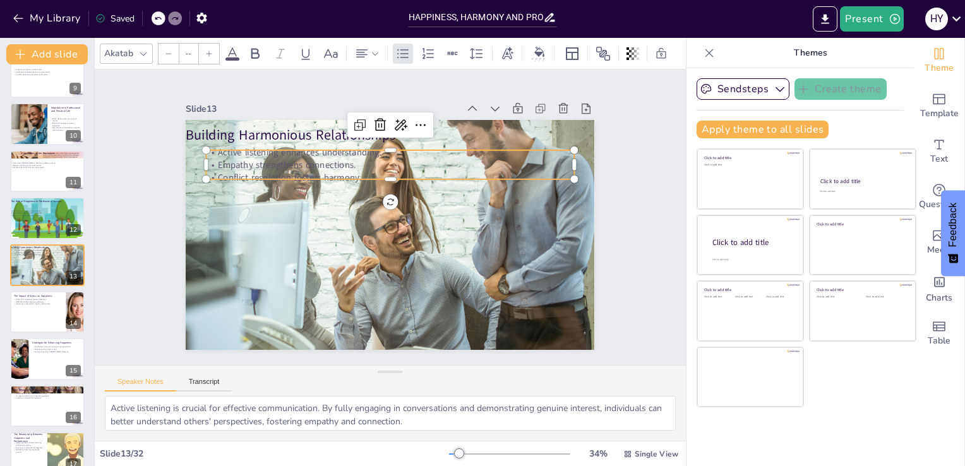
type input "32"
click at [305, 171] on p "Conflict resolution fosters harmony." at bounding box center [389, 177] width 367 height 13
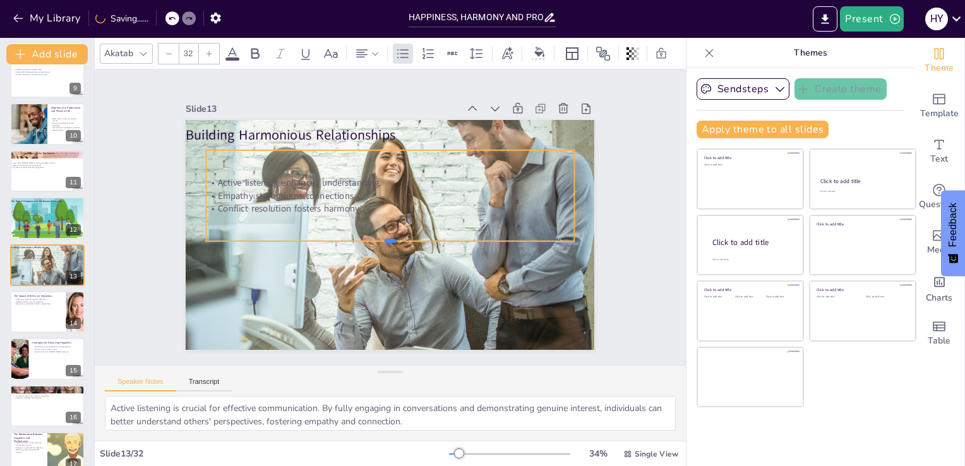
drag, startPoint x: 371, startPoint y: 178, endPoint x: 376, endPoint y: 239, distance: 61.4
click at [376, 239] on div at bounding box center [387, 246] width 367 height 49
click at [362, 204] on p "Conflict resolution fosters harmony." at bounding box center [391, 207] width 367 height 51
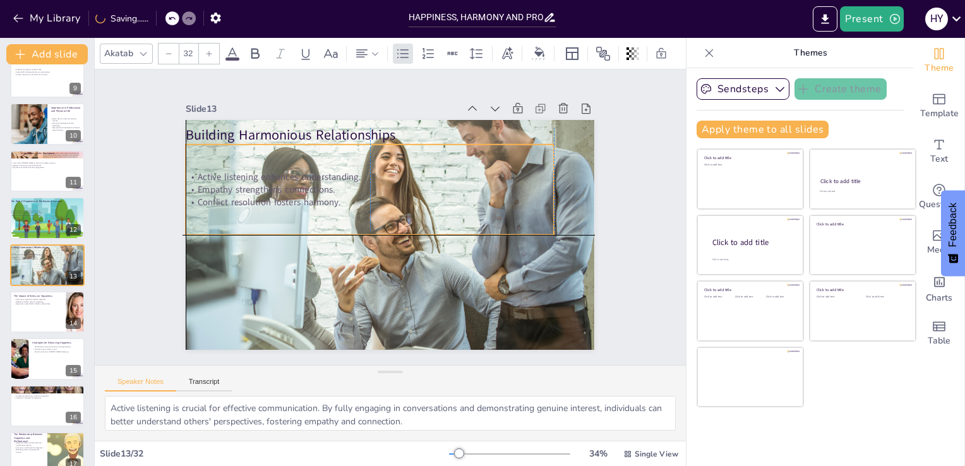
drag, startPoint x: 362, startPoint y: 204, endPoint x: 347, endPoint y: 195, distance: 17.5
click at [347, 195] on p "Conflict resolution fosters harmony." at bounding box center [371, 200] width 367 height 51
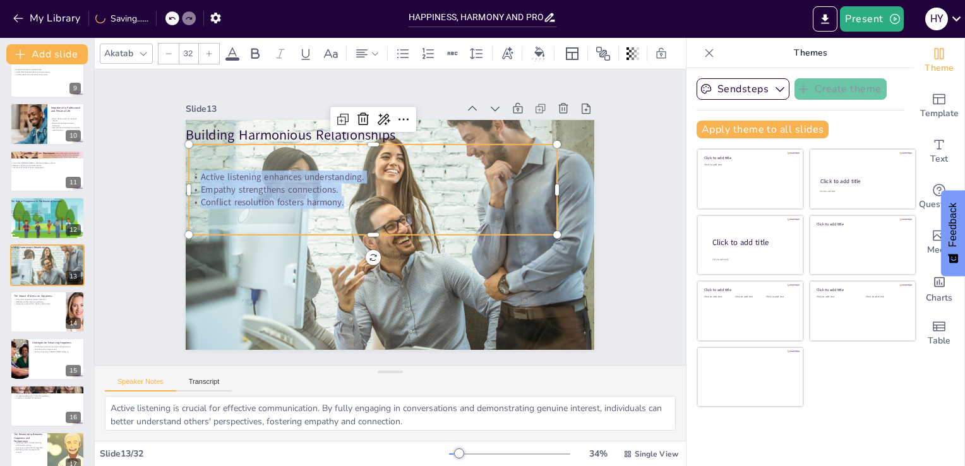
drag, startPoint x: 343, startPoint y: 195, endPoint x: 188, endPoint y: 162, distance: 159.4
click at [190, 162] on div "Active listening enhances understanding. Empathy strengthens connections. Confl…" at bounding box center [379, 186] width 378 height 165
click at [35, 292] on div at bounding box center [47, 311] width 76 height 43
type textarea "High levels of stress can significantly diminish happiness. When individuals ar…"
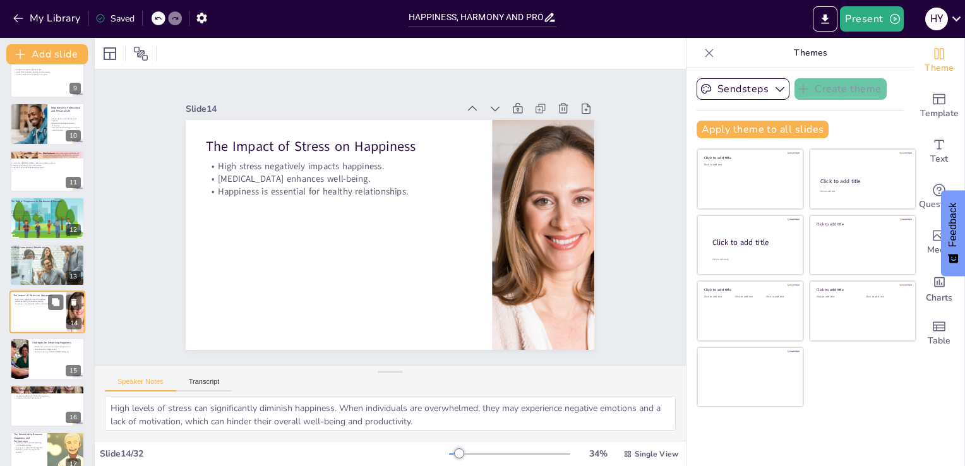
scroll to position [441, 0]
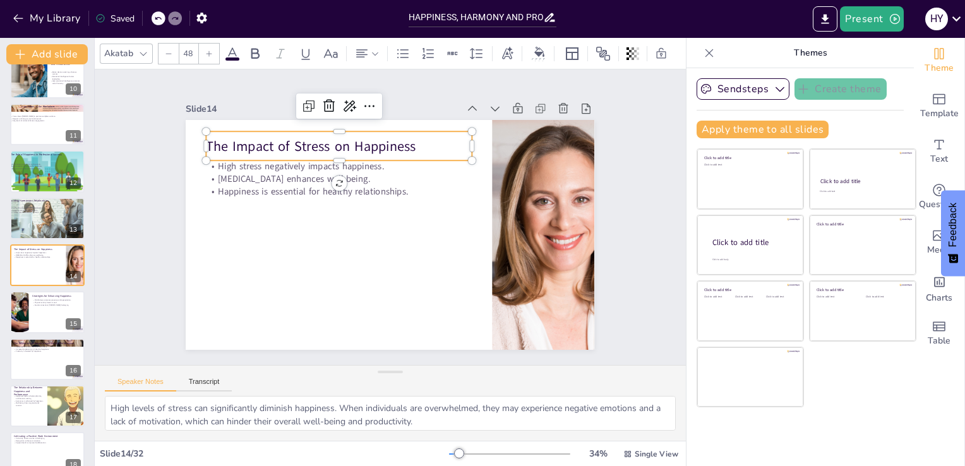
click at [387, 135] on p "The Impact of Stress on Happiness" at bounding box center [347, 140] width 266 height 47
click at [417, 140] on p "The Impact of Stress on Happiness" at bounding box center [347, 140] width 266 height 47
click at [417, 140] on p "The Impact of Stress on Happiness" at bounding box center [339, 145] width 266 height 19
click at [368, 146] on p "The Impact of Stress on Happiness" at bounding box center [339, 145] width 266 height 19
type input "32"
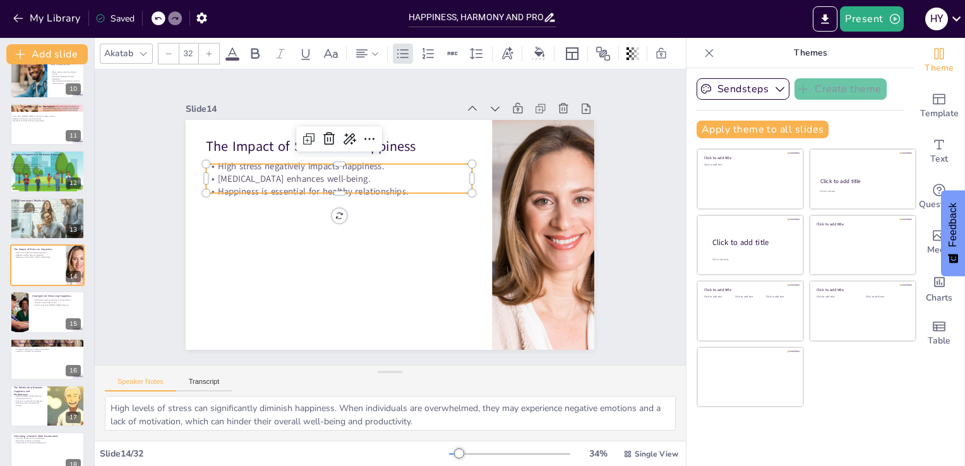
click at [404, 186] on p "Happiness is essential for healthy relationships." at bounding box center [342, 186] width 265 height 40
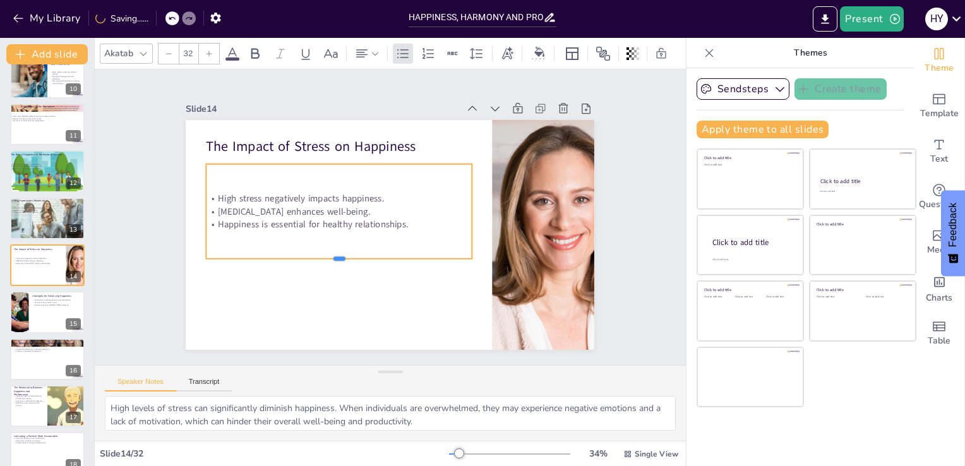
drag, startPoint x: 336, startPoint y: 191, endPoint x: 342, endPoint y: 257, distance: 66.6
click at [342, 257] on div at bounding box center [334, 258] width 265 height 38
click at [409, 220] on p "Happiness is essential for healthy relationships." at bounding box center [341, 203] width 248 height 120
drag, startPoint x: 409, startPoint y: 220, endPoint x: 409, endPoint y: 213, distance: 6.3
click at [409, 213] on p "Happiness is essential for healthy relationships." at bounding box center [338, 219] width 265 height 40
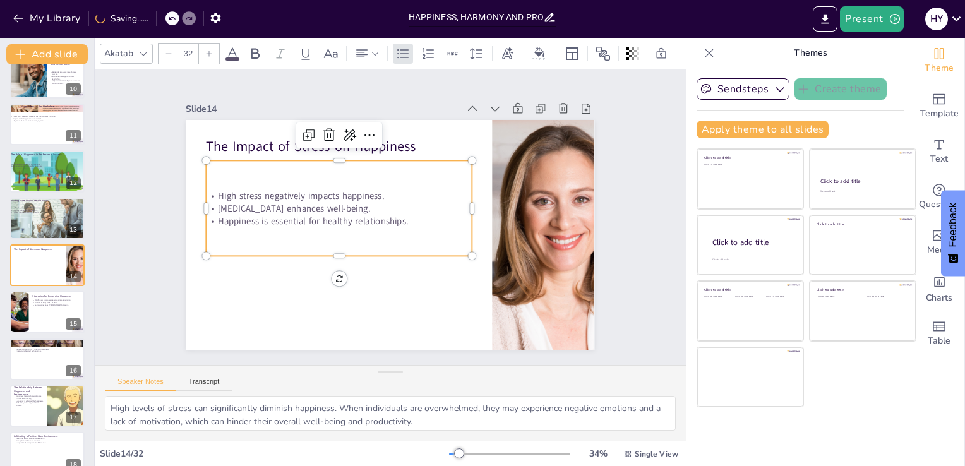
click at [409, 213] on p "Happiness is essential for healthy relationships." at bounding box center [339, 211] width 263 height 68
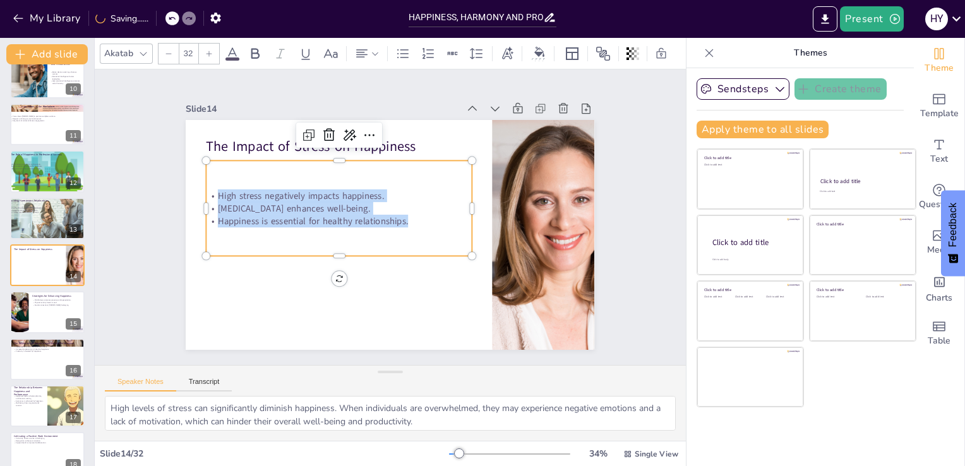
drag, startPoint x: 409, startPoint y: 213, endPoint x: 208, endPoint y: 180, distance: 204.2
click at [208, 180] on div "High stress negatively impacts happiness. Stress management enhances well-being…" at bounding box center [342, 198] width 280 height 148
click at [37, 321] on div at bounding box center [47, 312] width 76 height 43
type textarea "Mindfulness practices encourage individuals to focus on the present moment. By …"
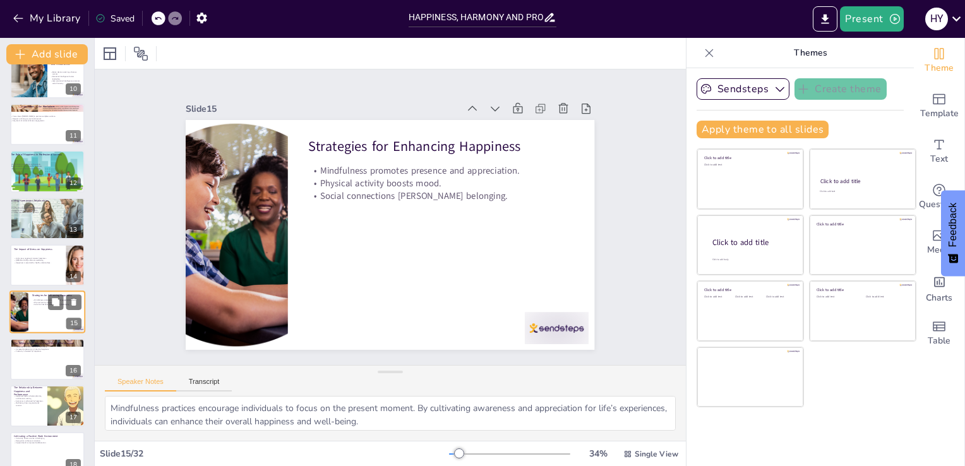
scroll to position [487, 0]
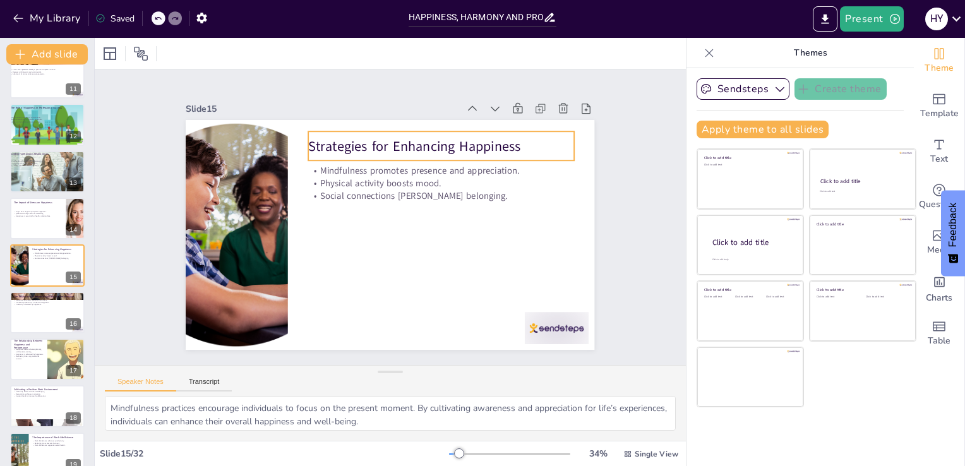
click at [364, 135] on p "Strategies for Enhancing Happiness" at bounding box center [448, 151] width 266 height 47
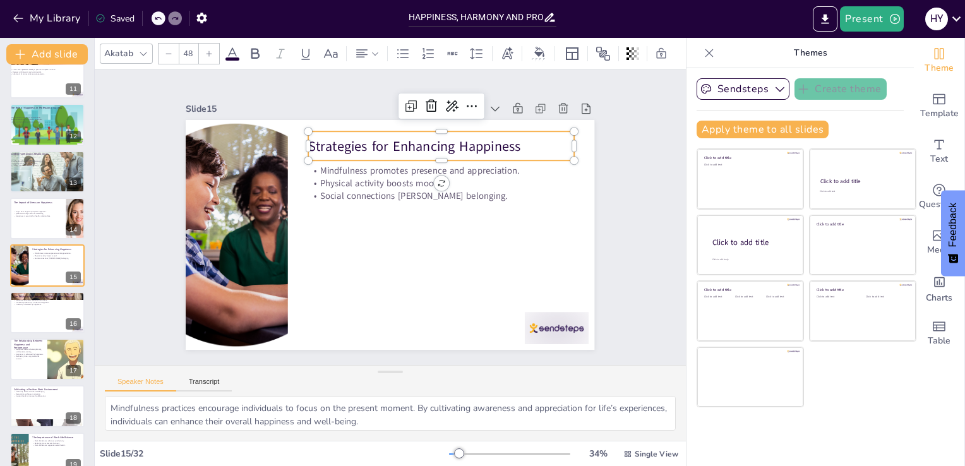
click at [535, 138] on p "Strategies for Enhancing Happiness" at bounding box center [455, 158] width 264 height 74
click at [535, 138] on p "Strategies for Enhancing Happiness" at bounding box center [442, 145] width 266 height 19
click at [535, 138] on p "Strategies for Enhancing Happiness" at bounding box center [448, 151] width 266 height 47
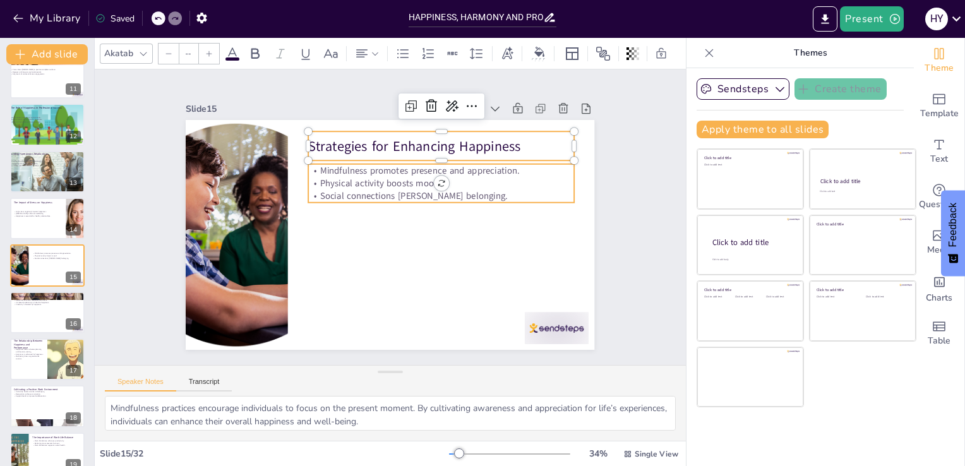
type input "32"
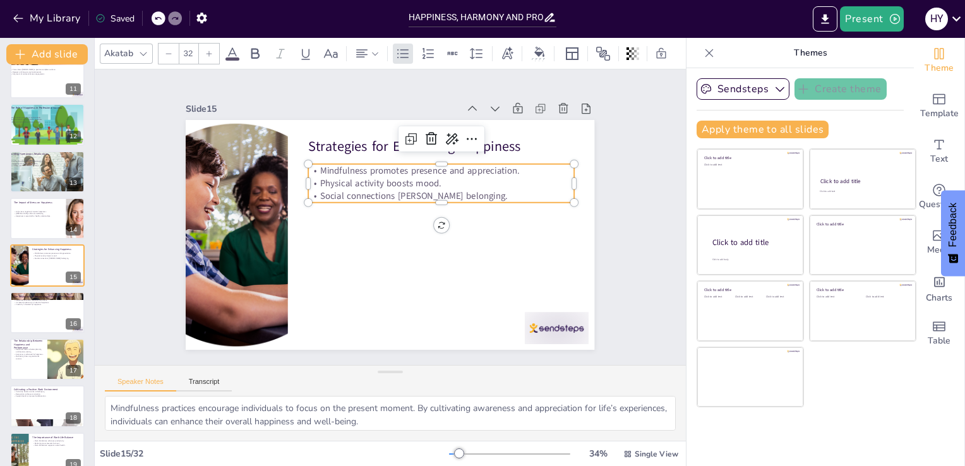
click at [351, 181] on p "Physical activity boosts mood." at bounding box center [451, 213] width 236 height 144
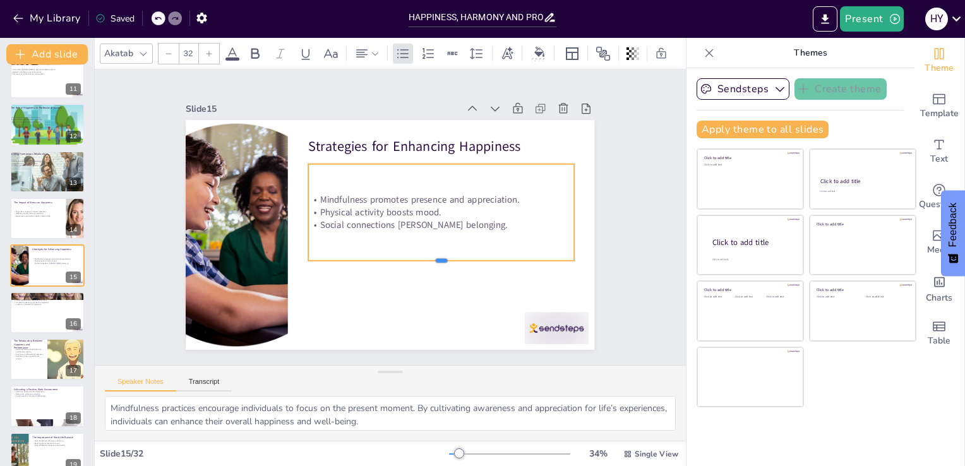
drag, startPoint x: 440, startPoint y: 198, endPoint x: 439, endPoint y: 272, distance: 73.9
click at [439, 272] on div at bounding box center [435, 271] width 265 height 38
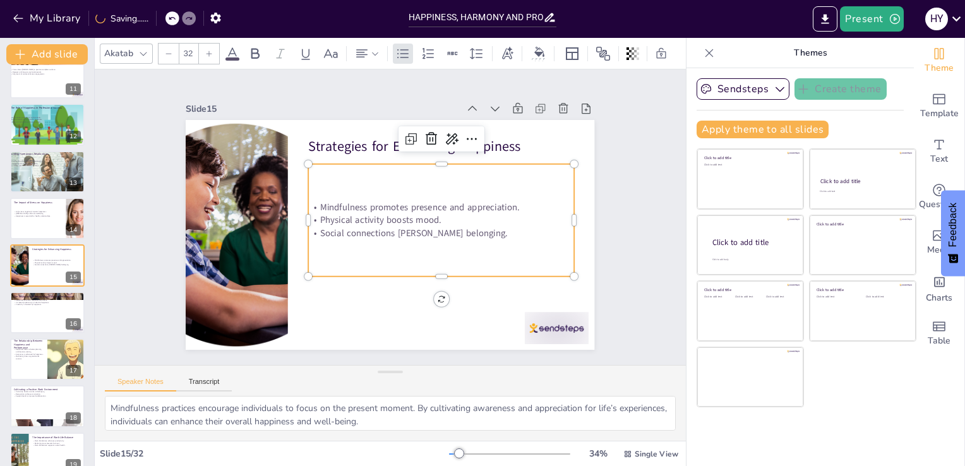
click at [464, 227] on p "Social connections [PERSON_NAME] belonging." at bounding box center [439, 238] width 265 height 40
click at [464, 227] on p "Social connections [PERSON_NAME] belonging." at bounding box center [442, 233] width 266 height 13
click at [464, 227] on p "Social connections [PERSON_NAME] belonging." at bounding box center [439, 238] width 265 height 40
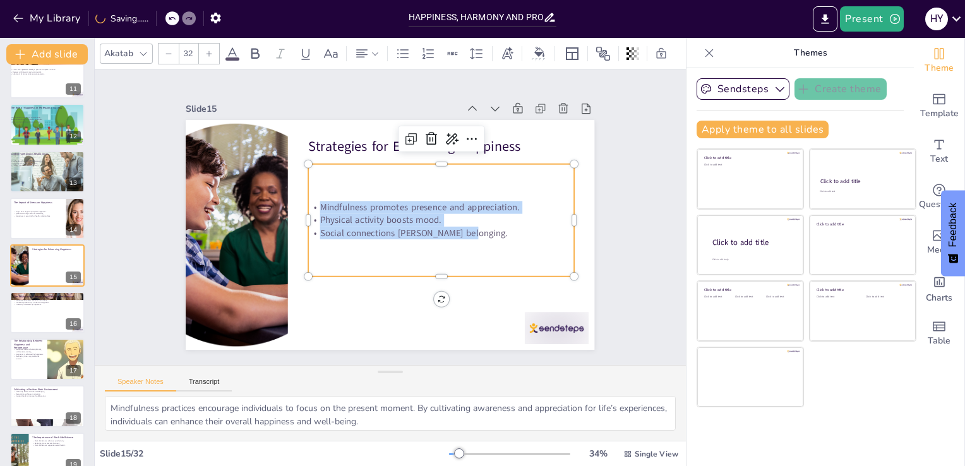
drag, startPoint x: 464, startPoint y: 227, endPoint x: 337, endPoint y: 208, distance: 128.4
click at [337, 208] on div "Mindfulness promotes presence and appreciation. Physical activity boosts mood. …" at bounding box center [442, 220] width 266 height 38
click at [55, 319] on div at bounding box center [47, 312] width 76 height 43
type textarea "Happiness is a significant driver of motivation and focus. When individuals are…"
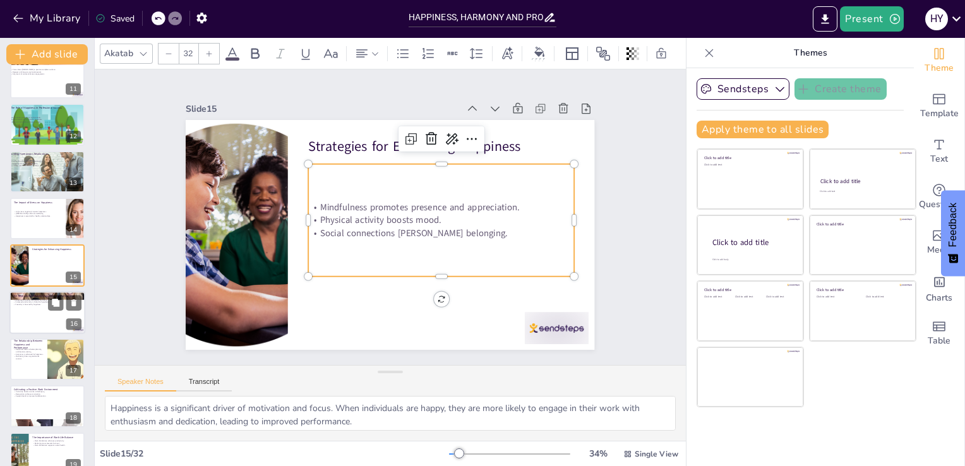
scroll to position [535, 0]
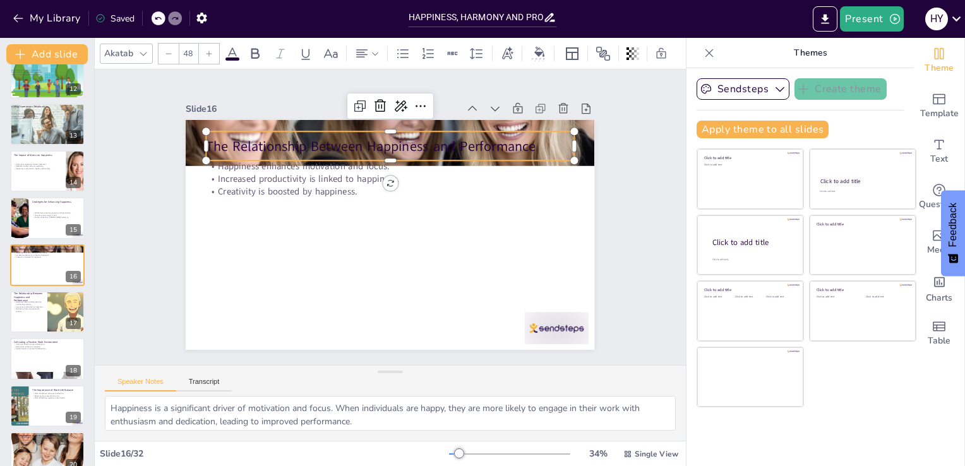
click at [364, 136] on p "The Relationship Between Happiness and Performance" at bounding box center [389, 145] width 367 height 19
click at [534, 138] on p "The Relationship Between Happiness and Performance" at bounding box center [405, 147] width 364 height 95
click at [534, 138] on p "The Relationship Between Happiness and Performance" at bounding box center [411, 149] width 355 height 132
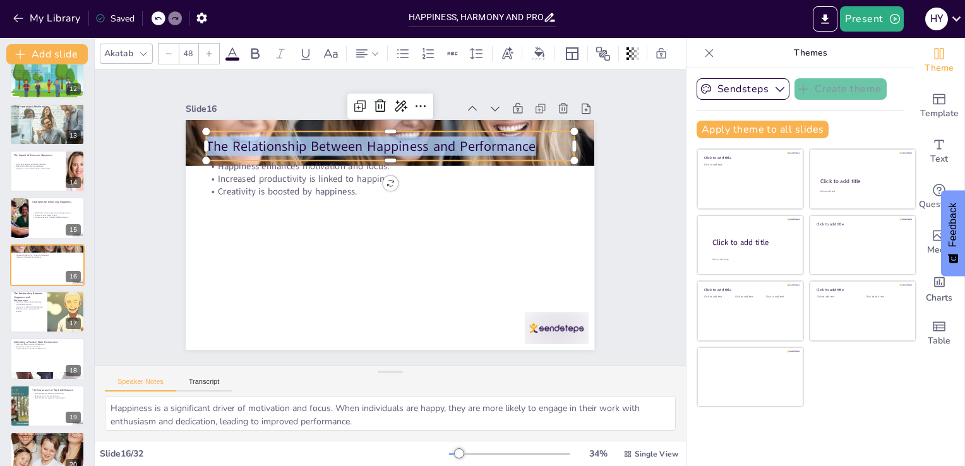
click at [534, 138] on p "The Relationship Between Happiness and Performance" at bounding box center [397, 145] width 367 height 57
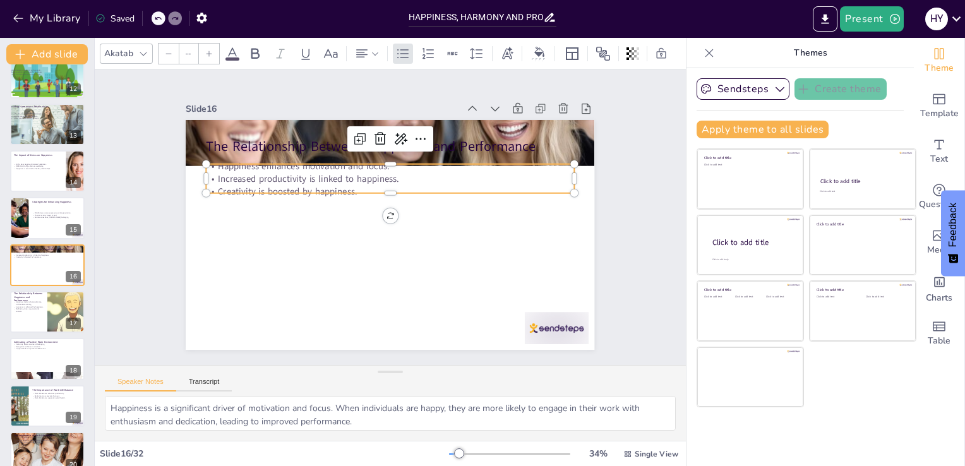
type input "32"
click at [266, 185] on p "Creativity is boosted by happiness." at bounding box center [400, 193] width 341 height 161
click at [382, 177] on p "Increased productivity is linked to happiness." at bounding box center [402, 180] width 354 height 126
click at [382, 177] on p "Increased productivity is linked to happiness." at bounding box center [398, 179] width 362 height 89
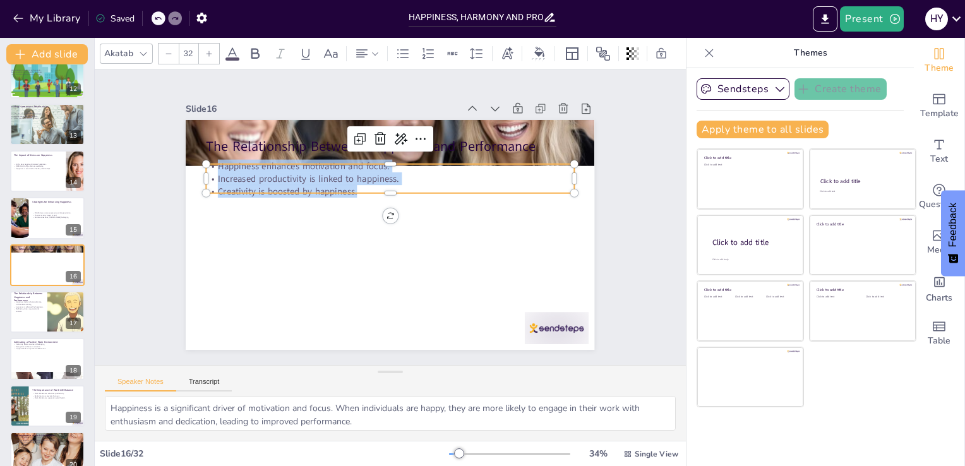
drag, startPoint x: 378, startPoint y: 181, endPoint x: 197, endPoint y: 157, distance: 182.1
click at [197, 157] on div "The Relationship Between Happiness and Performance Happiness enhances motivatio…" at bounding box center [385, 234] width 460 height 345
click at [40, 306] on p "Autonomy is enhanced by happiness." at bounding box center [28, 307] width 30 height 3
type textarea "Happiness enhances cognitive functions, leading to improved planning and decisi…"
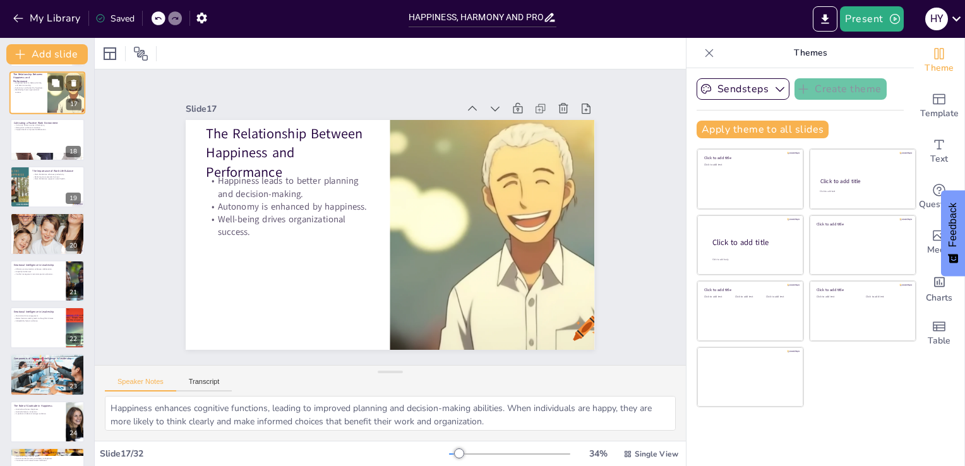
scroll to position [755, 0]
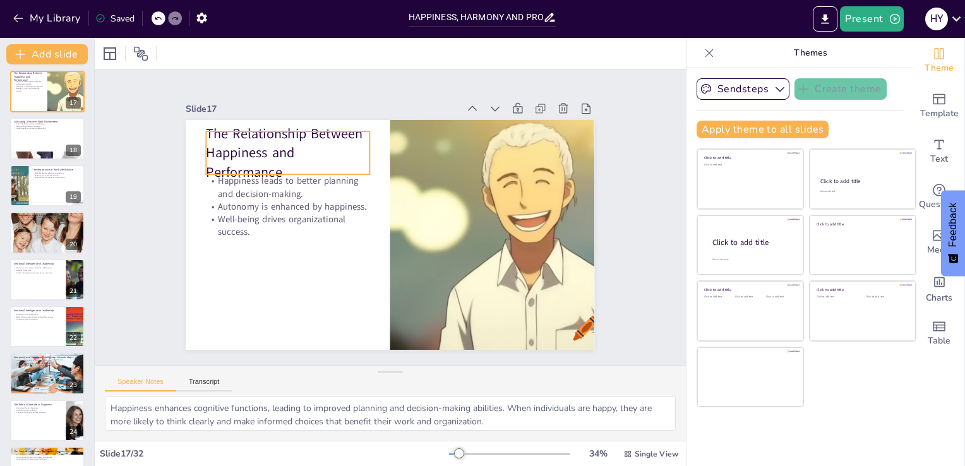
click at [272, 140] on p "The Relationship Between Happiness and Performance" at bounding box center [295, 142] width 169 height 74
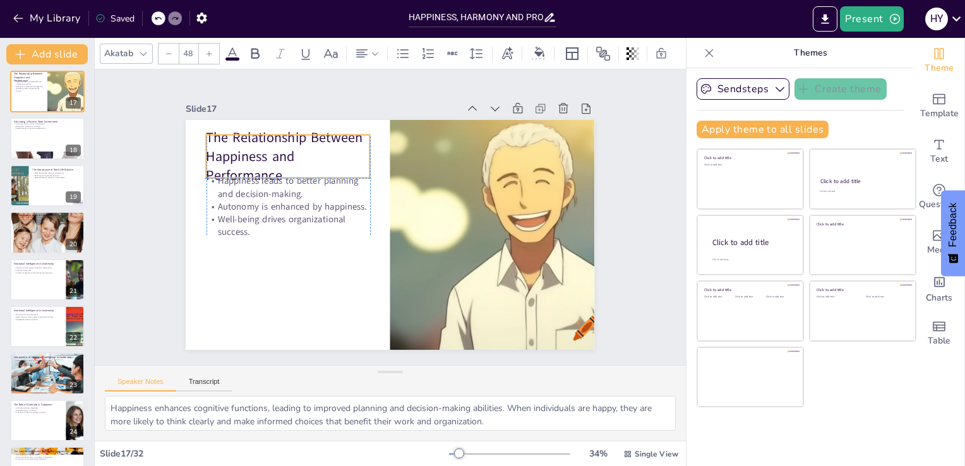
click at [280, 142] on div "The Relationship Between Happiness and Performance Happiness leads to better pl…" at bounding box center [400, 120] width 407 height 43
click at [285, 166] on p "The Relationship Between Happiness and Performance" at bounding box center [288, 156] width 164 height 57
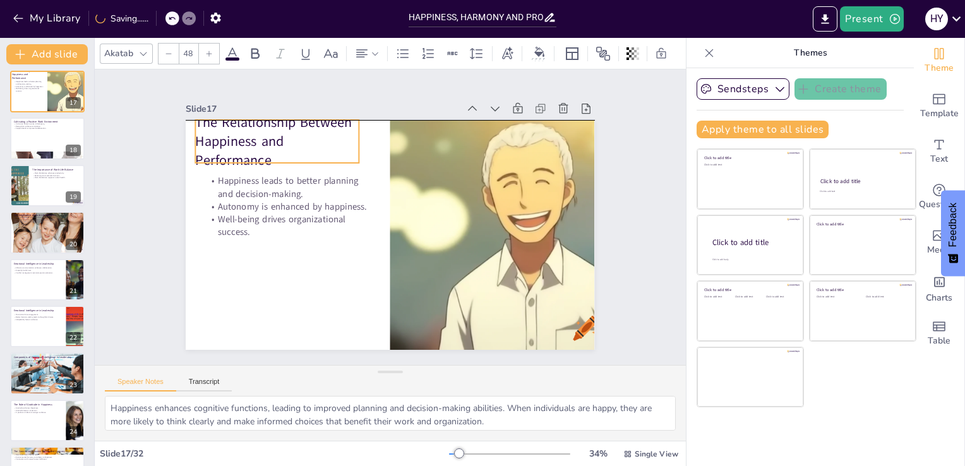
drag, startPoint x: 285, startPoint y: 166, endPoint x: 275, endPoint y: 155, distance: 15.6
click at [275, 155] on p "The Relationship Between Happiness and Performance" at bounding box center [296, 120] width 172 height 90
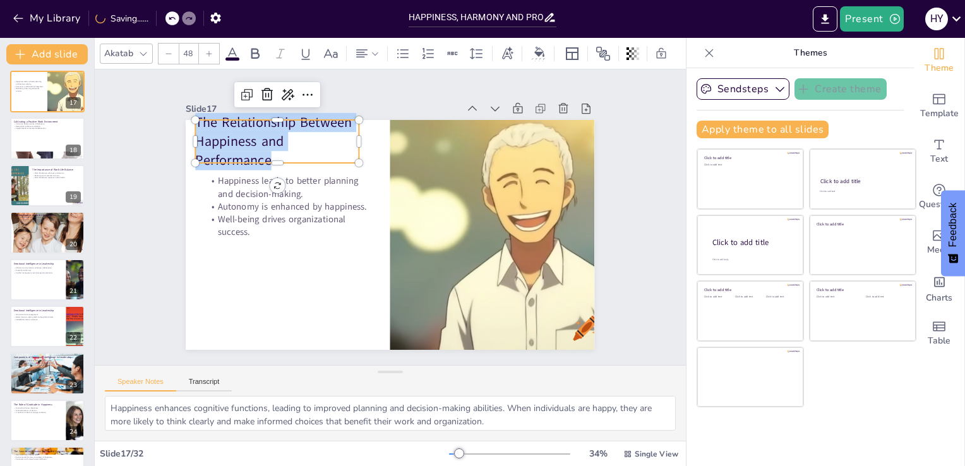
drag, startPoint x: 275, startPoint y: 152, endPoint x: 167, endPoint y: 90, distance: 124.8
click at [167, 90] on div "Slide 1 Happiness, Harmony and Profession This presentation explores the essent…" at bounding box center [390, 218] width 546 height 438
type input "32"
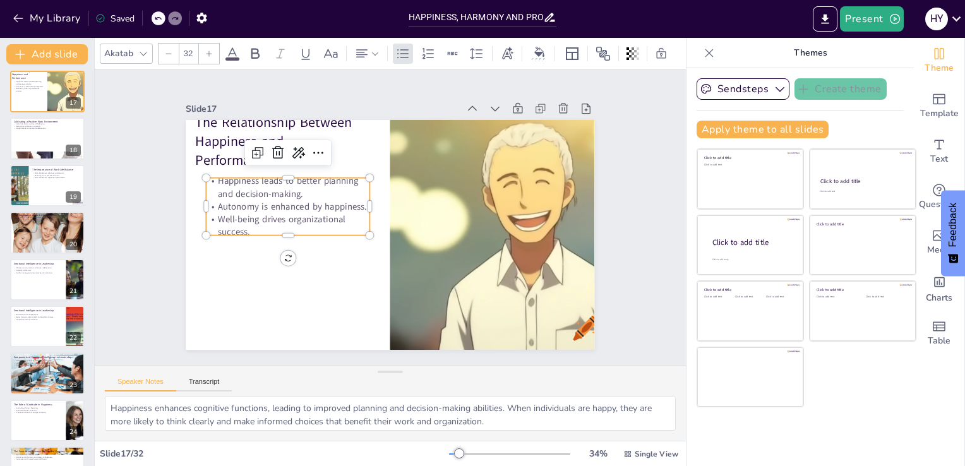
click at [298, 218] on p "Well-being drives organizational success." at bounding box center [287, 215] width 165 height 42
click at [242, 229] on p "Well-being drives organizational success." at bounding box center [287, 215] width 165 height 42
click at [242, 229] on p "Well-being drives organizational success." at bounding box center [288, 204] width 165 height 59
click at [242, 229] on p "Well-being drives organizational success." at bounding box center [287, 215] width 165 height 42
click at [228, 213] on p at bounding box center [289, 201] width 162 height 46
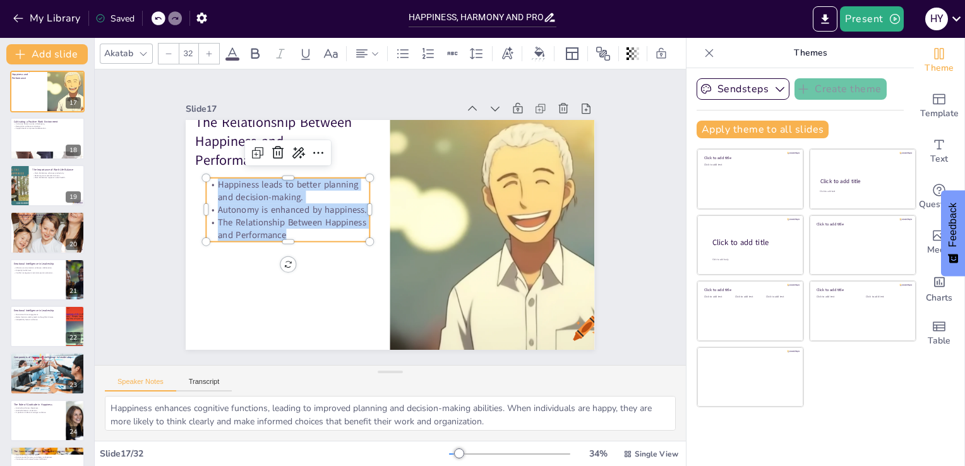
drag, startPoint x: 277, startPoint y: 224, endPoint x: 202, endPoint y: 170, distance: 92.7
click at [202, 170] on div "The Relationship Between Happiness and Performance Happiness leads to better pl…" at bounding box center [387, 234] width 448 height 309
click at [20, 136] on div at bounding box center [47, 138] width 76 height 43
type textarea "Inclusivity is essential for creating a positive work environment. When employe…"
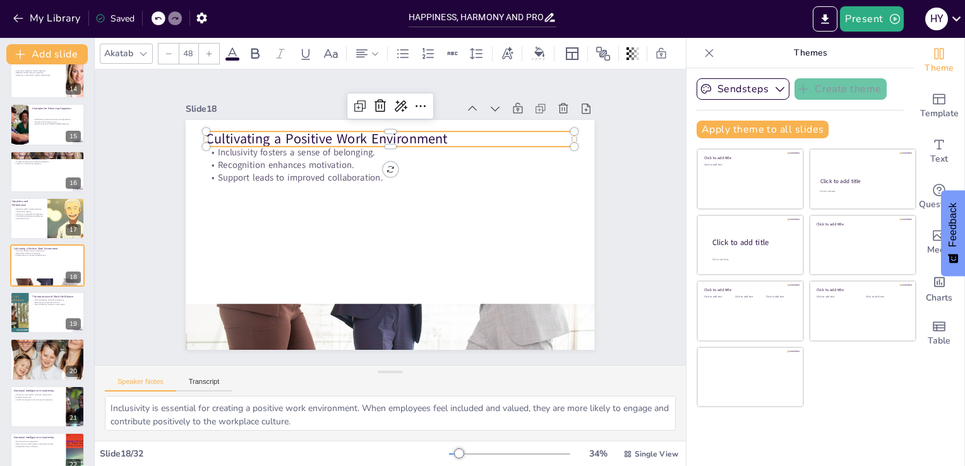
click at [374, 129] on p "Cultivating a Positive Work Environment" at bounding box center [389, 138] width 367 height 19
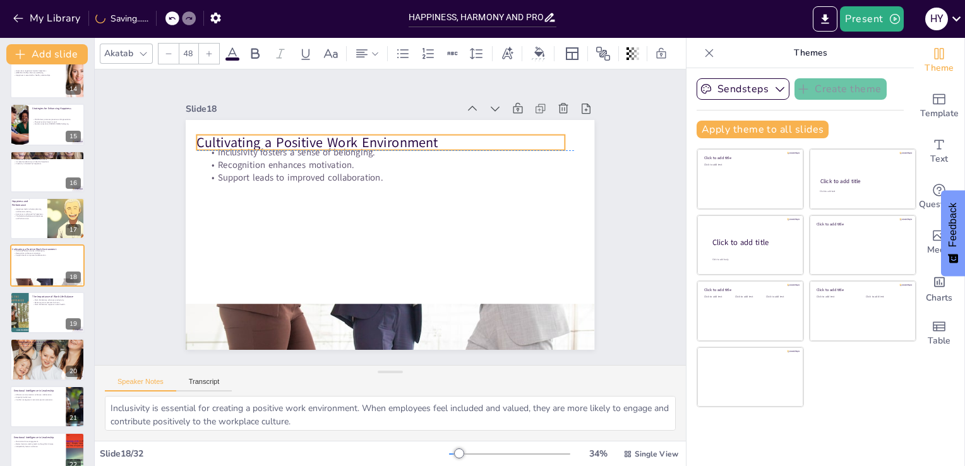
drag, startPoint x: 439, startPoint y: 132, endPoint x: 429, endPoint y: 131, distance: 10.1
click at [429, 131] on p "Cultivating a Positive Work Environment" at bounding box center [388, 141] width 367 height 57
click at [429, 138] on p "Cultivating a Positive Work Environment" at bounding box center [396, 142] width 364 height 95
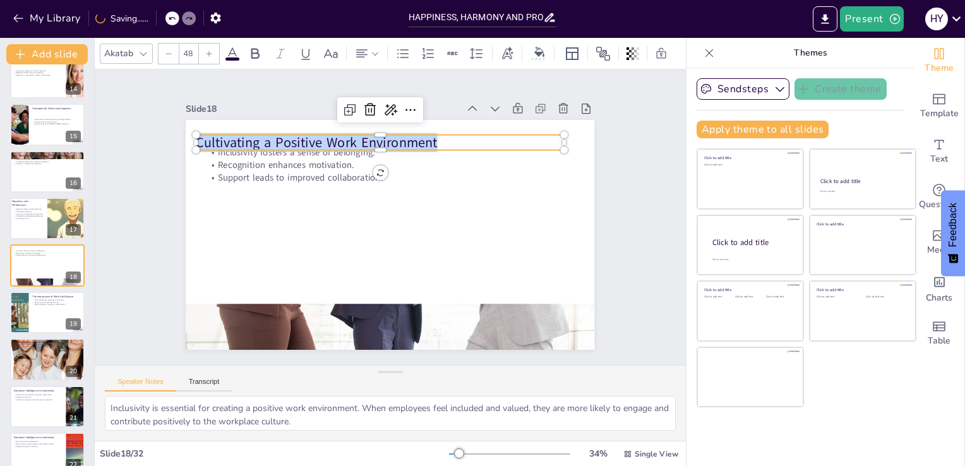
click at [429, 138] on p "Cultivating a Positive Work Environment" at bounding box center [387, 141] width 367 height 57
click at [429, 138] on p "Cultivating a Positive Work Environment" at bounding box center [433, 155] width 286 height 260
type input "32"
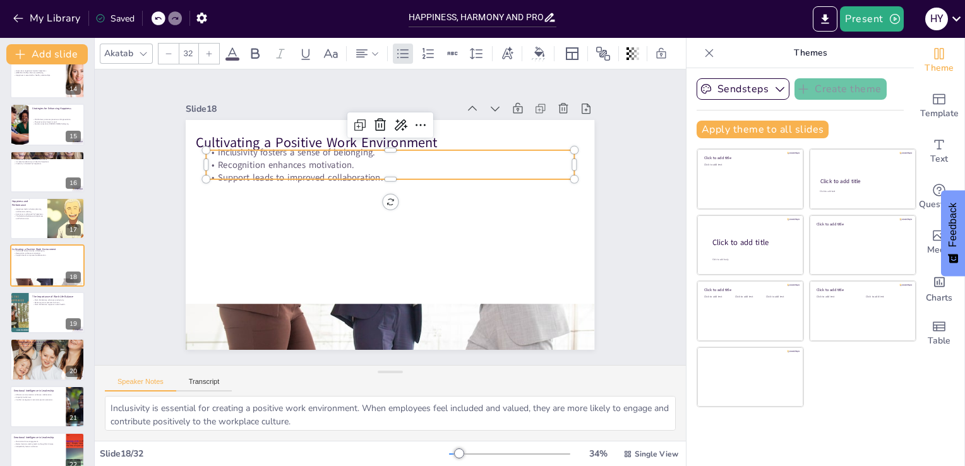
click at [394, 166] on p "Support leads to improved collaboration." at bounding box center [420, 191] width 256 height 282
click at [393, 171] on p "Support leads to improved collaboration." at bounding box center [389, 177] width 367 height 13
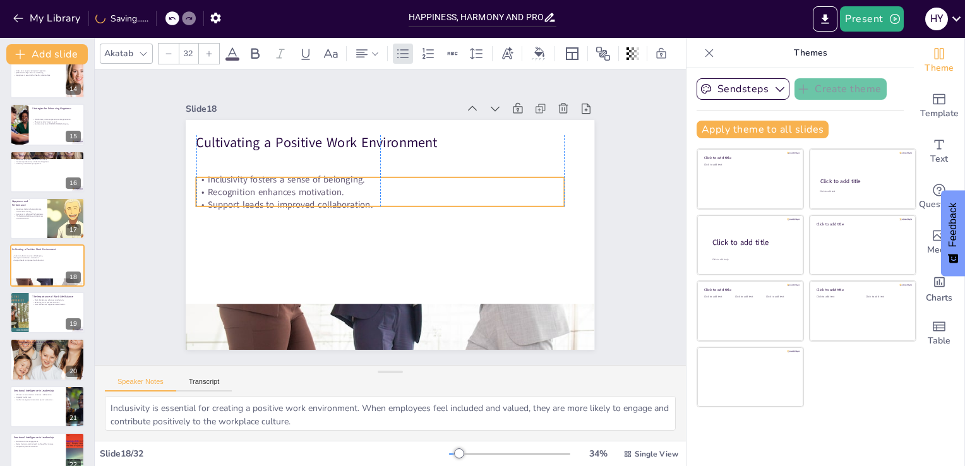
drag, startPoint x: 393, startPoint y: 166, endPoint x: 381, endPoint y: 193, distance: 29.4
click at [381, 193] on p "Support leads to improved collaboration." at bounding box center [389, 201] width 305 height 227
drag, startPoint x: 369, startPoint y: 191, endPoint x: 417, endPoint y: 179, distance: 49.5
click at [417, 179] on div "Inclusivity fosters a sense of belonging. Recognition enhances motivation. Supp…" at bounding box center [379, 192] width 367 height 38
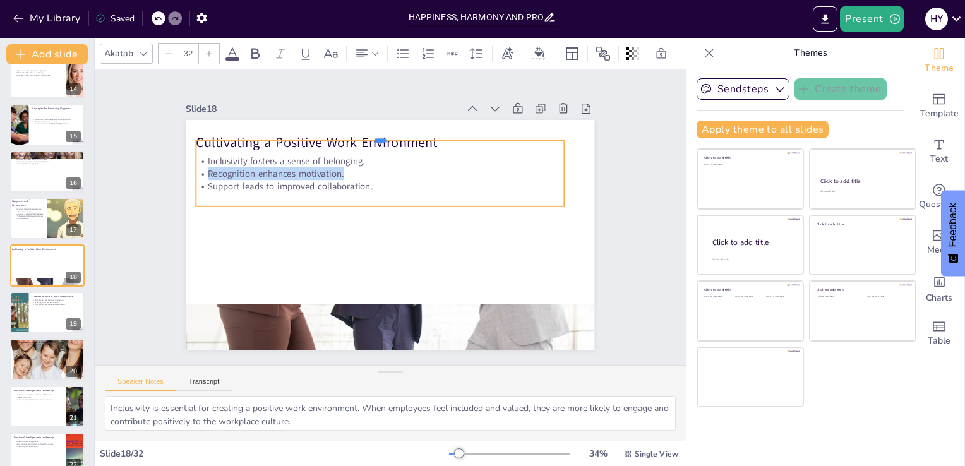
drag, startPoint x: 376, startPoint y: 169, endPoint x: 390, endPoint y: 133, distance: 38.9
click at [390, 133] on div at bounding box center [398, 135] width 362 height 87
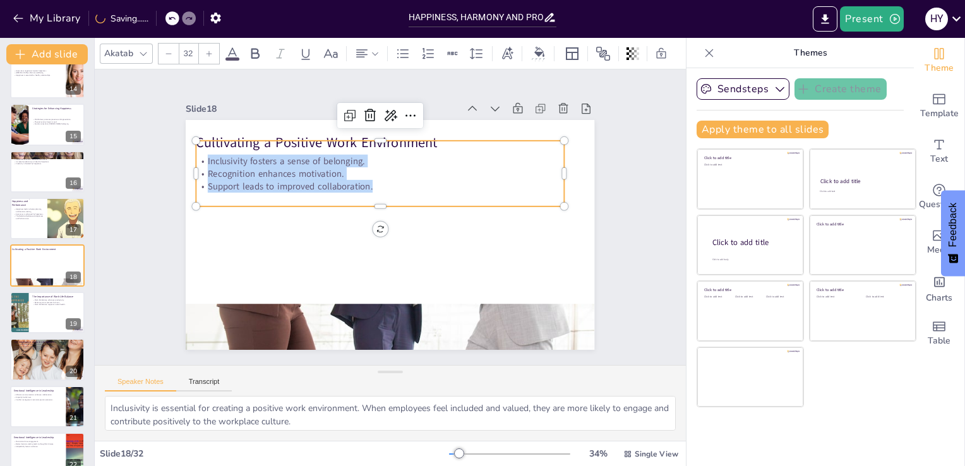
drag, startPoint x: 196, startPoint y: 153, endPoint x: 366, endPoint y: 184, distance: 173.3
click at [366, 184] on div "Inclusivity fosters a sense of belonging. Recognition enhances motivation. Supp…" at bounding box center [379, 174] width 367 height 38
click at [47, 307] on div at bounding box center [47, 312] width 76 height 43
type textarea "Maintaining a healthy work-life balance is crucial for enhancing productivity. …"
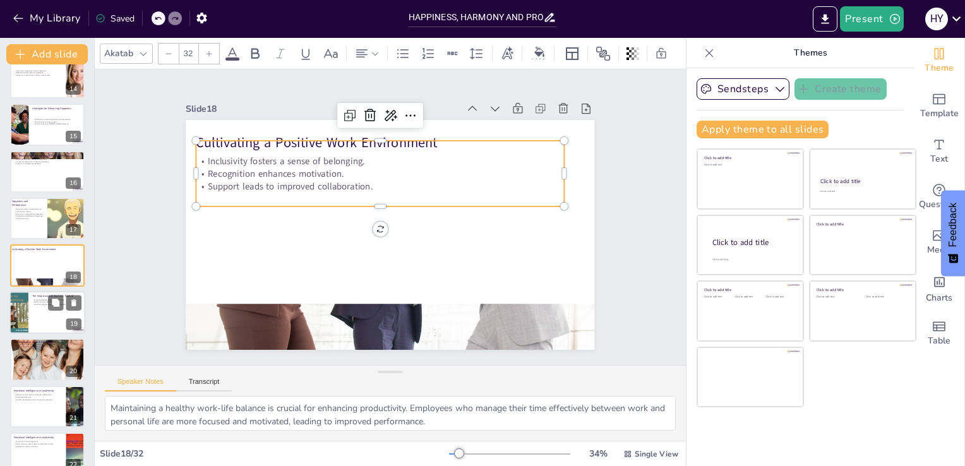
scroll to position [675, 0]
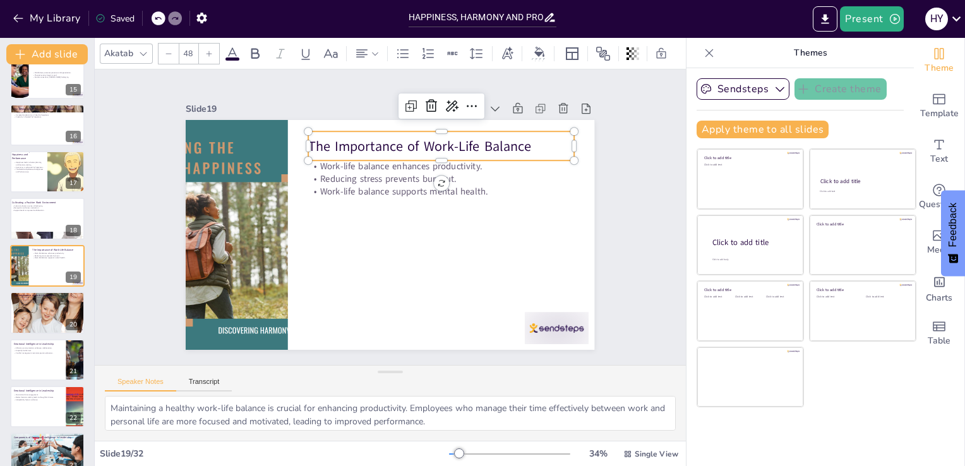
click at [316, 134] on p "The Importance of Work-Life Balance" at bounding box center [449, 151] width 266 height 47
click at [526, 138] on p "The Importance of Work-Life Balance" at bounding box center [442, 145] width 266 height 19
click at [526, 138] on p "The Importance of Work-Life Balance" at bounding box center [448, 151] width 266 height 47
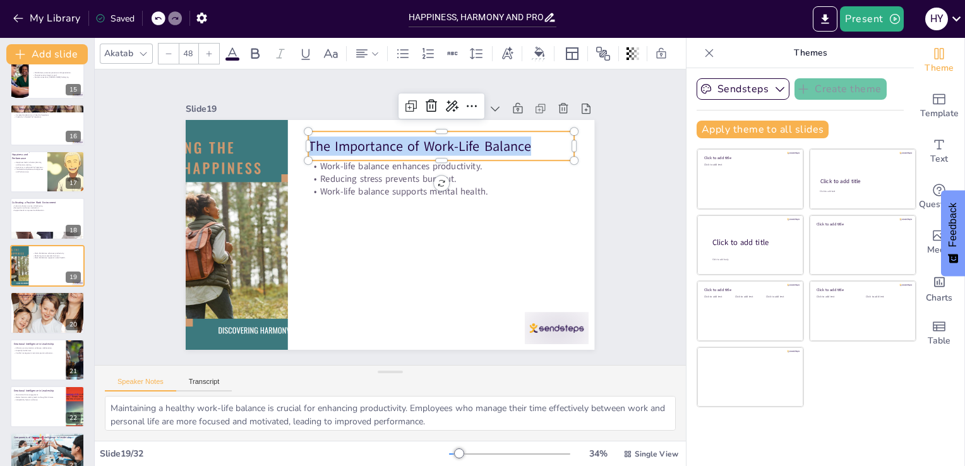
click at [526, 138] on p "The Importance of Work-Life Balance" at bounding box center [442, 145] width 266 height 19
click at [526, 138] on p "The Importance of Work-Life Balance" at bounding box center [455, 158] width 264 height 74
type input "32"
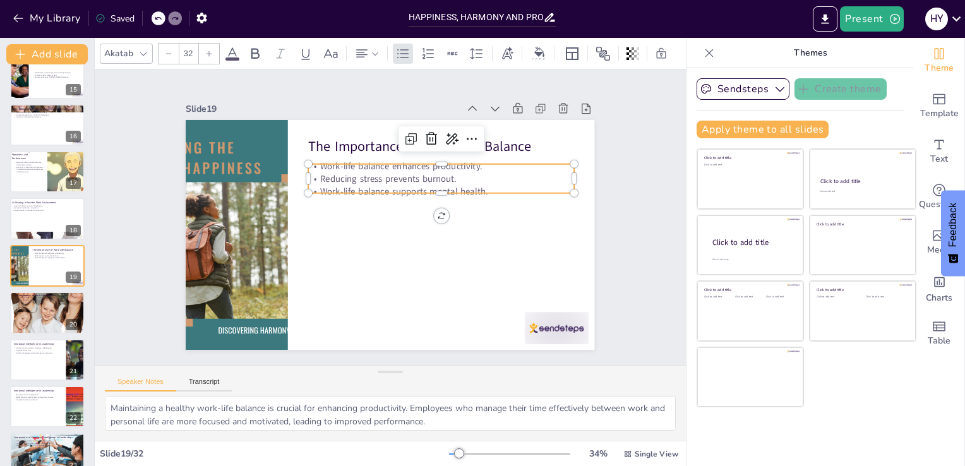
click at [508, 176] on p "Reducing stress prevents burnout." at bounding box center [445, 184] width 265 height 40
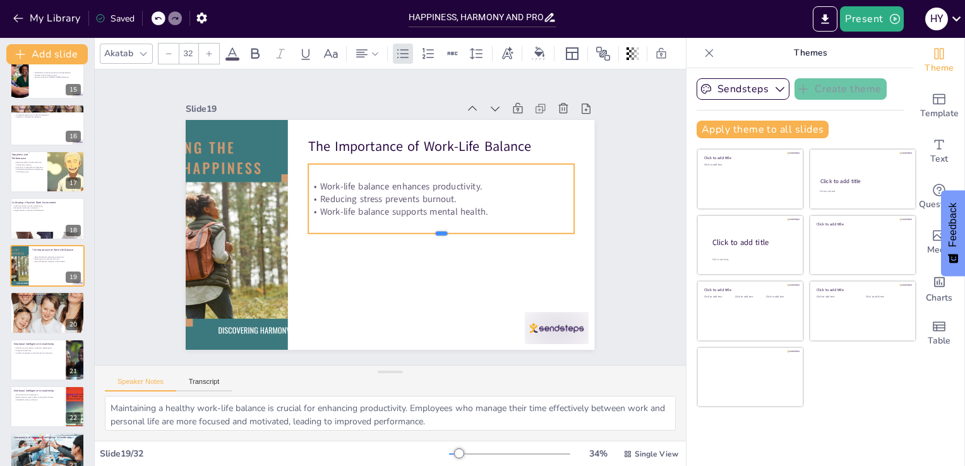
drag, startPoint x: 468, startPoint y: 191, endPoint x: 477, endPoint y: 245, distance: 55.0
click at [477, 245] on div at bounding box center [414, 267] width 204 height 185
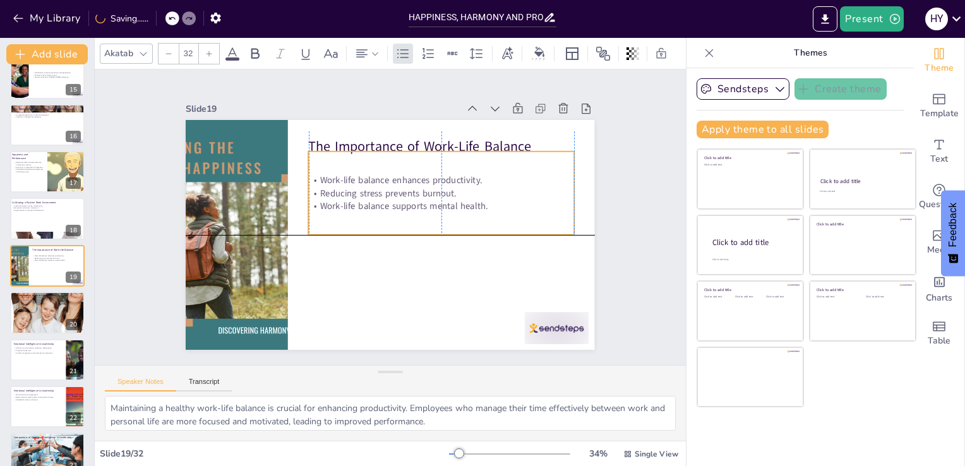
drag, startPoint x: 489, startPoint y: 222, endPoint x: 491, endPoint y: 210, distance: 11.4
click at [491, 210] on div "Work-life balance enhances productivity. Reducing stress prevents burnout. Work…" at bounding box center [447, 221] width 272 height 205
click at [480, 200] on p "Work-life balance supports mental health." at bounding box center [442, 227] width 248 height 119
click at [480, 200] on p "Work-life balance supports mental health." at bounding box center [442, 217] width 263 height 68
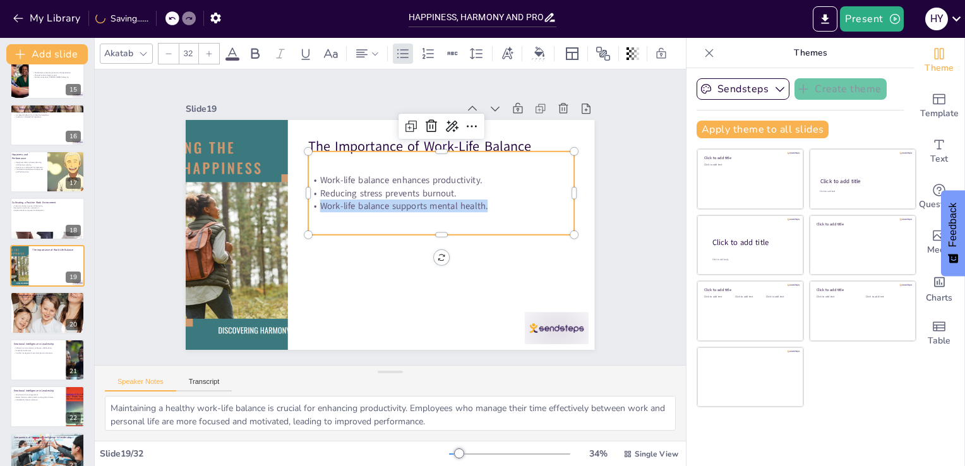
click at [480, 200] on p "Work-life balance supports mental health." at bounding box center [436, 243] width 206 height 187
click at [480, 200] on p "Work-life balance supports mental health." at bounding box center [442, 206] width 266 height 13
click at [480, 200] on p "Work-life balance supports mental health." at bounding box center [441, 211] width 265 height 40
drag, startPoint x: 480, startPoint y: 200, endPoint x: 336, endPoint y: 175, distance: 146.0
click at [336, 175] on div "Work-life balance enhances productivity. Reducing stress prevents burnout. Work…" at bounding box center [445, 204] width 268 height 93
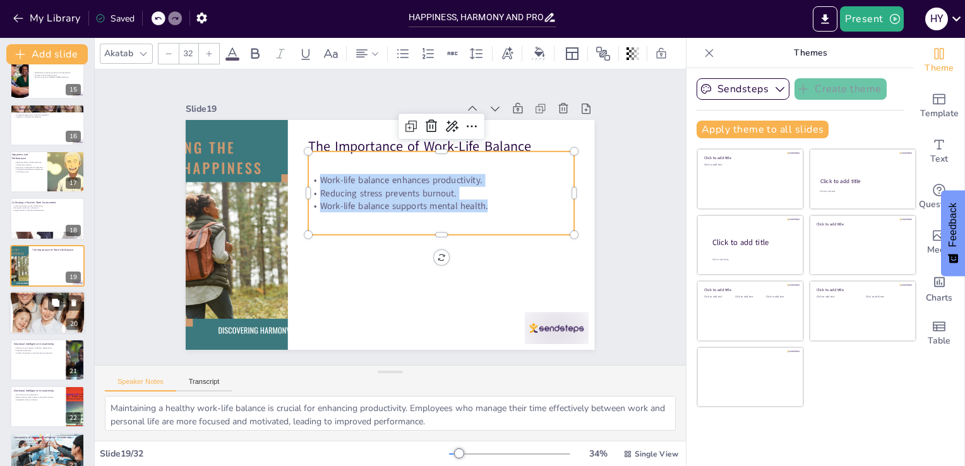
click at [22, 311] on div at bounding box center [47, 313] width 76 height 104
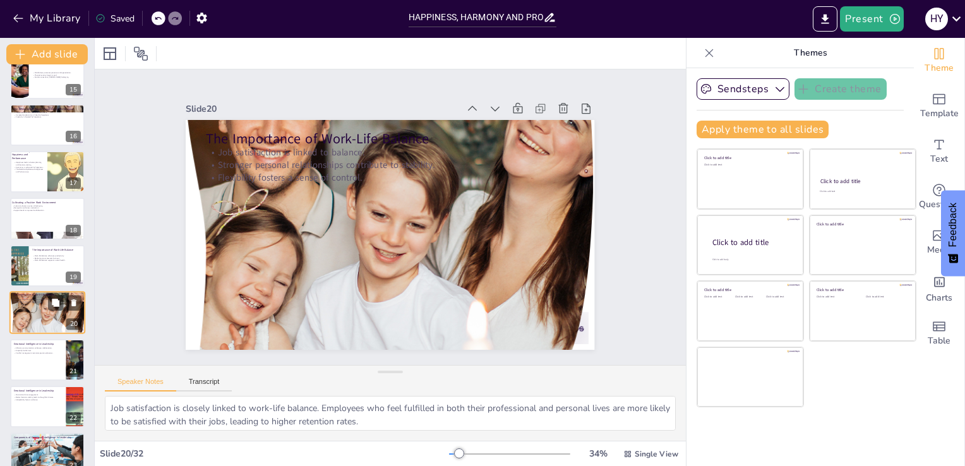
scroll to position [722, 0]
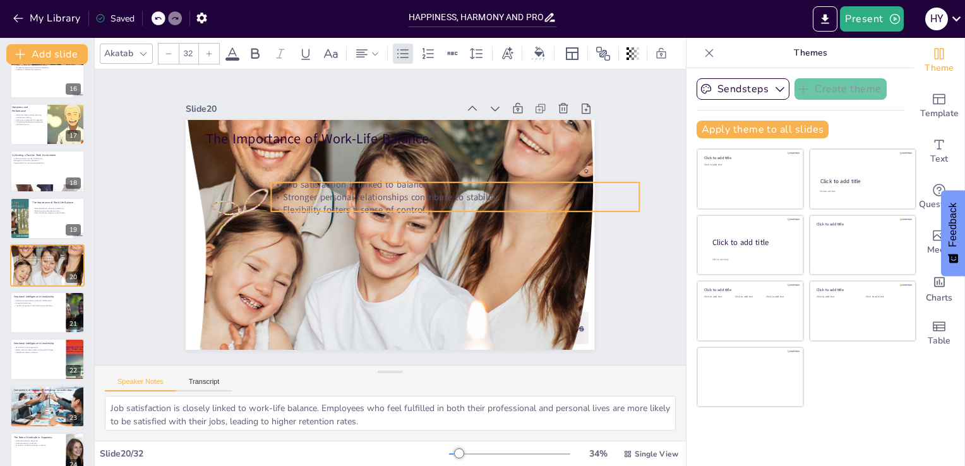
drag, startPoint x: 294, startPoint y: 169, endPoint x: 357, endPoint y: 201, distance: 71.4
click at [357, 201] on p "Flexibility fosters a sense of control." at bounding box center [455, 216] width 367 height 51
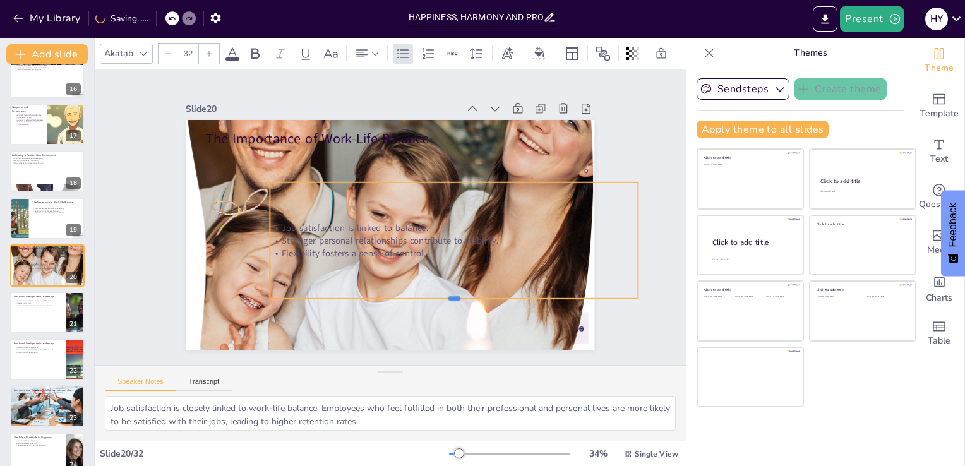
drag, startPoint x: 444, startPoint y: 209, endPoint x: 441, endPoint y: 296, distance: 87.2
click at [441, 296] on div at bounding box center [402, 324] width 323 height 193
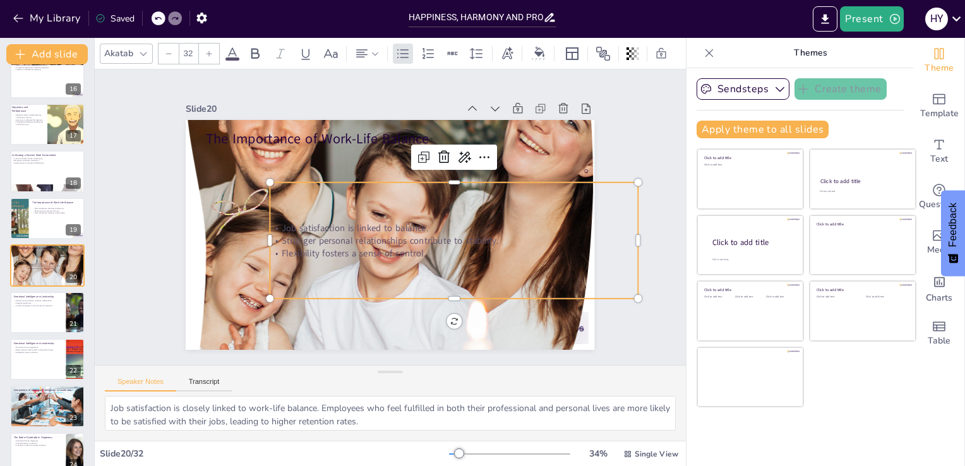
click at [432, 248] on p "Flexibility fosters a sense of control." at bounding box center [433, 276] width 341 height 161
click at [432, 248] on p "Flexibility fosters a sense of control." at bounding box center [420, 283] width 305 height 227
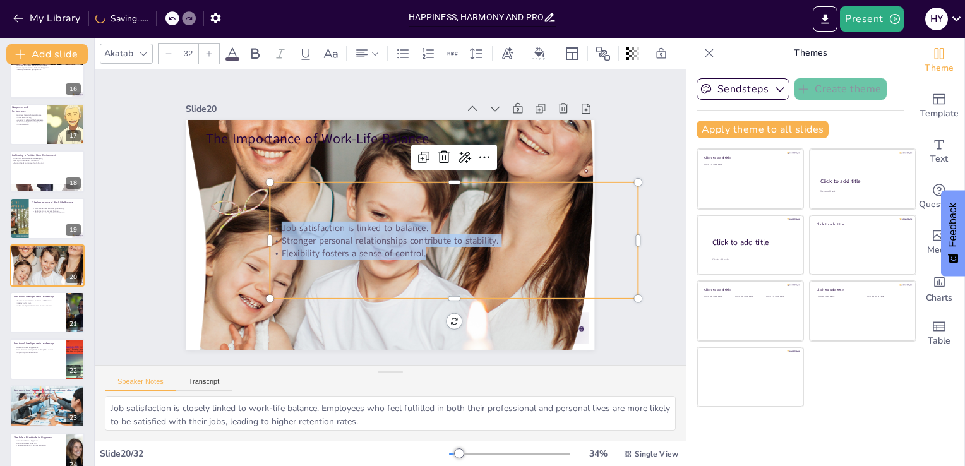
click at [290, 203] on div "Job satisfaction is linked to balance. Stronger personal relationships contribu…" at bounding box center [388, 285] width 224 height 386
click at [43, 304] on p "Conflict management maintains positive dynamics." at bounding box center [37, 305] width 49 height 3
type textarea "Effective communication is a hallmark of emotionally intelligent leaders. Clear…"
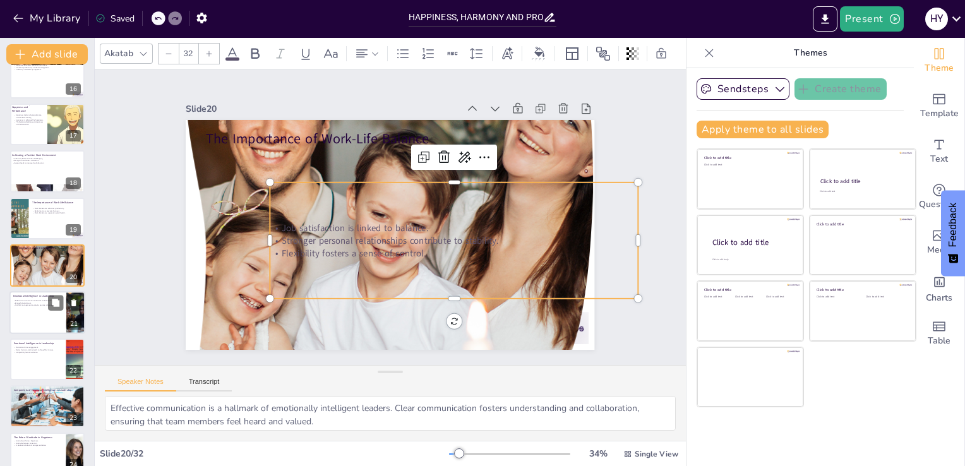
scroll to position [769, 0]
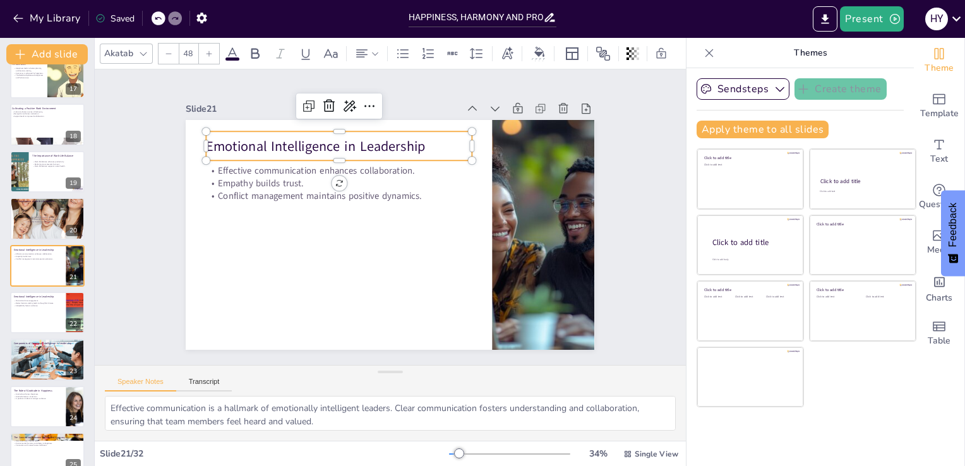
click at [230, 143] on p "Emotional Intelligence in Leadership" at bounding box center [347, 140] width 266 height 47
click at [417, 139] on p "Emotional Intelligence in Leadership" at bounding box center [426, 137] width 149 height 239
click at [417, 139] on p "Emotional Intelligence in Leadership" at bounding box center [347, 140] width 266 height 47
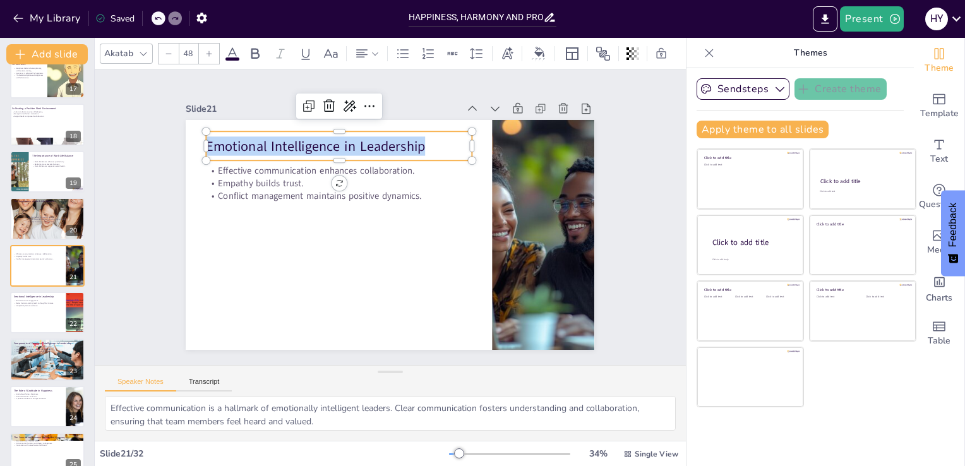
click at [417, 139] on p "Emotional Intelligence in Leadership" at bounding box center [381, 130] width 239 height 149
click at [417, 177] on p "Emotional Intelligence in Leadership" at bounding box center [355, 296] width 150 height 239
type input "32"
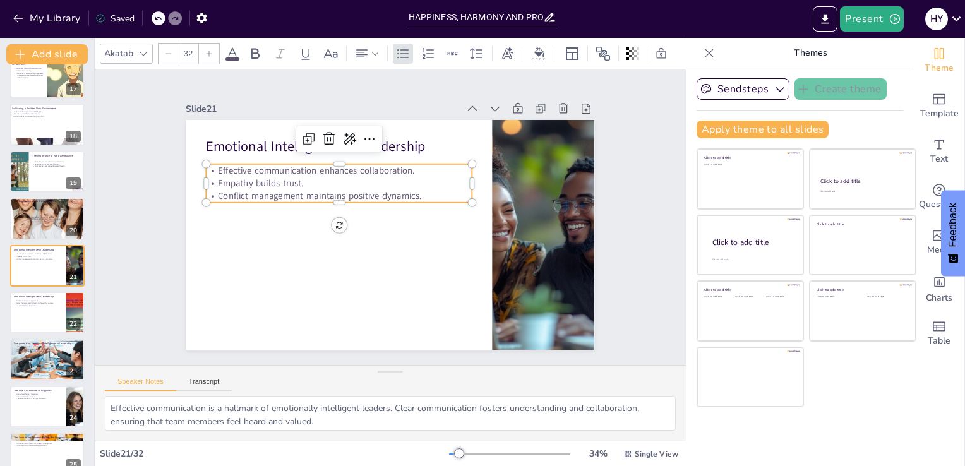
click at [217, 181] on p "Empathy builds trust." at bounding box center [342, 178] width 265 height 40
drag, startPoint x: 326, startPoint y: 200, endPoint x: 338, endPoint y: 245, distance: 46.4
click at [338, 238] on div at bounding box center [345, 192] width 256 height 92
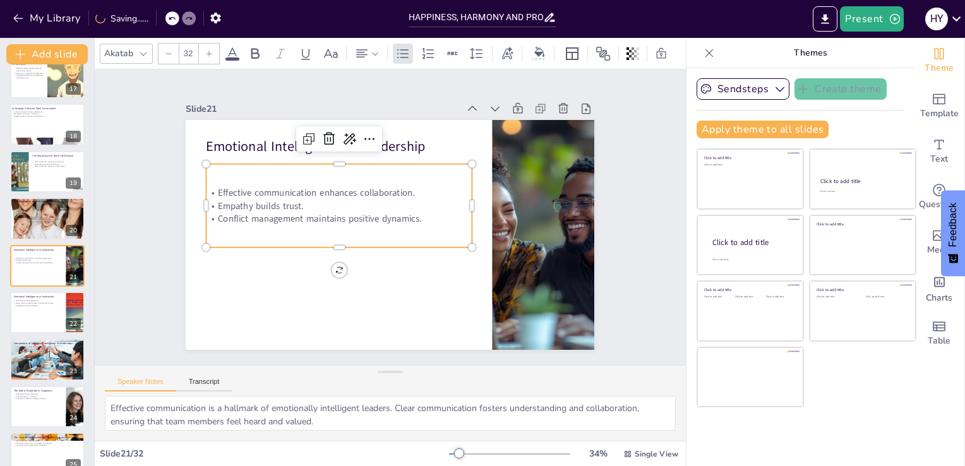
click at [407, 213] on p "Conflict management maintains positive dynamics." at bounding box center [340, 208] width 263 height 68
click at [407, 213] on p "Conflict management maintains positive dynamics." at bounding box center [338, 213] width 265 height 40
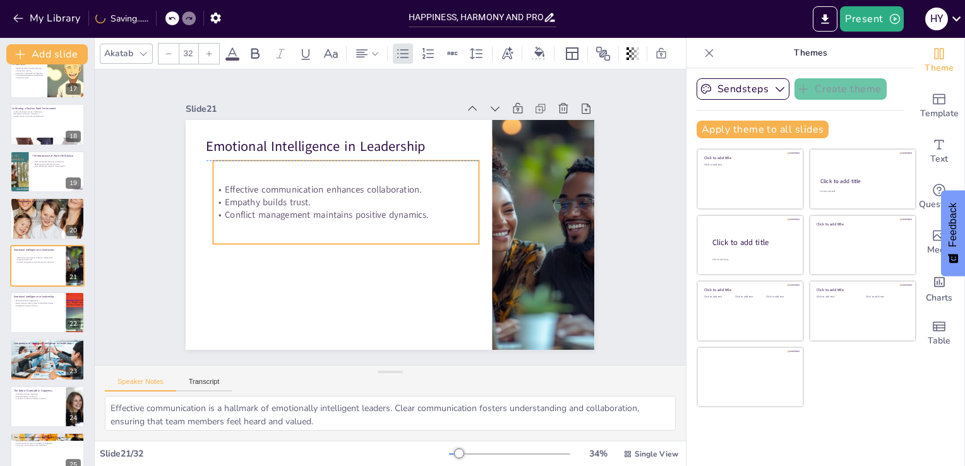
drag, startPoint x: 407, startPoint y: 213, endPoint x: 419, endPoint y: 213, distance: 11.4
click at [419, 213] on p "Conflict management maintains positive dynamics." at bounding box center [346, 214] width 266 height 13
click at [419, 213] on p "Conflict management maintains positive dynamics." at bounding box center [351, 207] width 263 height 68
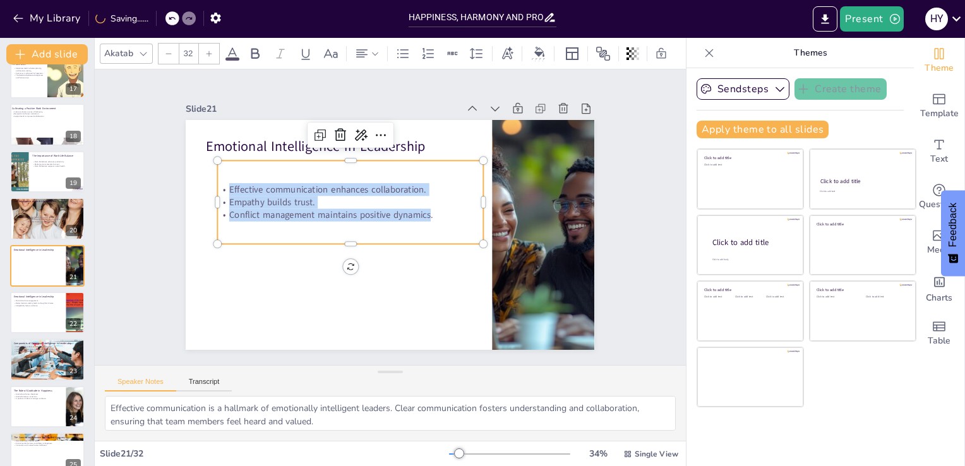
drag, startPoint x: 419, startPoint y: 213, endPoint x: 213, endPoint y: 162, distance: 211.5
click at [216, 162] on div "Effective communication enhances collaboration. Empathy builds trust. Conflict …" at bounding box center [352, 198] width 273 height 110
click at [37, 316] on div at bounding box center [47, 312] width 76 height 43
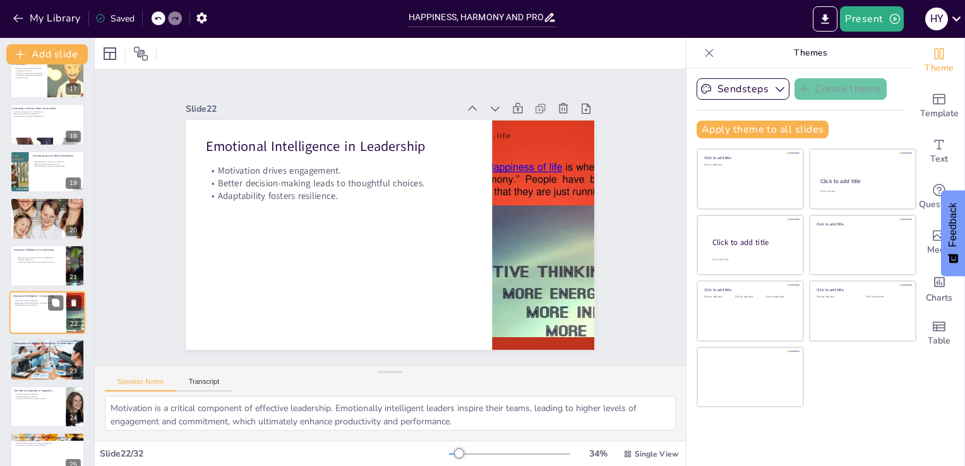
scroll to position [816, 0]
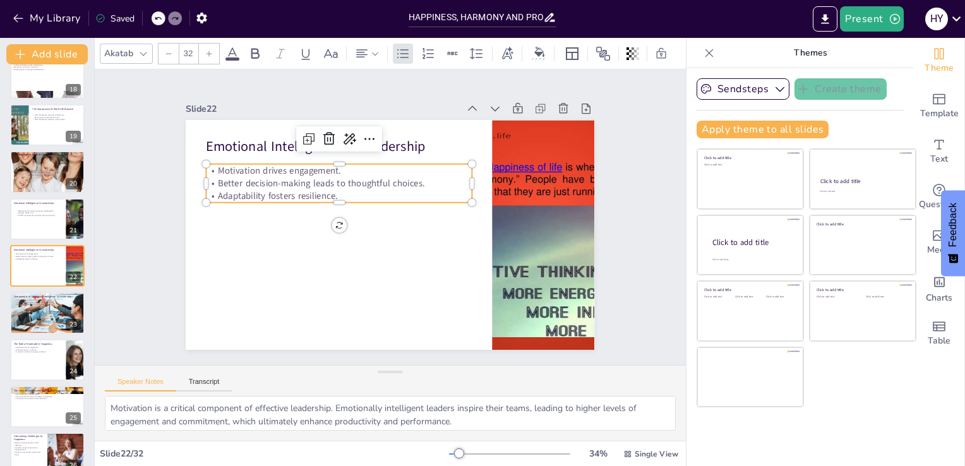
click at [343, 186] on p "Adaptability fosters resilience." at bounding box center [341, 190] width 265 height 40
click at [337, 188] on p "Adaptability fosters resilience." at bounding box center [344, 186] width 263 height 68
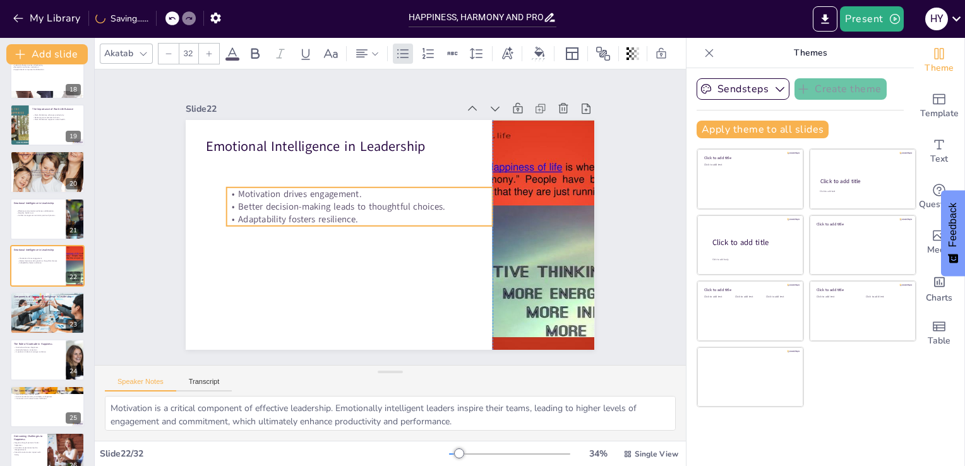
drag, startPoint x: 337, startPoint y: 188, endPoint x: 354, endPoint y: 211, distance: 28.9
click at [354, 213] on p "Adaptability fosters resilience." at bounding box center [360, 219] width 266 height 13
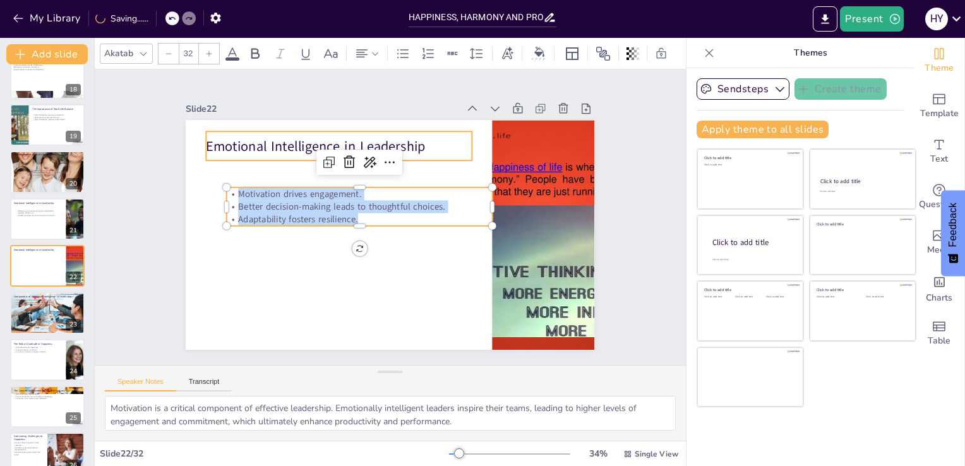
drag, startPoint x: 350, startPoint y: 211, endPoint x: 203, endPoint y: 133, distance: 166.4
click at [203, 133] on div "Emotional Intelligence in Leadership Motivation drives engagement. Better decis…" at bounding box center [387, 235] width 448 height 310
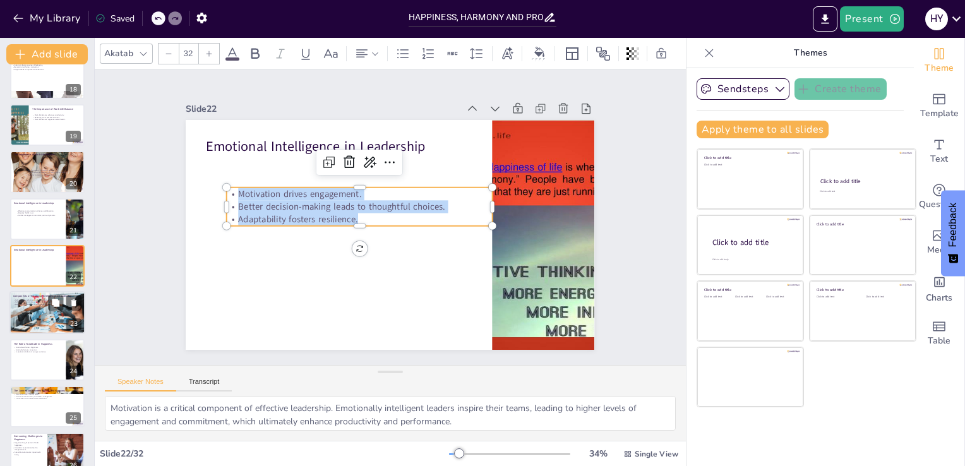
click at [37, 321] on div at bounding box center [47, 312] width 76 height 47
type textarea "Self-awareness is crucial for effective leadership. By understanding their own …"
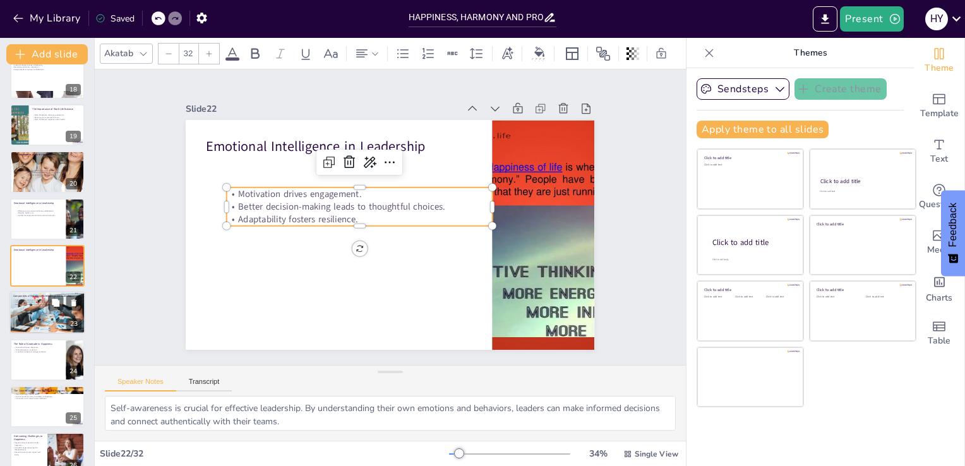
scroll to position [863, 0]
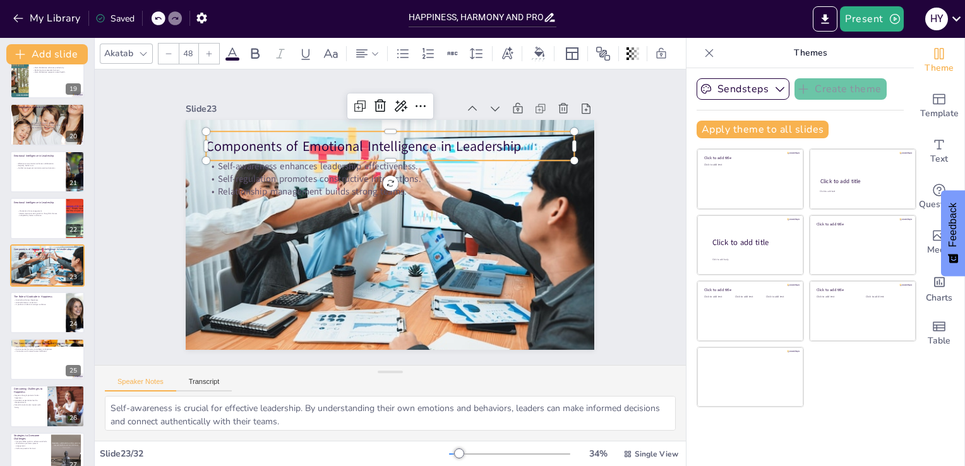
click at [391, 134] on p "Components of Emotional Intelligence in Leadership" at bounding box center [397, 145] width 367 height 57
click at [534, 135] on p "Components of Emotional Intelligence in Leadership" at bounding box center [405, 147] width 364 height 95
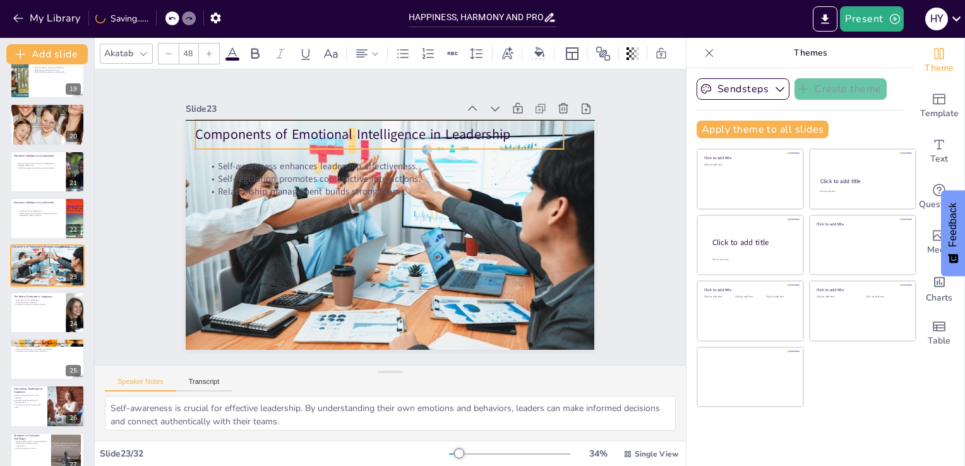
drag, startPoint x: 534, startPoint y: 135, endPoint x: 524, endPoint y: 119, distance: 19.0
click at [524, 119] on div "Components of Emotional Intelligence in Leadership" at bounding box center [397, 133] width 366 height 105
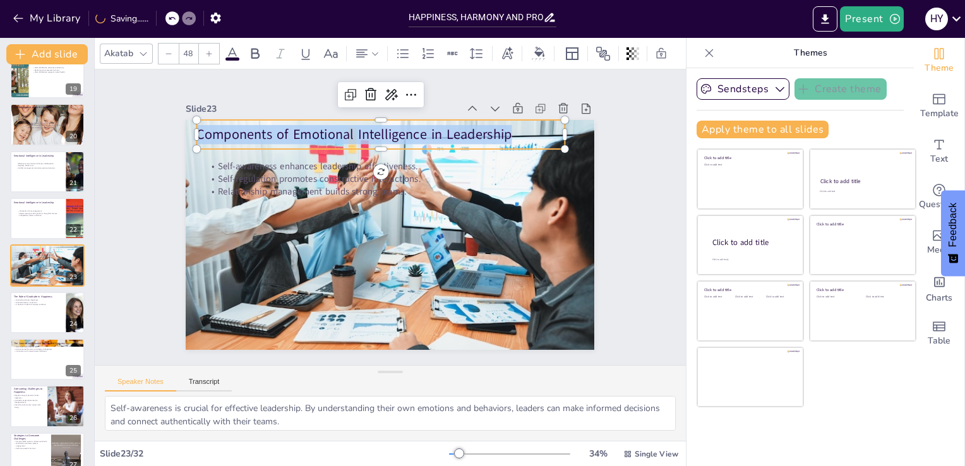
drag, startPoint x: 508, startPoint y: 124, endPoint x: 158, endPoint y: 126, distance: 350.4
click at [158, 126] on div "Slide 1 Happiness, Harmony and Profession This presentation explores the essent…" at bounding box center [390, 217] width 504 height 314
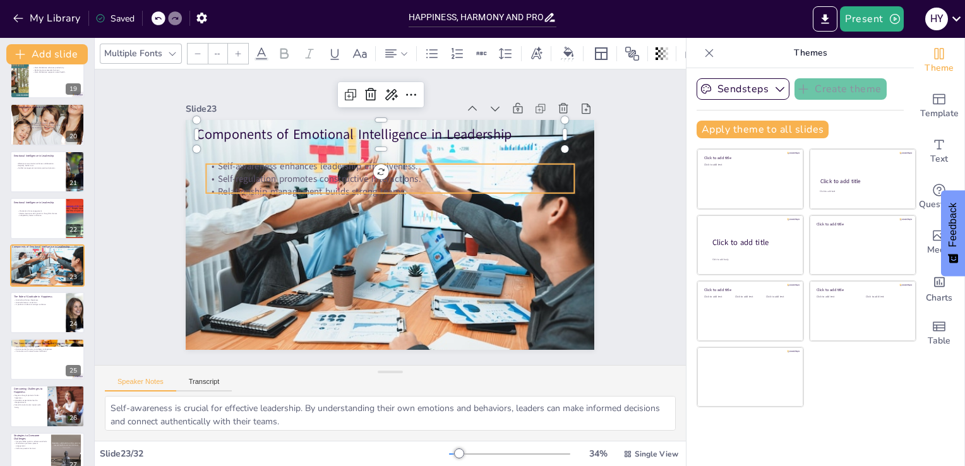
type input "32"
click at [340, 162] on p "Self-awareness enhances leadership effectiveness." at bounding box center [432, 187] width 226 height 305
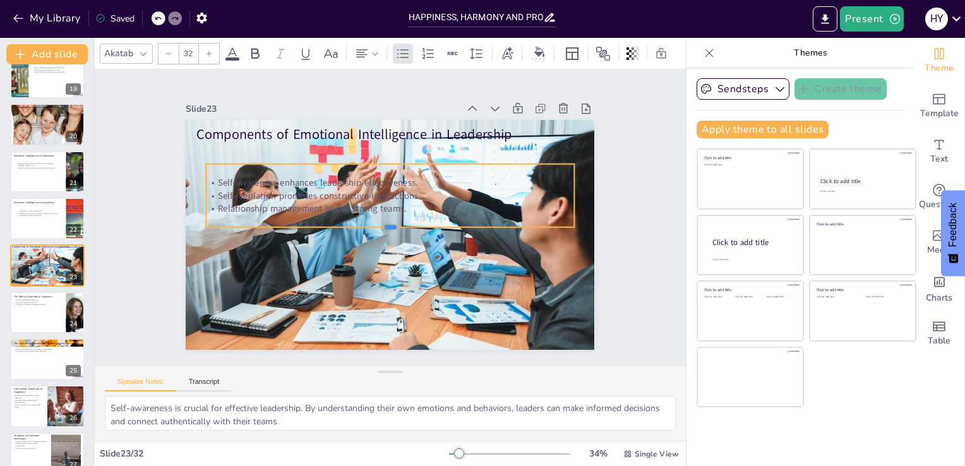
drag, startPoint x: 386, startPoint y: 188, endPoint x: 384, endPoint y: 224, distance: 35.4
click at [384, 224] on div at bounding box center [385, 231] width 353 height 123
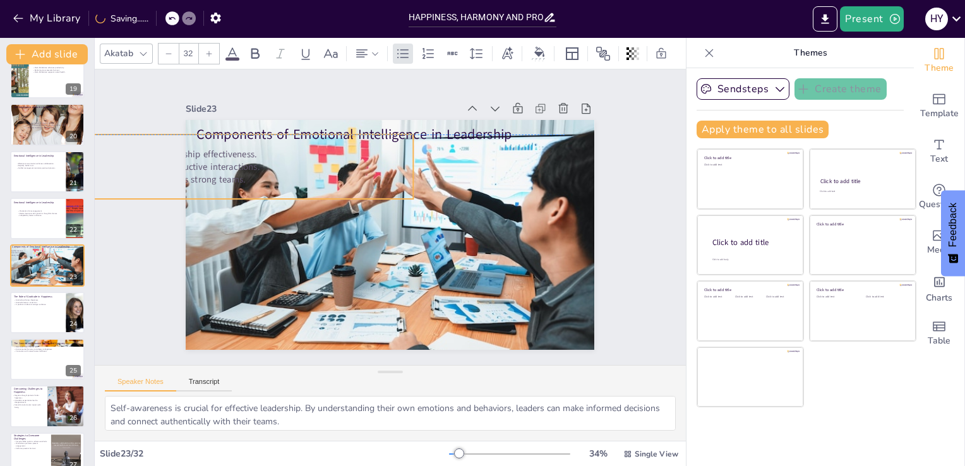
drag, startPoint x: 399, startPoint y: 201, endPoint x: 390, endPoint y: 191, distance: 13.8
click at [390, 191] on p "Relationship management builds strong teams." at bounding box center [311, 72] width 256 height 282
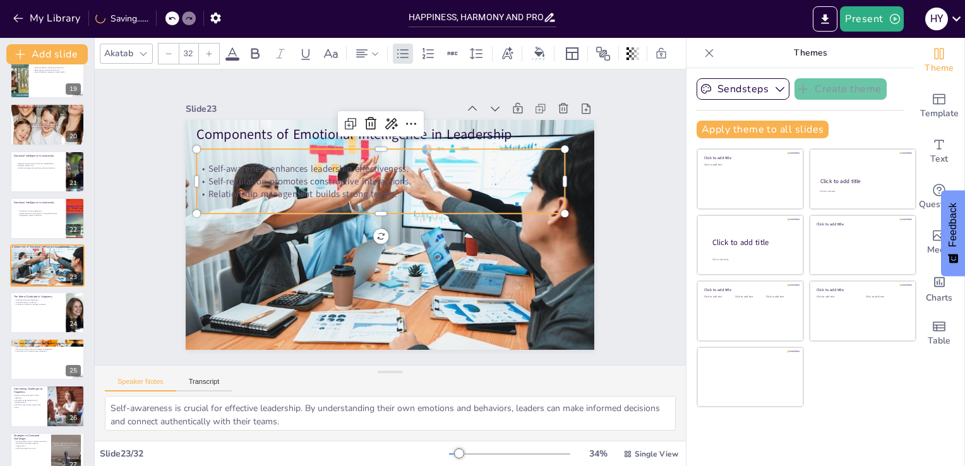
click at [394, 192] on p "Relationship management builds strong teams." at bounding box center [386, 192] width 362 height 89
click at [394, 192] on p "Relationship management builds strong teams." at bounding box center [383, 192] width 367 height 51
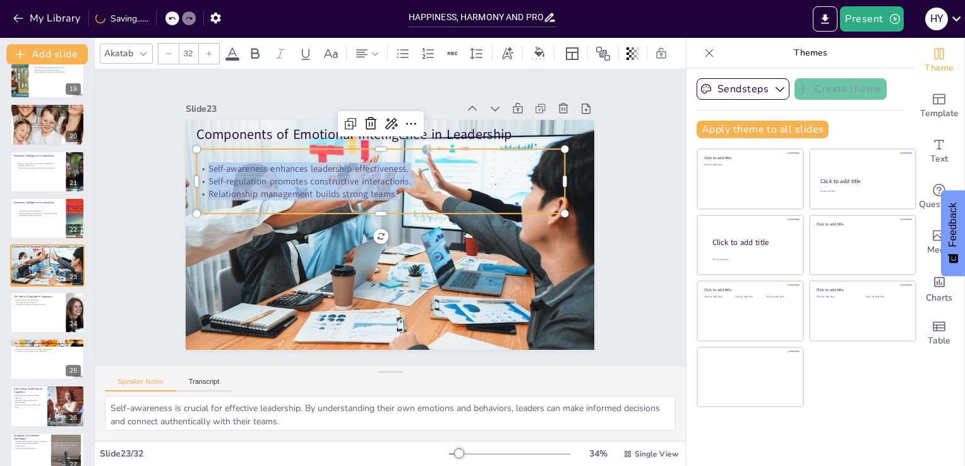
click at [260, 157] on div "Self-awareness enhances leadership effectiveness. Self-regulation promotes cons…" at bounding box center [393, 180] width 362 height 150
click at [34, 308] on div at bounding box center [47, 312] width 76 height 43
type textarea "Practicing gratitude is a powerful tool for enhancing happiness. By focusing on…"
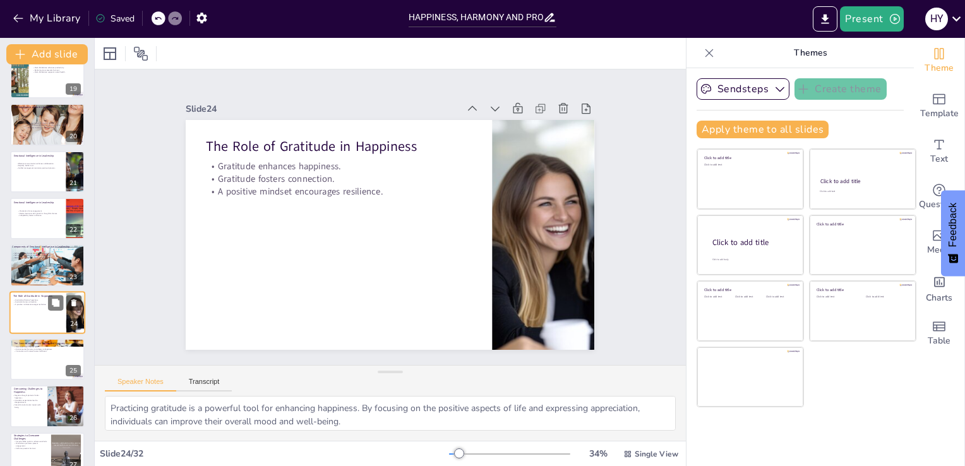
scroll to position [910, 0]
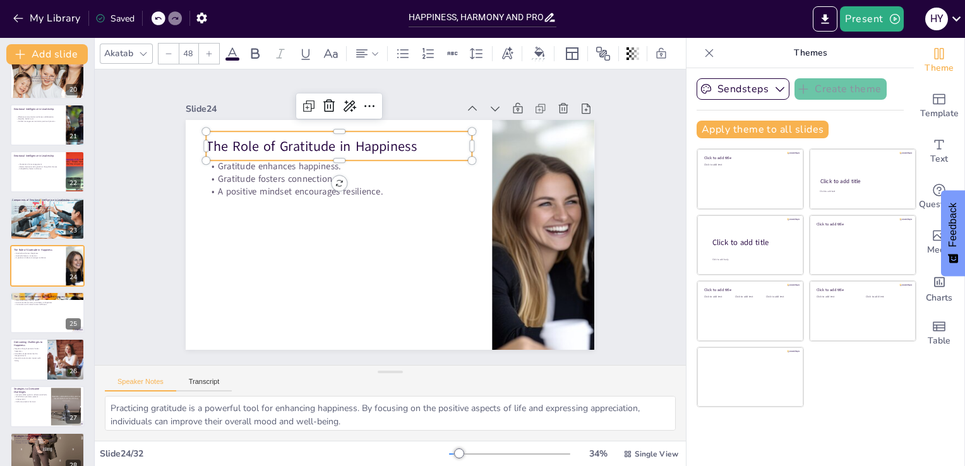
click at [343, 144] on p "The Role of Gratitude in Happiness" at bounding box center [381, 131] width 239 height 150
drag, startPoint x: 414, startPoint y: 141, endPoint x: 407, endPoint y: 132, distance: 11.6
click at [407, 132] on div "The Role of Gratitude in Happiness" at bounding box center [339, 145] width 266 height 29
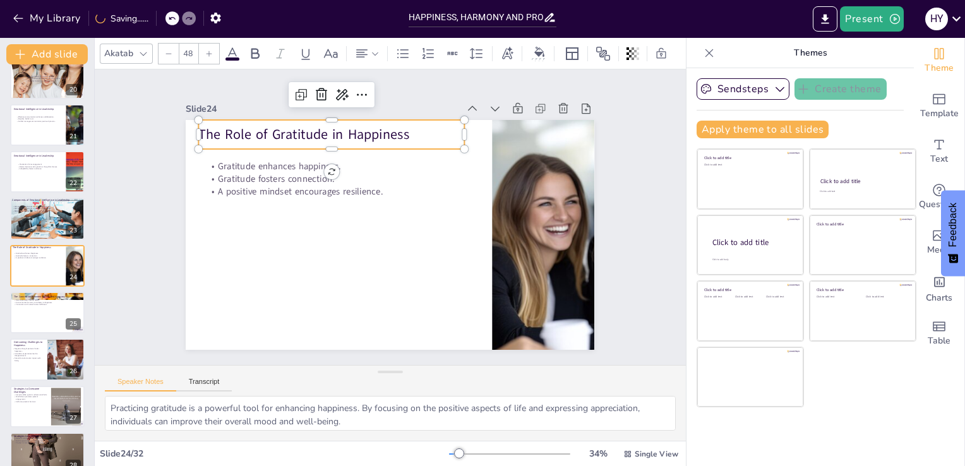
click at [407, 132] on p "The Role of Gratitude in Happiness" at bounding box center [350, 124] width 264 height 74
click at [407, 132] on p "The Role of Gratitude in Happiness" at bounding box center [432, 124] width 149 height 239
click at [407, 132] on p "The Role of Gratitude in Happiness" at bounding box center [360, 120] width 258 height 100
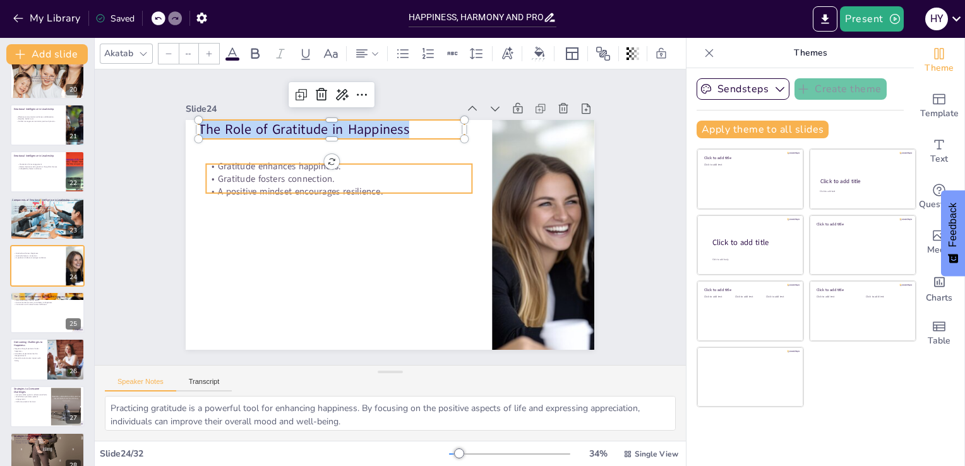
type input "32"
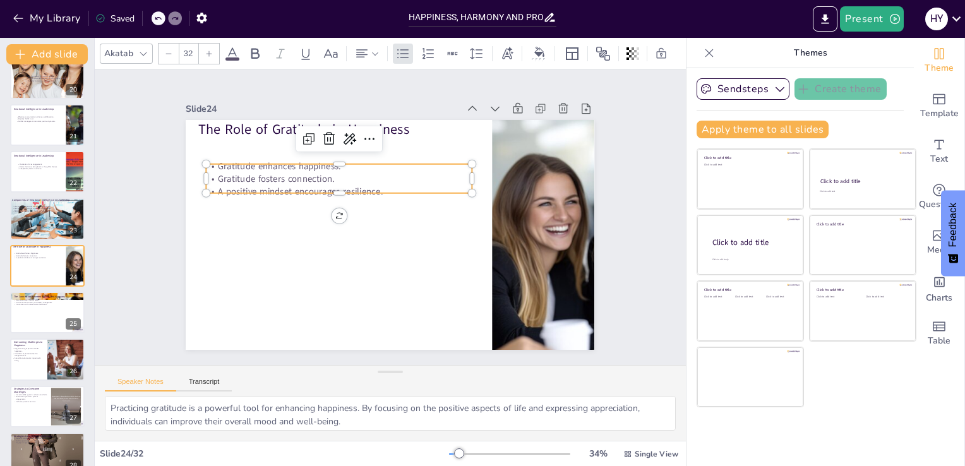
click at [211, 176] on p "Gratitude fosters connection." at bounding box center [343, 173] width 265 height 40
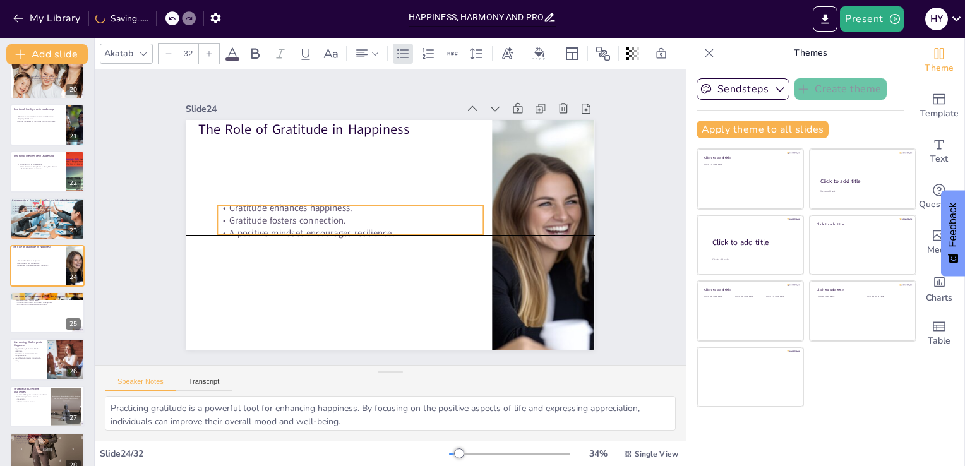
drag, startPoint x: 330, startPoint y: 187, endPoint x: 341, endPoint y: 246, distance: 59.8
click at [341, 246] on p "A positive mindset encourages resilience." at bounding box center [349, 228] width 265 height 40
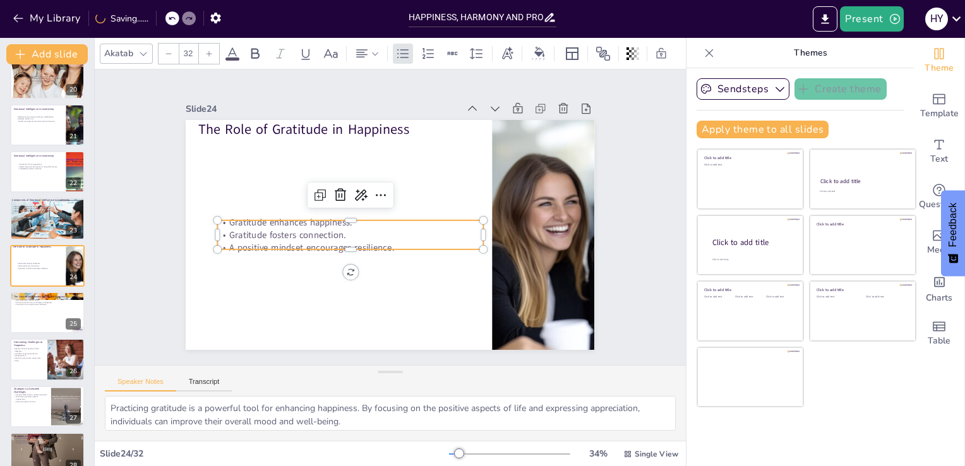
click at [391, 237] on p "A positive mindset encourages resilience." at bounding box center [347, 243] width 265 height 40
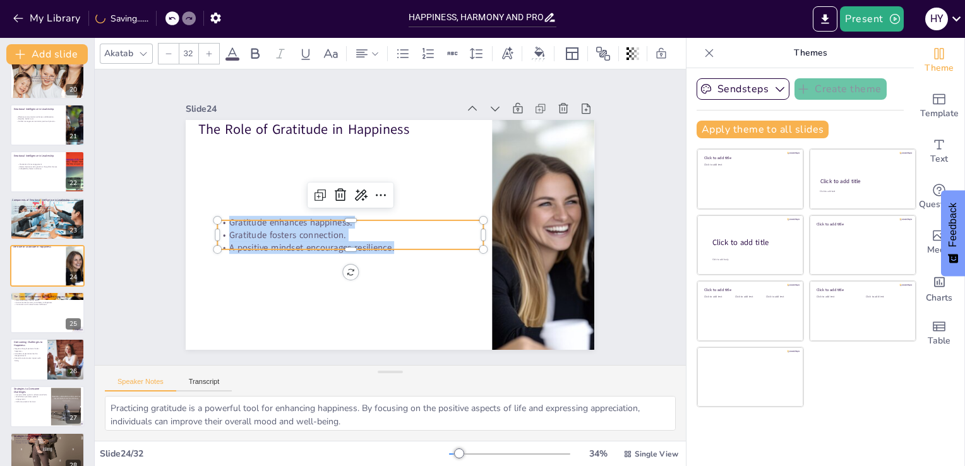
click at [222, 216] on div "Gratitude enhances happiness. Gratitude fosters connection. A positive mindset …" at bounding box center [346, 213] width 249 height 166
click at [49, 321] on div at bounding box center [47, 312] width 76 height 43
type textarea "Engaging with nature is beneficial for mental health. Natural environments have…"
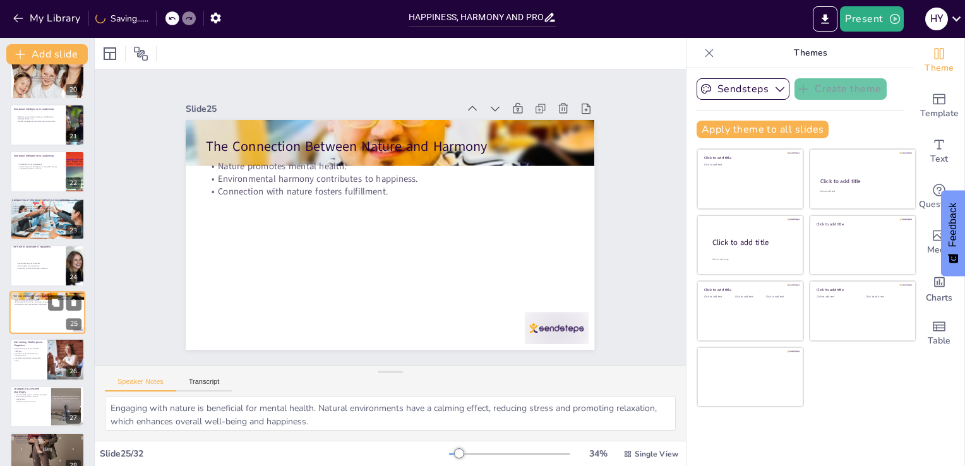
scroll to position [957, 0]
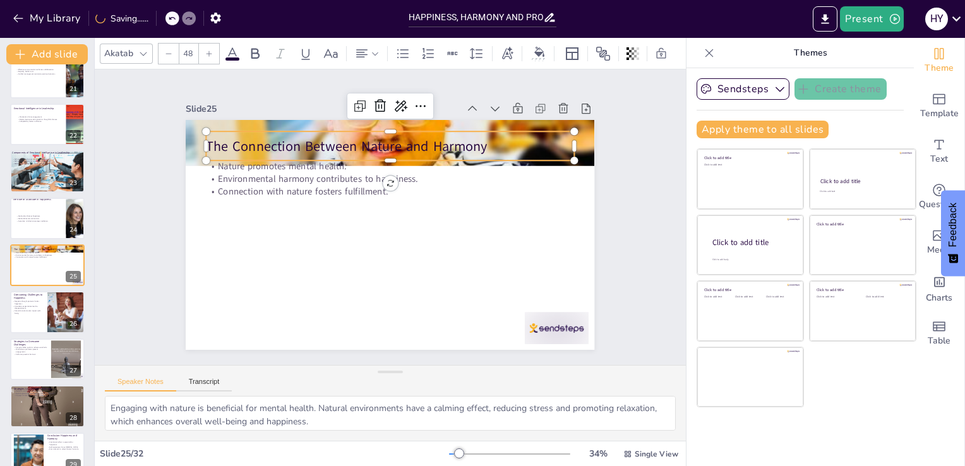
click at [437, 148] on p "The Connection Between Nature and Harmony" at bounding box center [419, 152] width 343 height 167
click at [487, 138] on p "The Connection Between Nature and Harmony" at bounding box center [405, 147] width 364 height 95
click at [487, 138] on p "The Connection Between Nature and Harmony" at bounding box center [419, 152] width 343 height 167
click at [487, 138] on p "The Connection Between Nature and Harmony" at bounding box center [389, 145] width 367 height 19
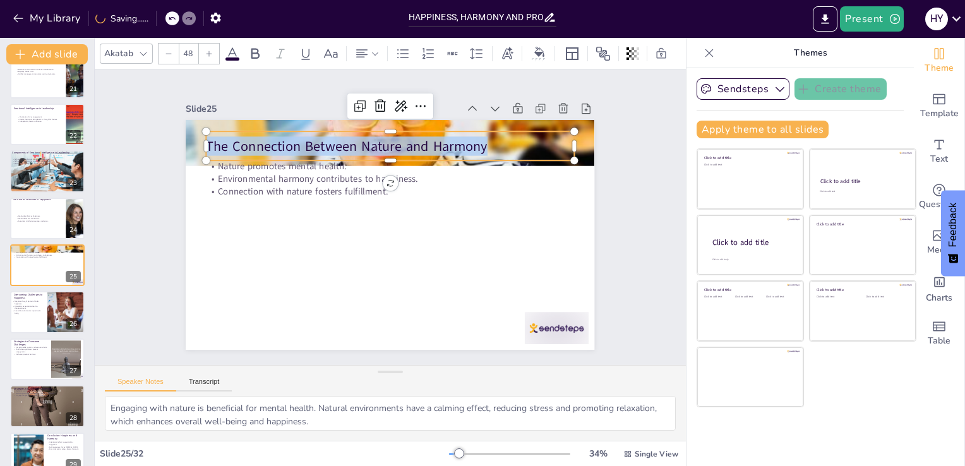
click at [487, 138] on p "The Connection Between Nature and Harmony" at bounding box center [389, 145] width 367 height 19
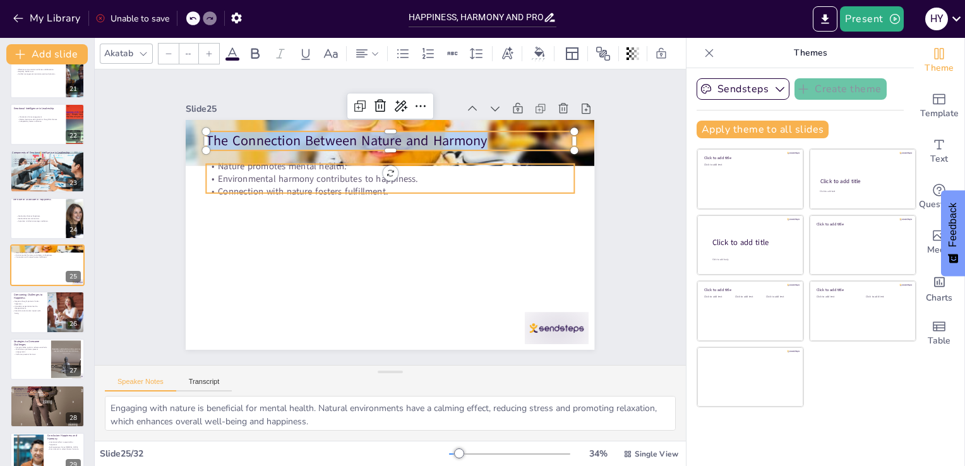
type input "32"
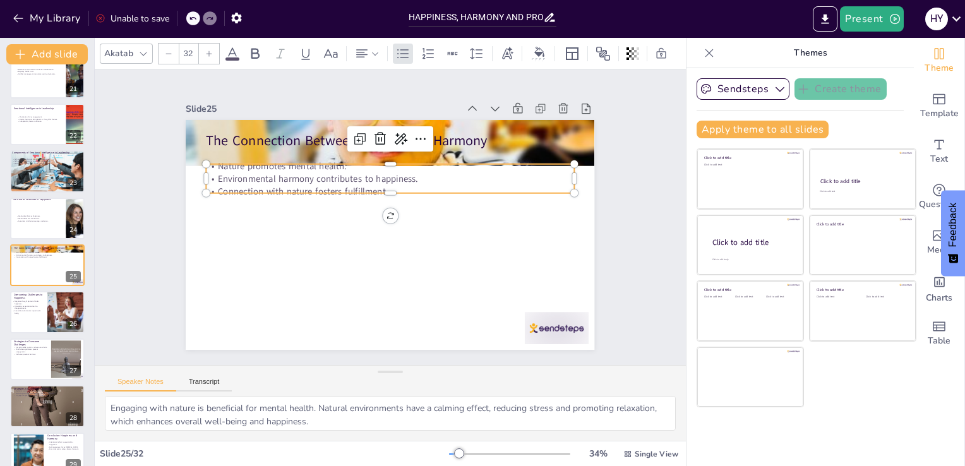
click at [369, 188] on div "The Connection Between Nature and Harmony Nature promotes mental health. Enviro…" at bounding box center [387, 234] width 448 height 309
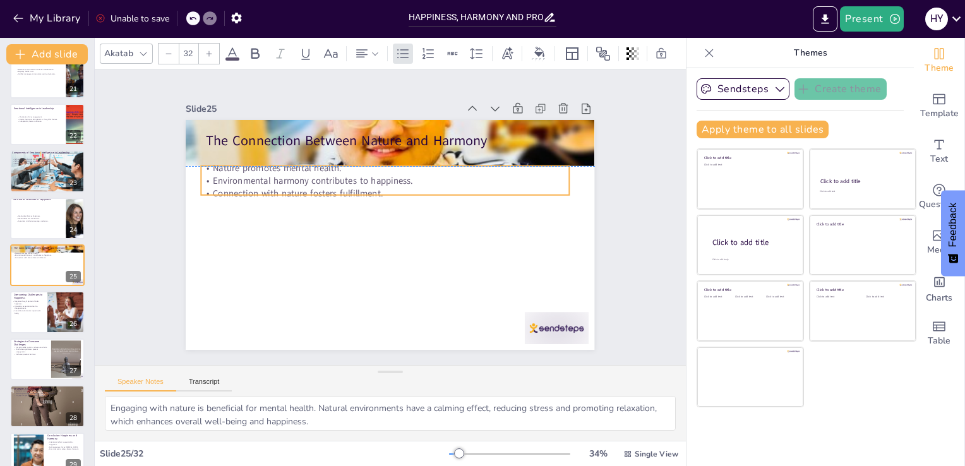
click at [376, 186] on p "Connection with nature fosters fulfillment." at bounding box center [390, 192] width 362 height 89
click at [376, 186] on p "Connection with nature fosters fulfillment." at bounding box center [389, 192] width 362 height 89
click at [376, 186] on p "Connection with nature fosters fulfillment." at bounding box center [386, 192] width 367 height 51
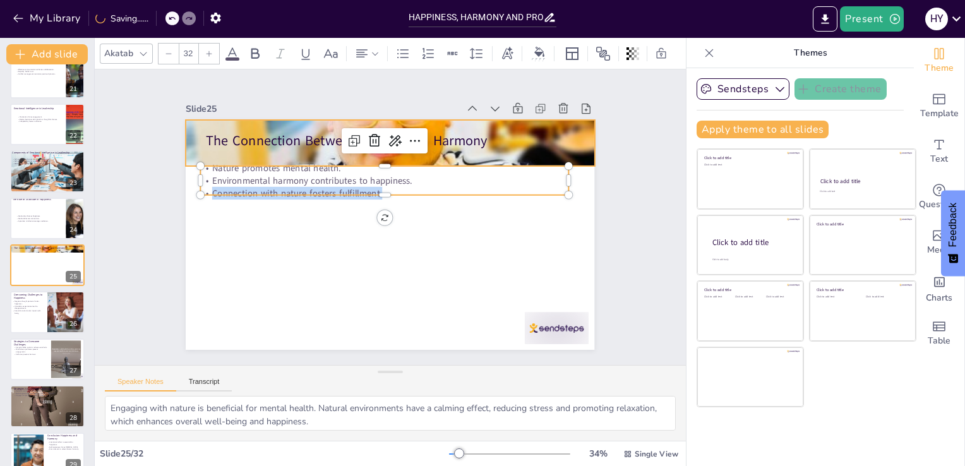
click at [239, 151] on div "The Connection Between Nature and Harmony Nature promotes mental health. Enviro…" at bounding box center [381, 232] width 468 height 403
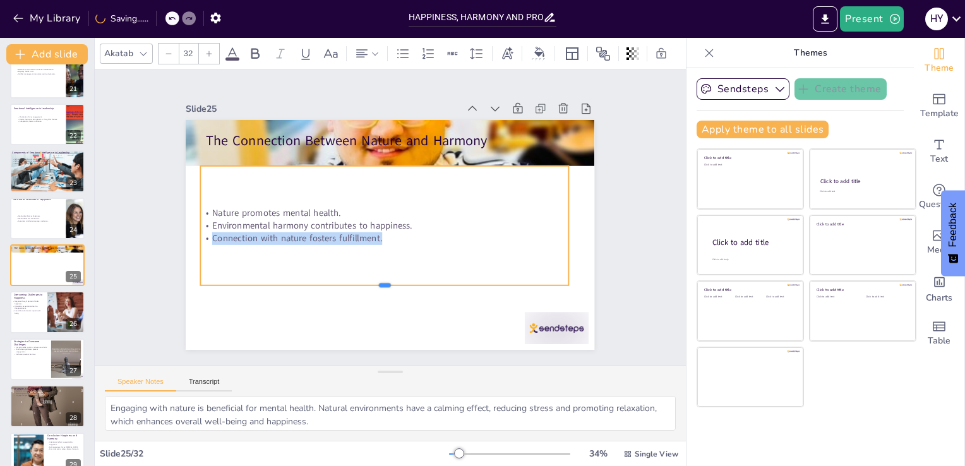
drag, startPoint x: 376, startPoint y: 191, endPoint x: 400, endPoint y: 282, distance: 93.4
click at [400, 282] on div at bounding box center [362, 285] width 353 height 123
click at [398, 234] on p "Connection with nature fosters fulfillment." at bounding box center [378, 236] width 354 height 126
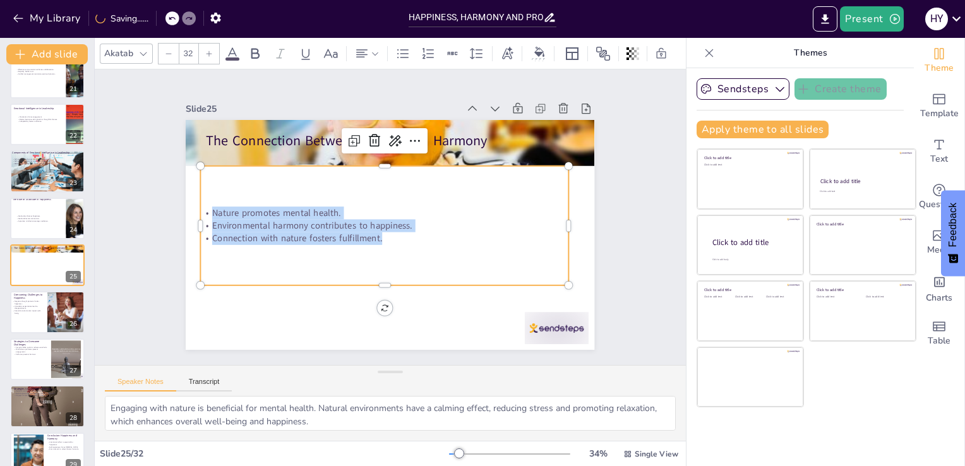
drag, startPoint x: 398, startPoint y: 234, endPoint x: 201, endPoint y: 181, distance: 204.2
click at [201, 181] on div "Nature promotes mental health. Environmental harmony contributes to happiness. …" at bounding box center [382, 223] width 386 height 227
click at [39, 314] on div at bounding box center [47, 312] width 76 height 43
type textarea "Negative thought patterns, such as pessimism, can significantly hinder happines…"
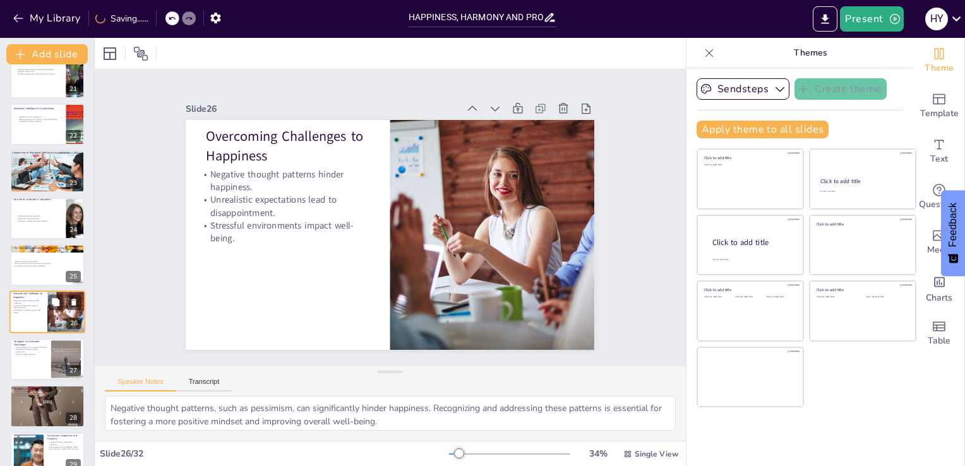
scroll to position [1004, 0]
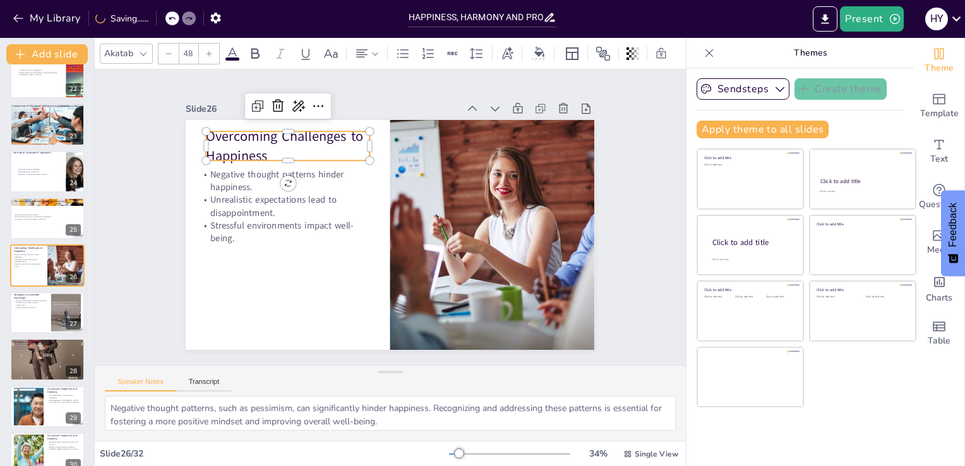
click at [293, 131] on p "Overcoming Challenges to Happiness" at bounding box center [315, 118] width 167 height 87
click at [287, 140] on p "Overcoming Challenges to Happiness" at bounding box center [296, 135] width 167 height 55
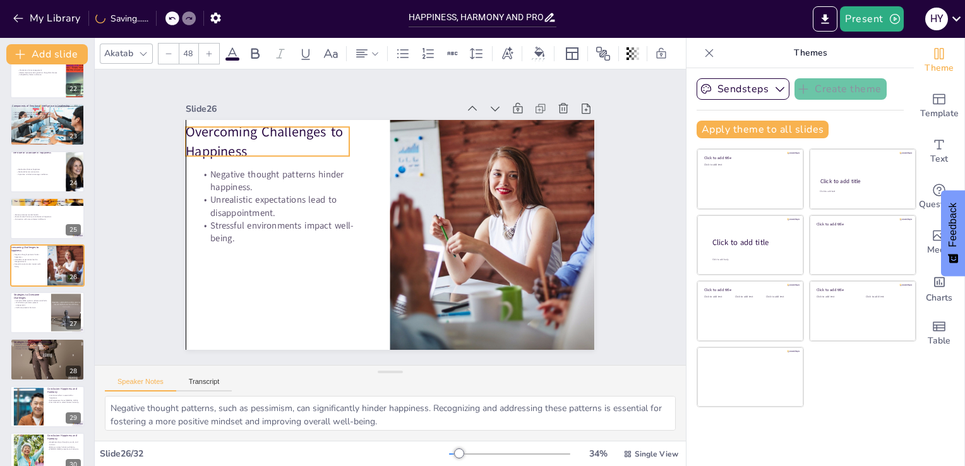
drag, startPoint x: 287, startPoint y: 140, endPoint x: 268, endPoint y: 135, distance: 20.2
click at [268, 135] on p "Overcoming Challenges to Happiness" at bounding box center [276, 129] width 167 height 55
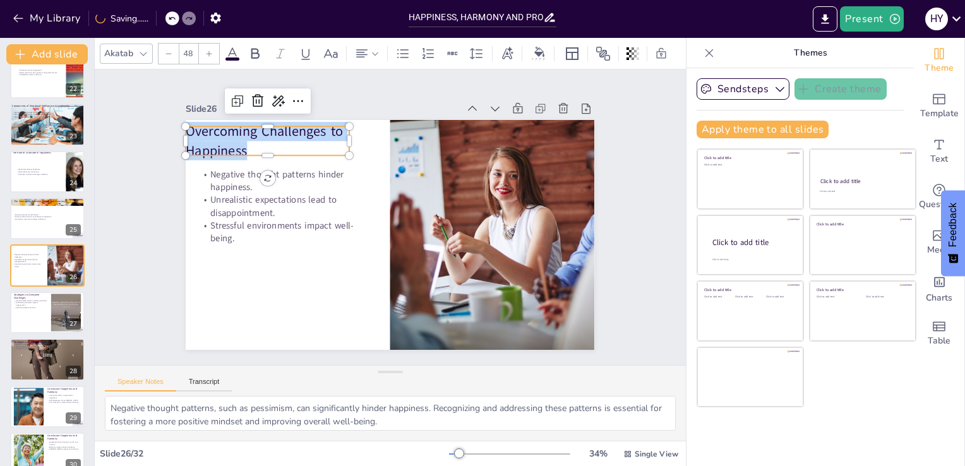
drag, startPoint x: 263, startPoint y: 140, endPoint x: 176, endPoint y: 102, distance: 94.2
click at [176, 102] on div "Slide 26 Negative thought patterns hinder happiness. Unrealistic expectations l…" at bounding box center [389, 224] width 433 height 291
type input "32"
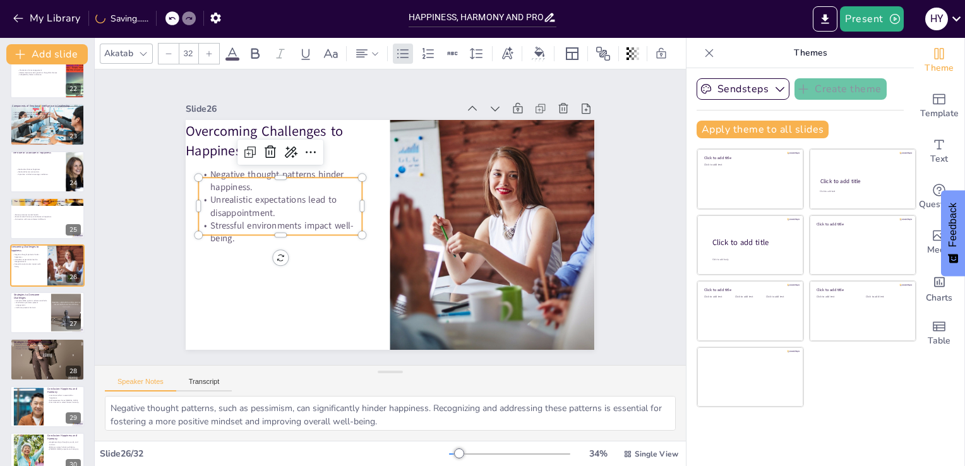
click at [310, 200] on p "Unrealistic expectations lead to disappointment." at bounding box center [285, 183] width 165 height 59
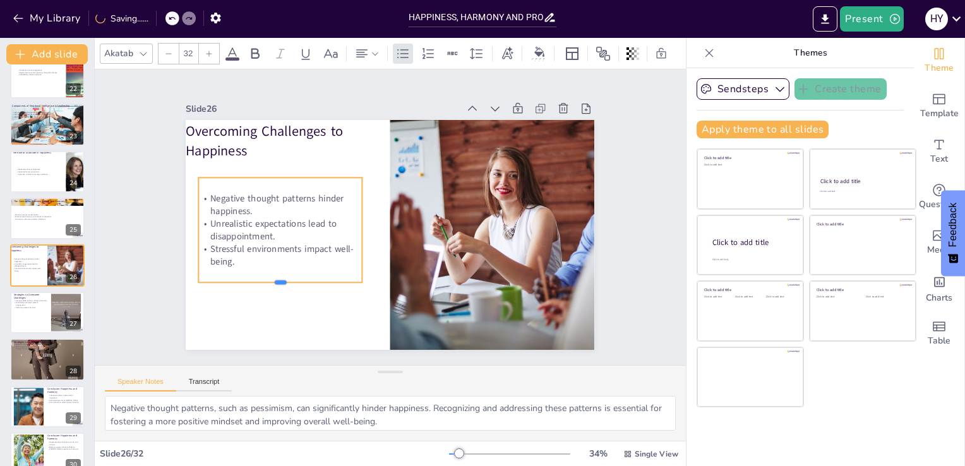
drag, startPoint x: 263, startPoint y: 231, endPoint x: 263, endPoint y: 279, distance: 48.0
click at [263, 279] on div at bounding box center [264, 250] width 158 height 60
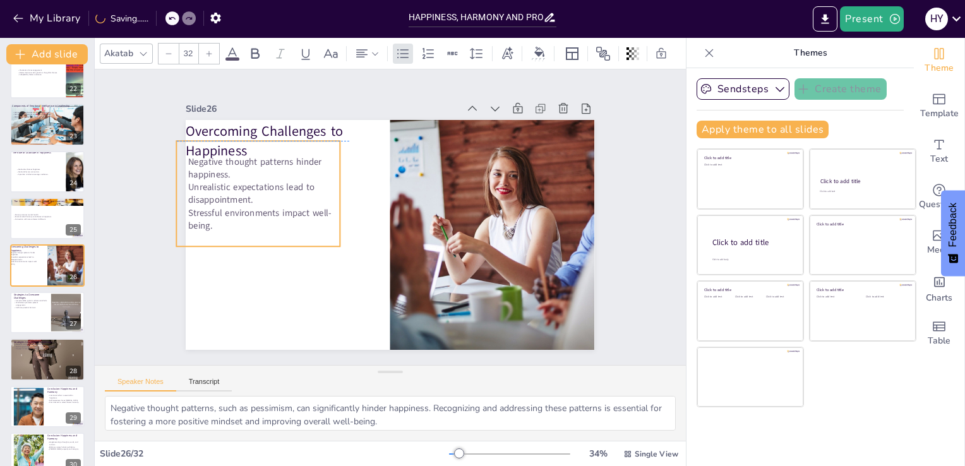
drag, startPoint x: 242, startPoint y: 256, endPoint x: 224, endPoint y: 222, distance: 38.4
click at [224, 222] on p "Stressful environments impact well-being." at bounding box center [258, 205] width 165 height 42
click at [224, 222] on p "Stressful environments impact well-being." at bounding box center [264, 192] width 165 height 59
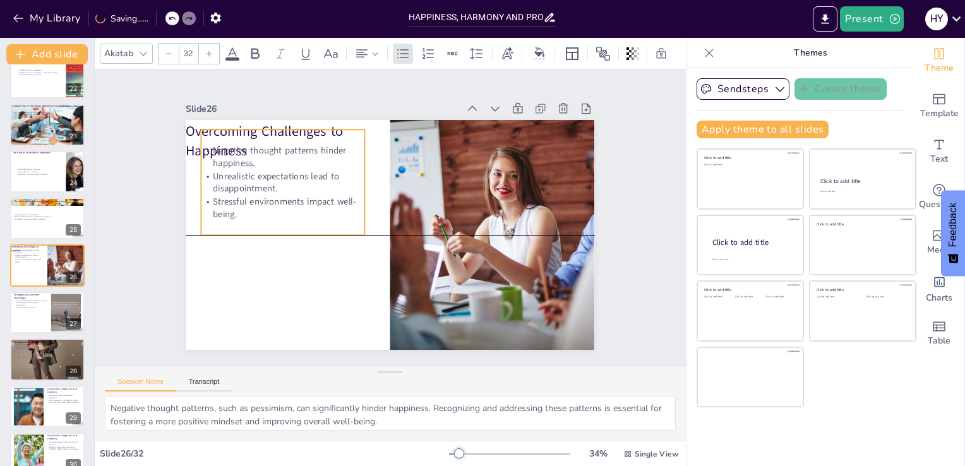
drag, startPoint x: 224, startPoint y: 222, endPoint x: 245, endPoint y: 213, distance: 22.9
click at [245, 213] on p "Stressful environments impact well-being." at bounding box center [284, 197] width 165 height 42
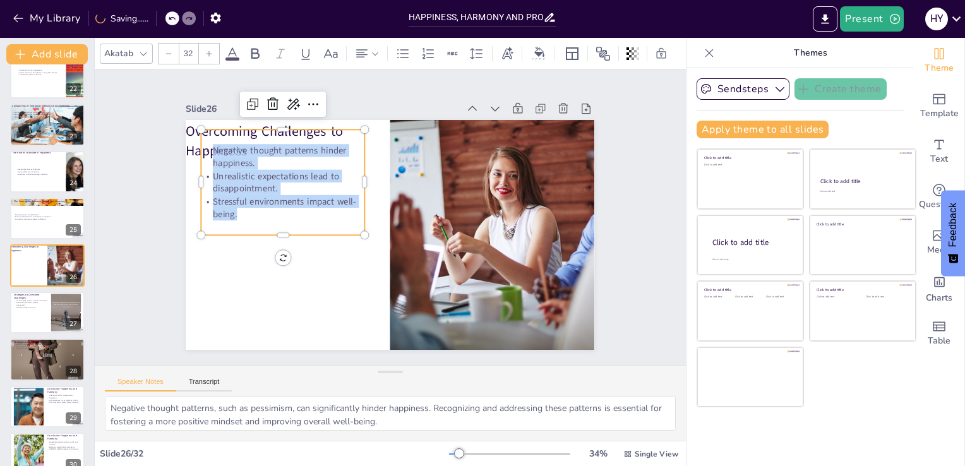
drag, startPoint x: 245, startPoint y: 213, endPoint x: 198, endPoint y: 136, distance: 90.1
click at [201, 136] on div "Negative thought patterns hinder happiness. Unrealistic expectations lead to di…" at bounding box center [288, 171] width 174 height 122
click at [49, 312] on div at bounding box center [47, 312] width 76 height 43
type textarea "Setting actionable goals is essential for reducing feelings of overwhelm. By fo…"
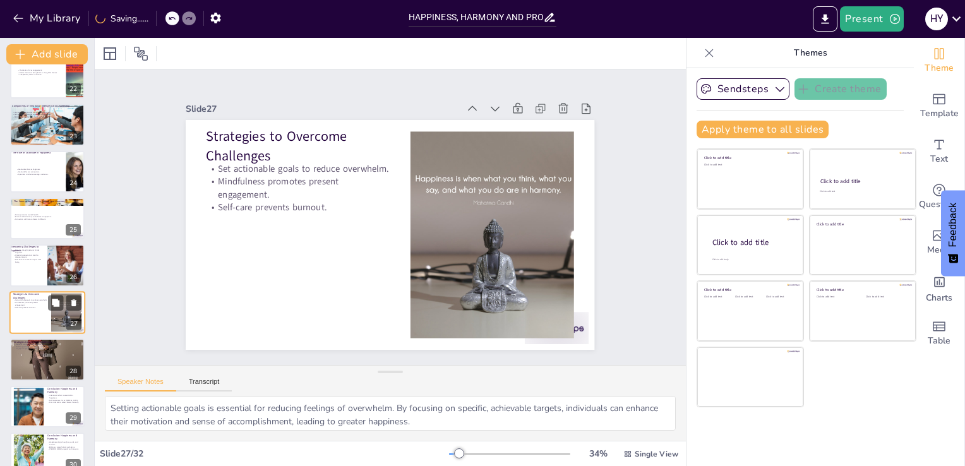
scroll to position [1051, 0]
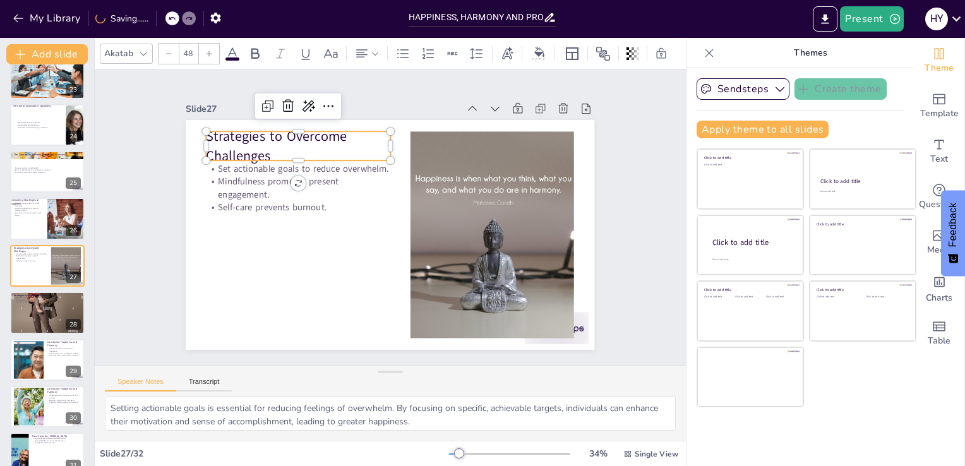
click at [326, 136] on p "Strategies to Overcome Challenges" at bounding box center [306, 136] width 187 height 57
click at [316, 140] on p "Strategies to Overcome Challenges" at bounding box center [315, 129] width 188 height 76
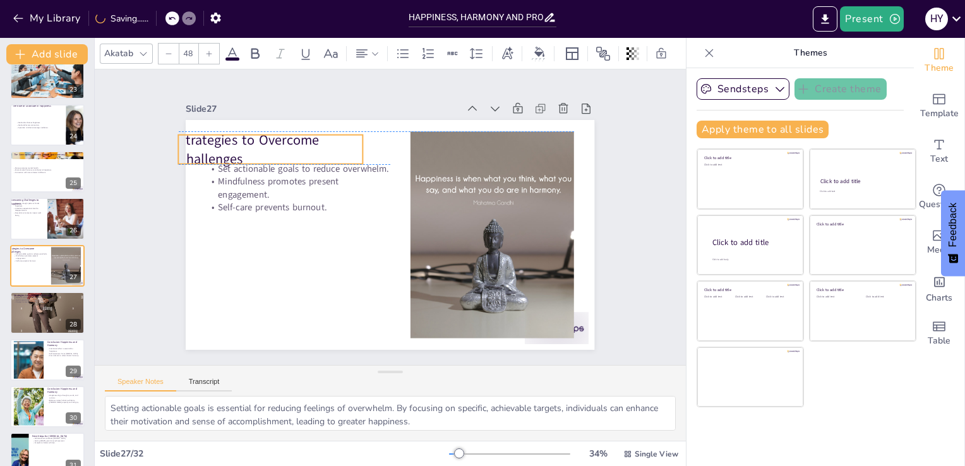
drag, startPoint x: 316, startPoint y: 140, endPoint x: 307, endPoint y: 143, distance: 9.4
click at [307, 143] on p "Strategies to Overcome Challenges" at bounding box center [278, 137] width 187 height 57
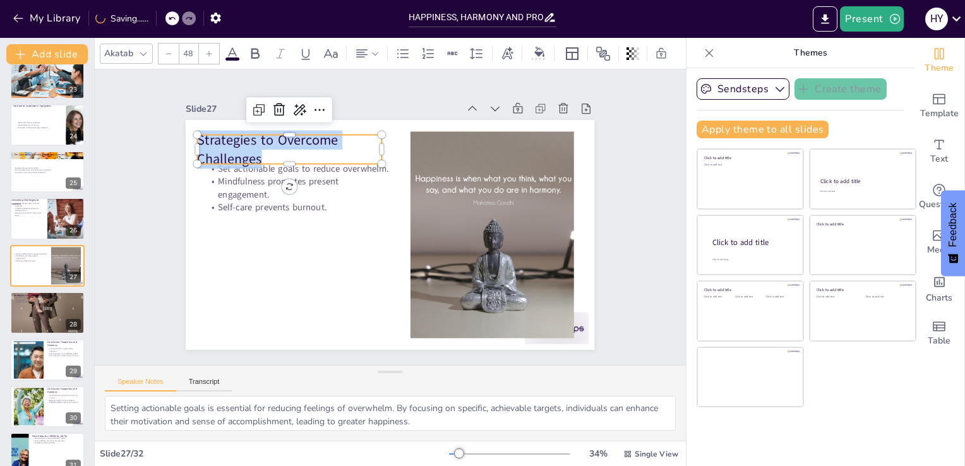
drag, startPoint x: 285, startPoint y: 152, endPoint x: 182, endPoint y: 110, distance: 111.4
click at [182, 110] on div "Slide 27 Set actionable goals to reduce overwhelm. Mindfulness promotes present…" at bounding box center [389, 224] width 433 height 291
type input "32"
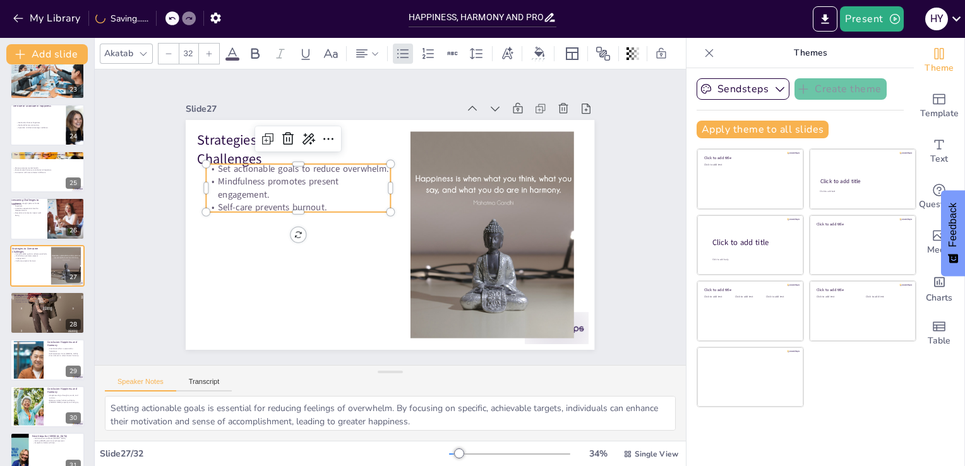
click at [316, 173] on p "Mindfulness promotes present engagement." at bounding box center [302, 179] width 186 height 44
click at [330, 198] on p "Self-care prevents burnout." at bounding box center [300, 198] width 184 height 32
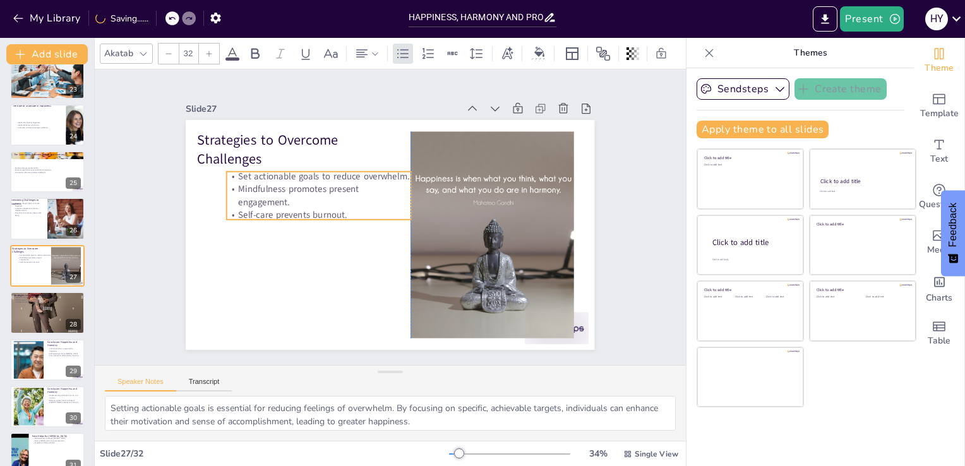
drag, startPoint x: 330, startPoint y: 198, endPoint x: 355, endPoint y: 206, distance: 27.0
click at [355, 206] on p "Self-care prevents burnout." at bounding box center [319, 207] width 184 height 32
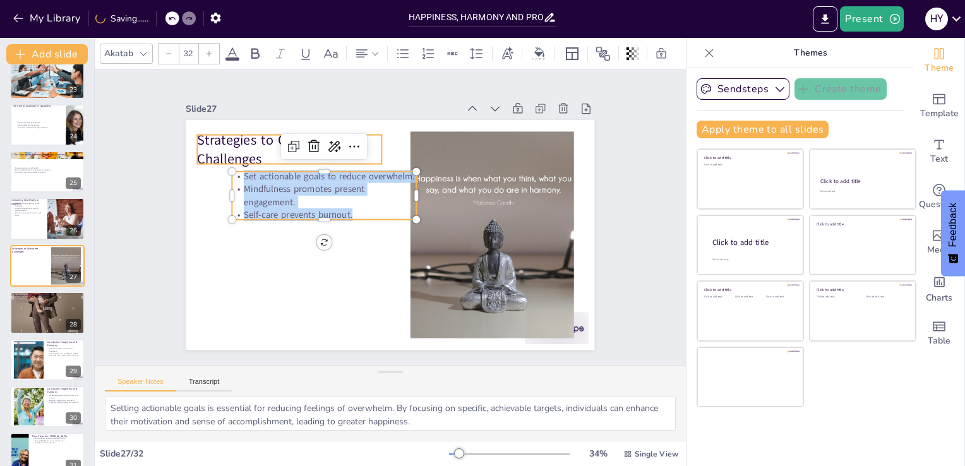
drag, startPoint x: 353, startPoint y: 208, endPoint x: 195, endPoint y: 131, distance: 175.9
click at [195, 131] on div "Strategies to Overcome Challenges Set actionable goals to reduce overwhelm. Min…" at bounding box center [383, 233] width 467 height 376
click at [32, 320] on div at bounding box center [47, 313] width 76 height 122
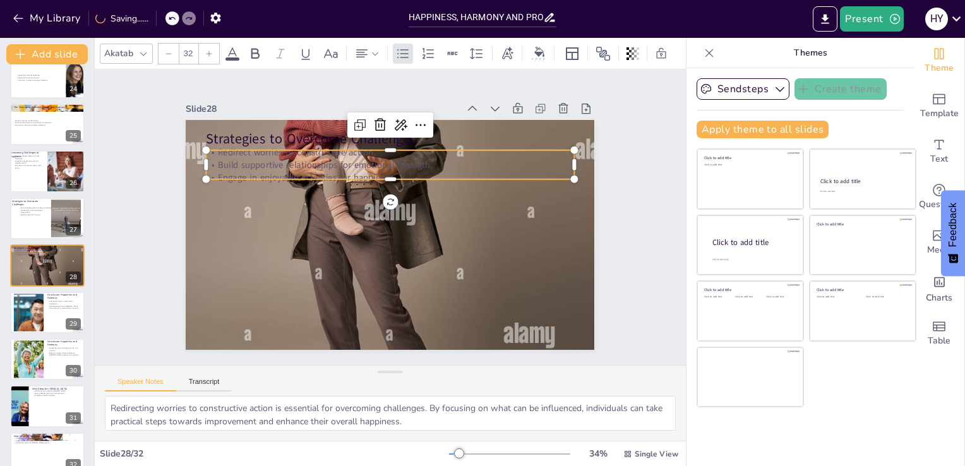
click at [294, 160] on p "Build supportive relationships for emotional strength." at bounding box center [389, 164] width 367 height 13
click at [368, 168] on p "Engage in enjoyable activities for happiness." at bounding box center [398, 178] width 362 height 89
click at [368, 171] on p "Engage in enjoyable activities for happiness." at bounding box center [389, 177] width 367 height 13
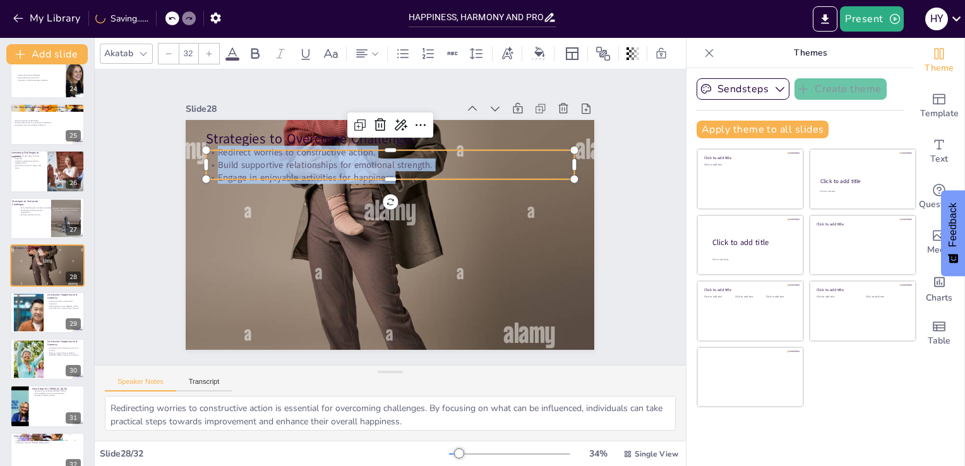
click at [212, 111] on div "Slide 28 Strategies to Overcome Challenges Redirect worries to constructive act…" at bounding box center [388, 225] width 451 height 330
click at [24, 325] on div at bounding box center [27, 312] width 57 height 39
type textarea "Embracing happiness and harmony requires intentional effort. By actively workin…"
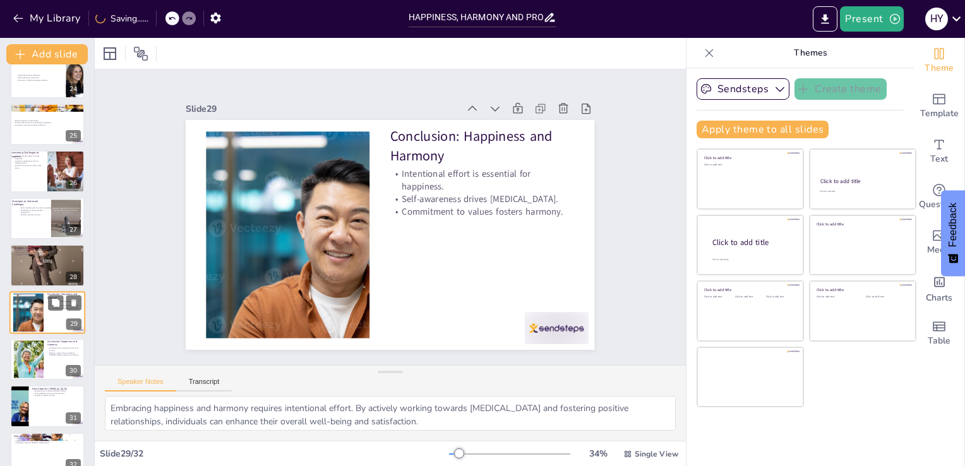
scroll to position [1116, 0]
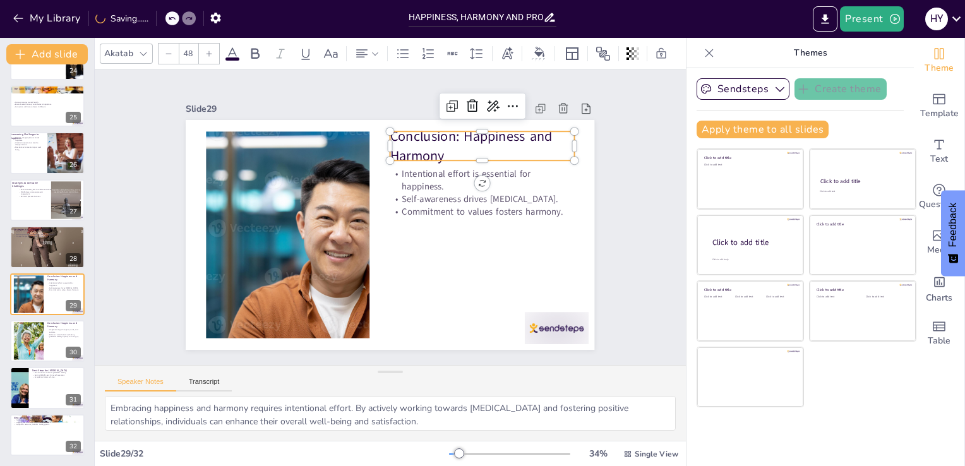
click at [414, 143] on p "Conclusion: Happiness and Harmony" at bounding box center [495, 166] width 188 height 75
click at [445, 148] on p "Conclusion: Happiness and Harmony" at bounding box center [495, 167] width 188 height 76
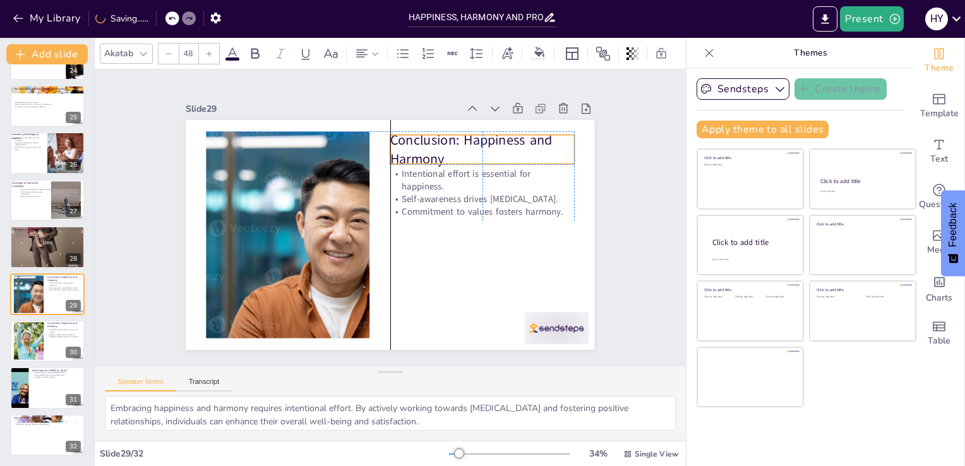
drag, startPoint x: 445, startPoint y: 148, endPoint x: 436, endPoint y: 143, distance: 10.2
click at [436, 143] on p "Conclusion: Happiness and Harmony" at bounding box center [498, 180] width 187 height 93
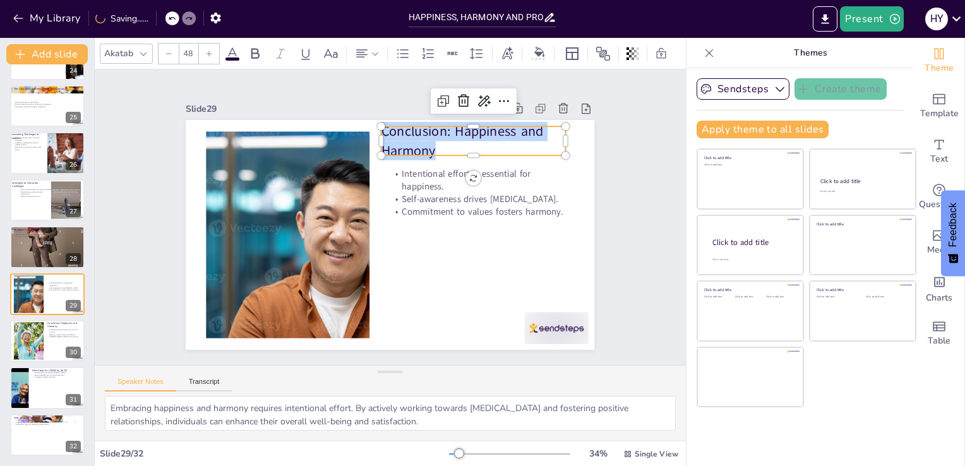
drag, startPoint x: 436, startPoint y: 141, endPoint x: 366, endPoint y: 119, distance: 72.9
click at [366, 119] on div "Intentional effort is essential for happiness. Self-awareness drives personal g…" at bounding box center [388, 235] width 431 height 272
type input "32"
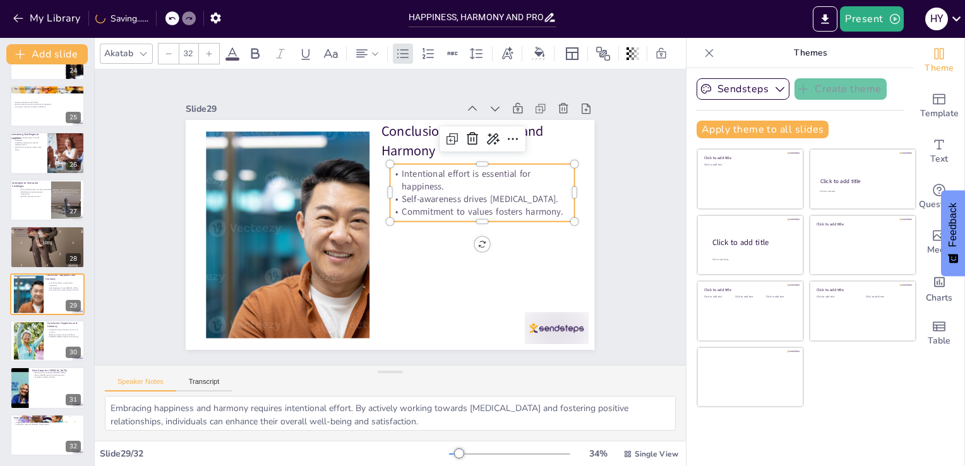
click at [418, 179] on p "Intentional effort is essential for happiness." at bounding box center [482, 179] width 184 height 25
click at [553, 206] on p "Commitment to values fosters harmony." at bounding box center [482, 211] width 184 height 13
click at [553, 206] on p "Commitment to values fosters harmony." at bounding box center [482, 221] width 184 height 32
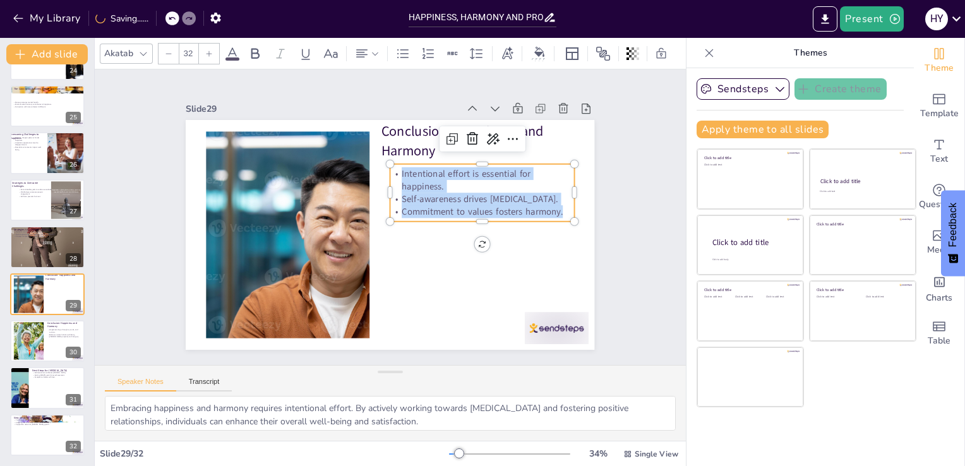
drag, startPoint x: 553, startPoint y: 206, endPoint x: 422, endPoint y: 162, distance: 138.0
click at [422, 165] on div "Intentional effort is essential for happiness. Self-awareness drives personal g…" at bounding box center [486, 212] width 192 height 94
click at [44, 345] on div at bounding box center [47, 340] width 76 height 43
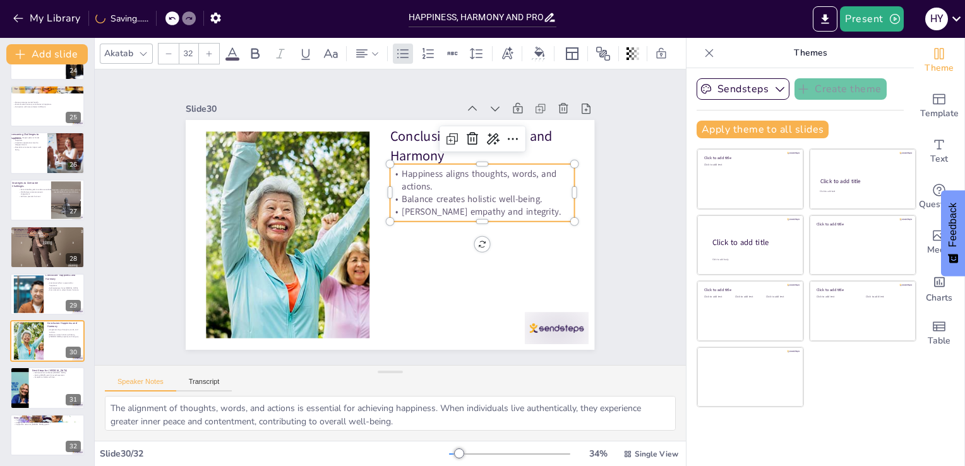
click at [437, 193] on p "Balance creates holistic well-being." at bounding box center [482, 199] width 184 height 13
click at [551, 206] on p "[PERSON_NAME] empathy and integrity." at bounding box center [482, 221] width 184 height 32
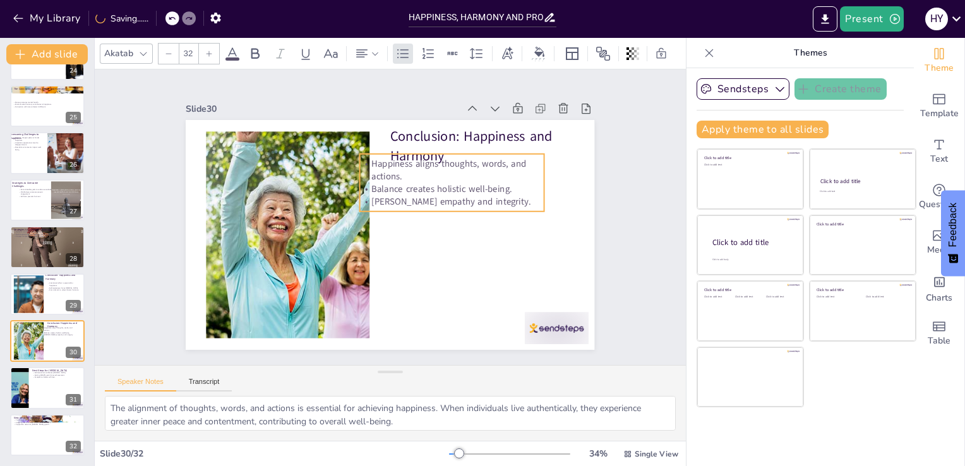
drag, startPoint x: 551, startPoint y: 206, endPoint x: 523, endPoint y: 195, distance: 29.8
click at [523, 195] on p "[PERSON_NAME] empathy and integrity." at bounding box center [453, 221] width 179 height 69
click at [523, 195] on p "[PERSON_NAME] empathy and integrity." at bounding box center [454, 200] width 184 height 13
drag, startPoint x: 523, startPoint y: 195, endPoint x: 282, endPoint y: 98, distance: 260.1
click at [282, 98] on div "Slide 30 Conclusion: Happiness and Harmony Happiness aligns thoughts, words, an…" at bounding box center [389, 225] width 433 height 292
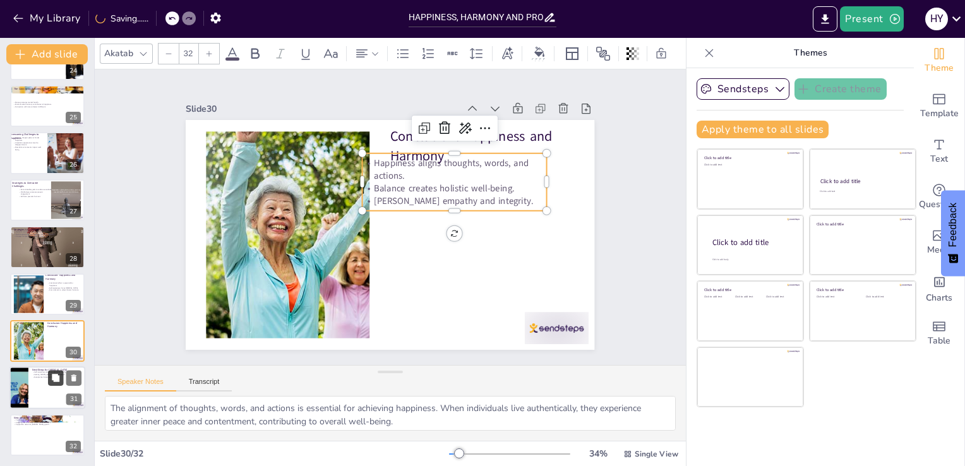
click at [49, 378] on button at bounding box center [55, 378] width 15 height 15
type textarea "Self-awareness is the foundation for personal growth. By understanding our stre…"
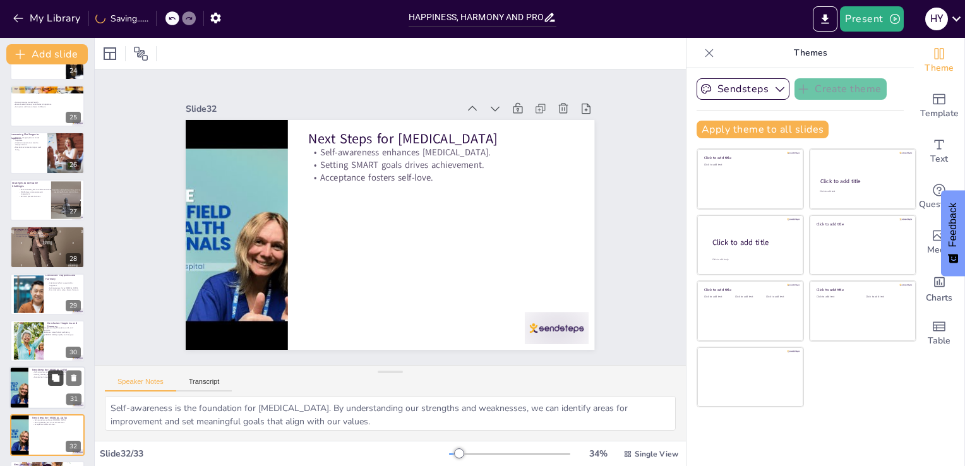
scroll to position [1163, 0]
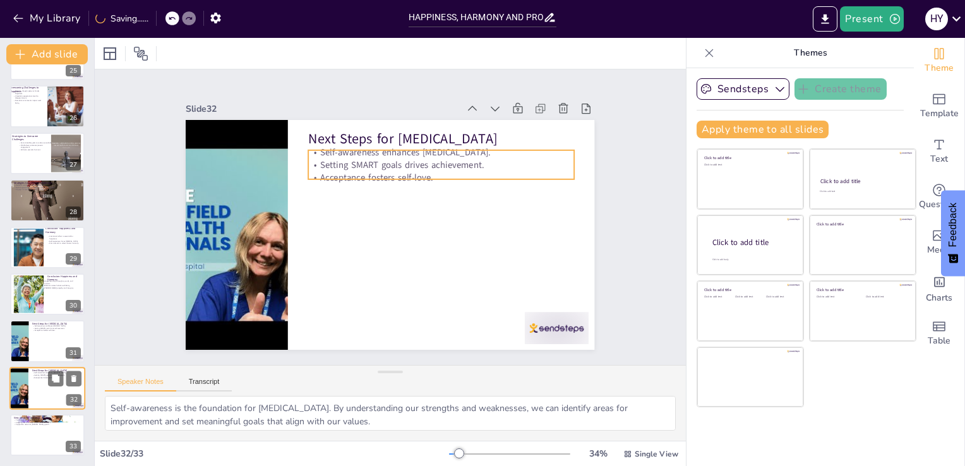
click at [44, 378] on p "Acceptance fosters self-love." at bounding box center [56, 377] width 49 height 3
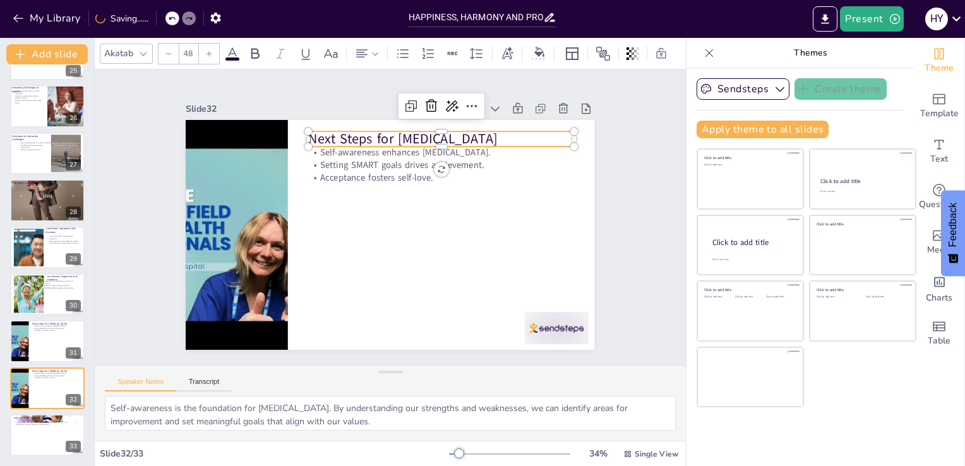
click at [482, 135] on p "Next Steps for [MEDICAL_DATA]" at bounding box center [449, 144] width 266 height 47
click at [492, 133] on p "Next Steps for [MEDICAL_DATA]" at bounding box center [449, 144] width 266 height 47
drag, startPoint x: 492, startPoint y: 133, endPoint x: 471, endPoint y: 128, distance: 21.3
click at [471, 133] on p "Next Steps for [MEDICAL_DATA]" at bounding box center [421, 142] width 266 height 19
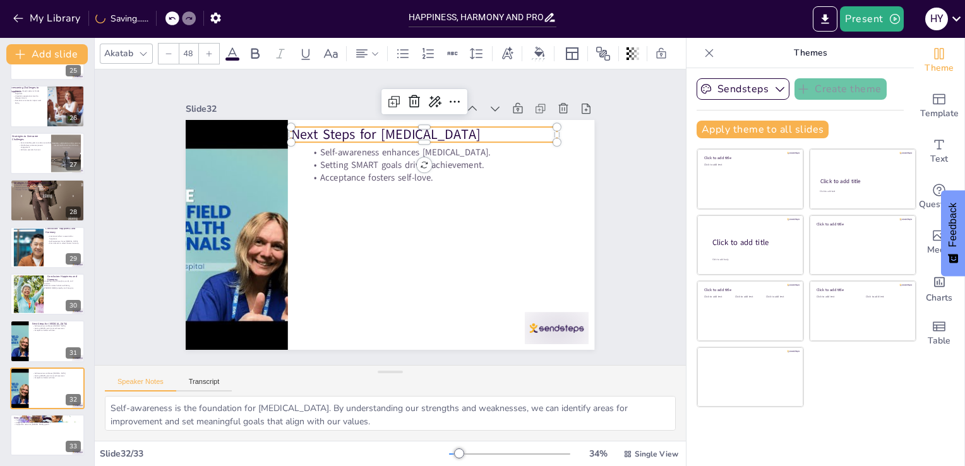
drag, startPoint x: 471, startPoint y: 128, endPoint x: 281, endPoint y: 128, distance: 190.1
click at [281, 128] on div "Self-awareness enhances personal growth. Setting SMART goals drives achievement…" at bounding box center [388, 235] width 431 height 272
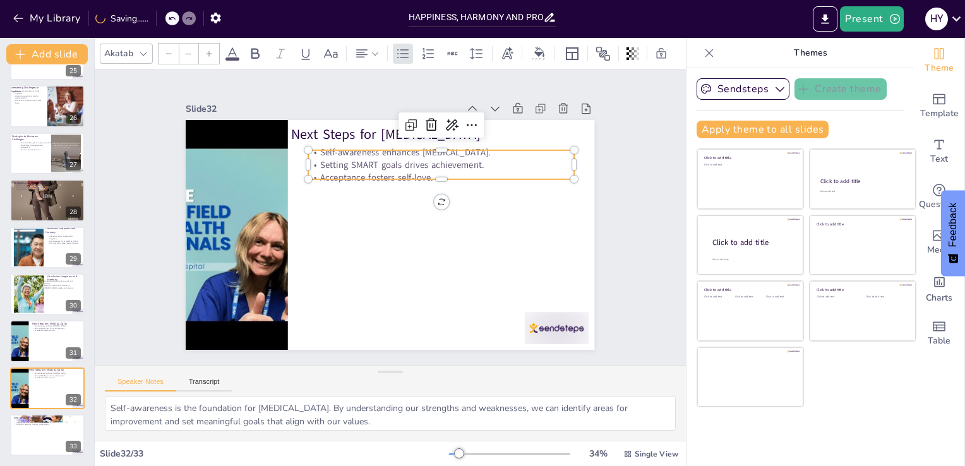
type input "32"
click at [355, 159] on p "Setting SMART goals drives achievement." at bounding box center [442, 164] width 266 height 13
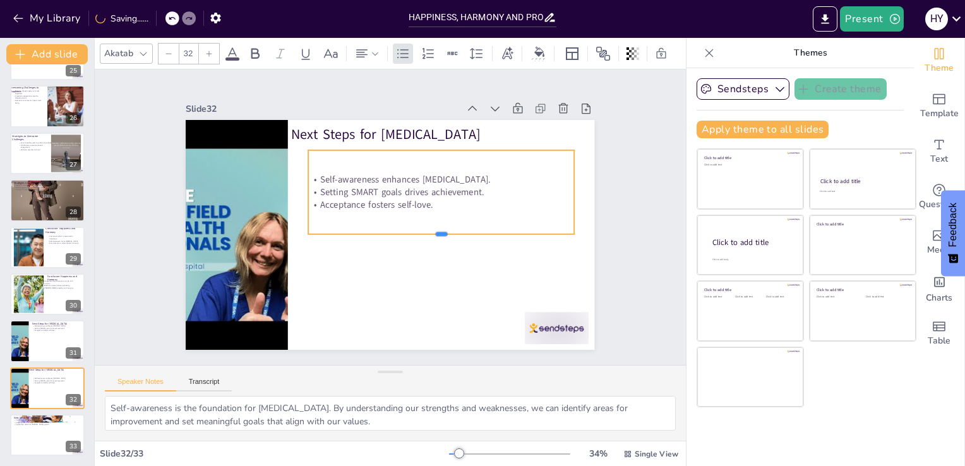
drag, startPoint x: 429, startPoint y: 174, endPoint x: 434, endPoint y: 234, distance: 59.6
click at [434, 234] on div "Next Steps for Personal Growth Self-awareness enhances personal growth. Setting…" at bounding box center [388, 235] width 431 height 272
click at [435, 203] on p "Acceptance fosters self-love." at bounding box center [442, 207] width 266 height 13
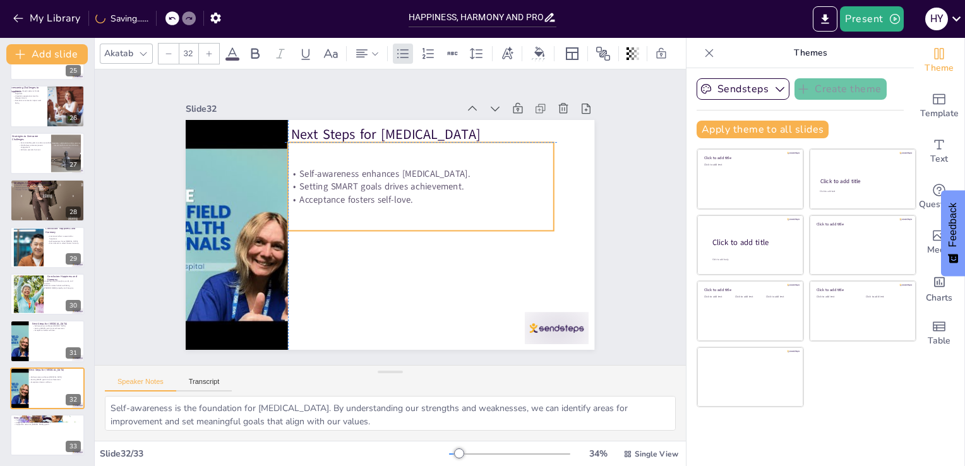
drag, startPoint x: 435, startPoint y: 203, endPoint x: 415, endPoint y: 198, distance: 20.4
click at [415, 198] on p "Acceptance fosters self-love." at bounding box center [422, 202] width 265 height 40
click at [415, 198] on p "Acceptance fosters self-love." at bounding box center [421, 199] width 266 height 13
click at [415, 198] on p "Acceptance fosters self-love." at bounding box center [422, 202] width 265 height 40
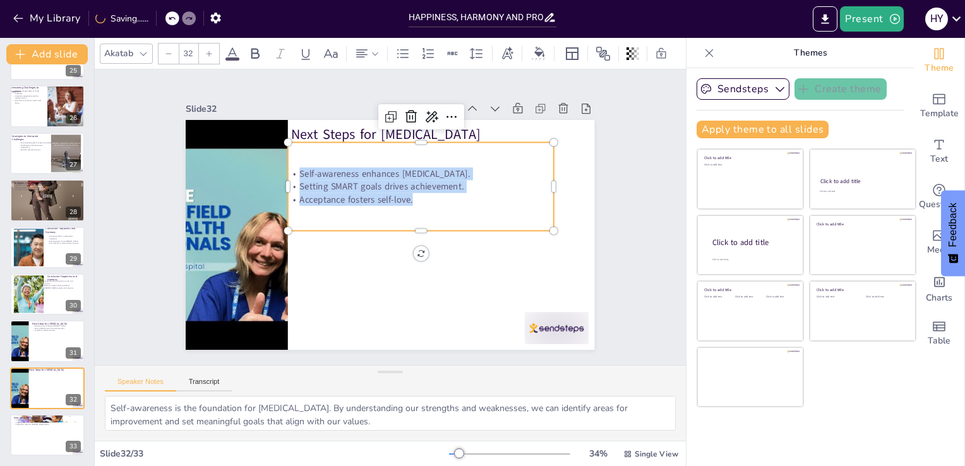
click at [306, 157] on div "Self-awareness enhances personal growth. Setting SMART goals drives achievement…" at bounding box center [429, 197] width 280 height 166
click at [38, 419] on p "Continuous learning enhances skills." at bounding box center [47, 420] width 68 height 3
type textarea "Continuous learning is essential for personal growth. By seeking opportunities …"
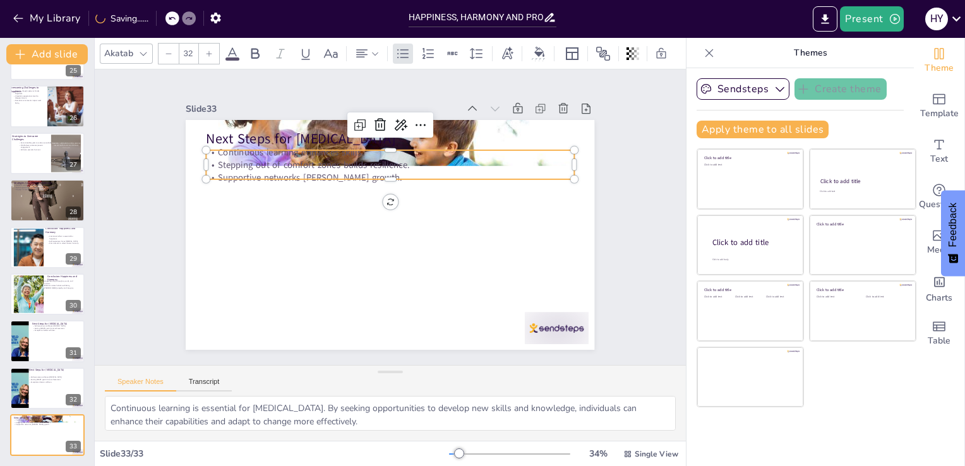
click at [289, 155] on p "Stepping out of comfort zones builds resilience." at bounding box center [416, 172] width 325 height 195
click at [376, 173] on p "Supportive networks [PERSON_NAME] growth." at bounding box center [389, 177] width 367 height 13
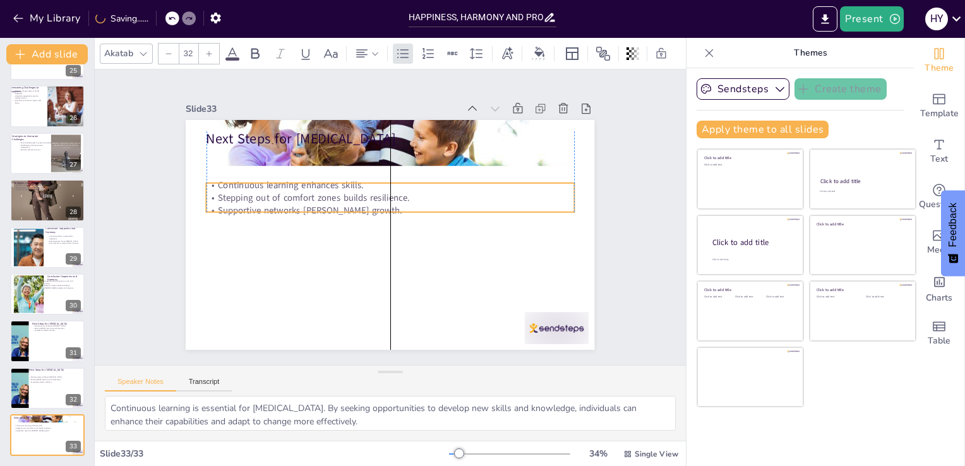
drag, startPoint x: 376, startPoint y: 173, endPoint x: 379, endPoint y: 217, distance: 43.6
click at [379, 217] on p "Supportive networks [PERSON_NAME] growth." at bounding box center [390, 210] width 367 height 51
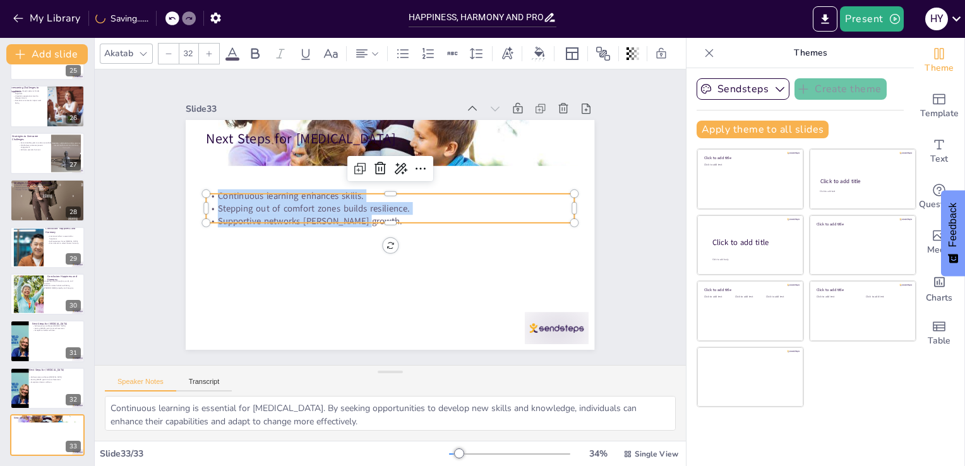
drag, startPoint x: 362, startPoint y: 210, endPoint x: 157, endPoint y: 92, distance: 237.1
click at [157, 92] on div "Slide 1 Happiness, Harmony and Profession This presentation explores the essent…" at bounding box center [390, 218] width 504 height 314
